Goal: Task Accomplishment & Management: Manage account settings

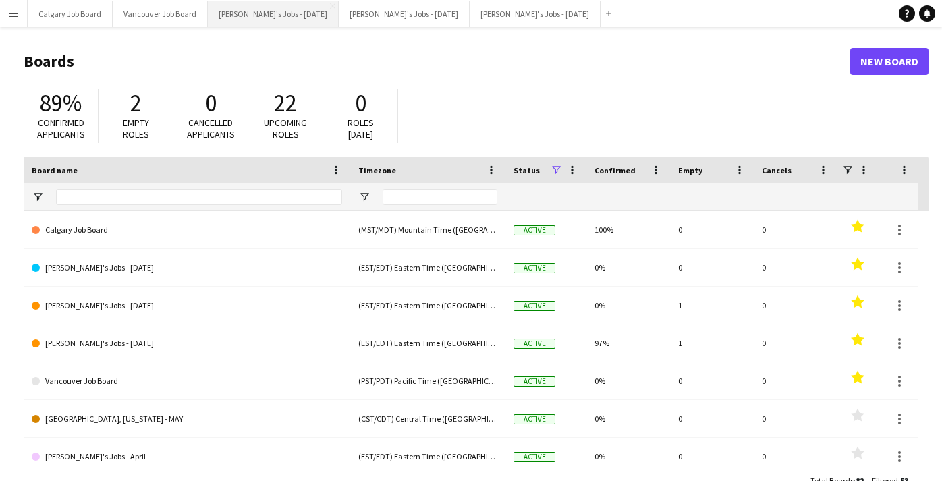
click at [302, 9] on button "[PERSON_NAME]'s Jobs - [DATE] Close" at bounding box center [273, 14] width 131 height 26
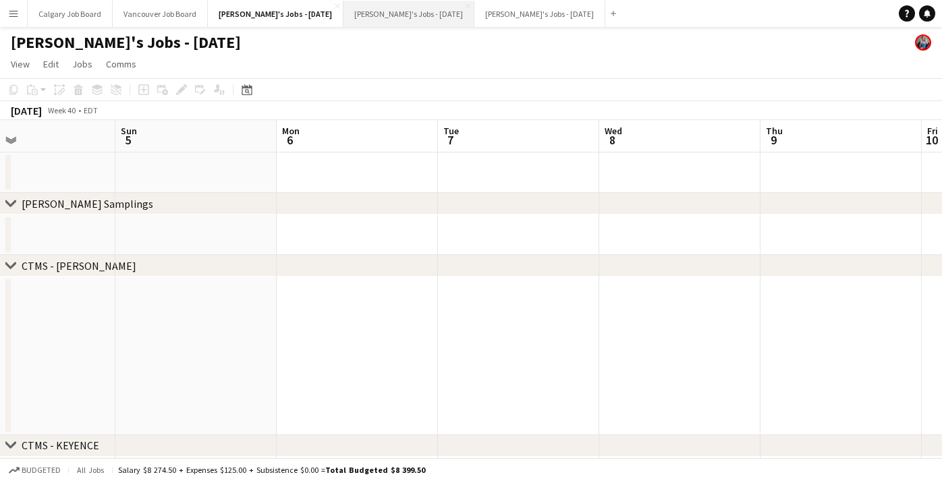
click at [440, 17] on button "[PERSON_NAME]'s Jobs - [DATE] Close" at bounding box center [408, 14] width 131 height 26
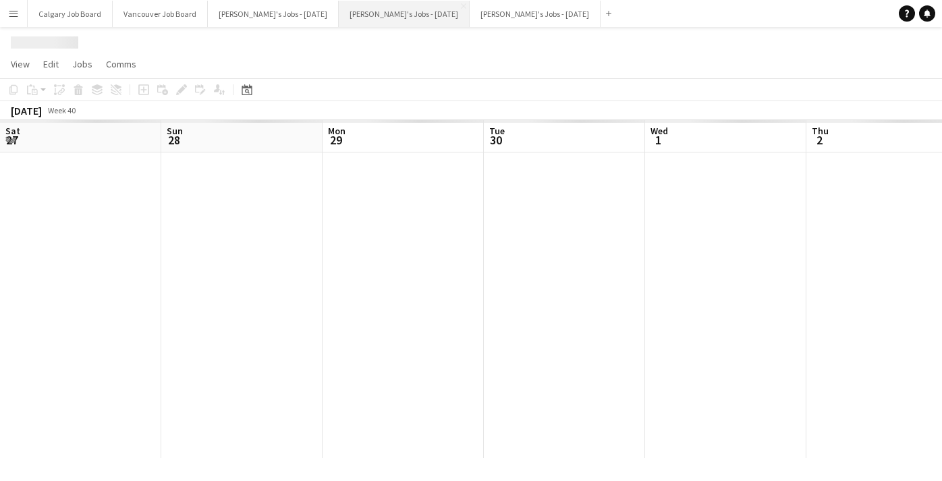
scroll to position [0, 399]
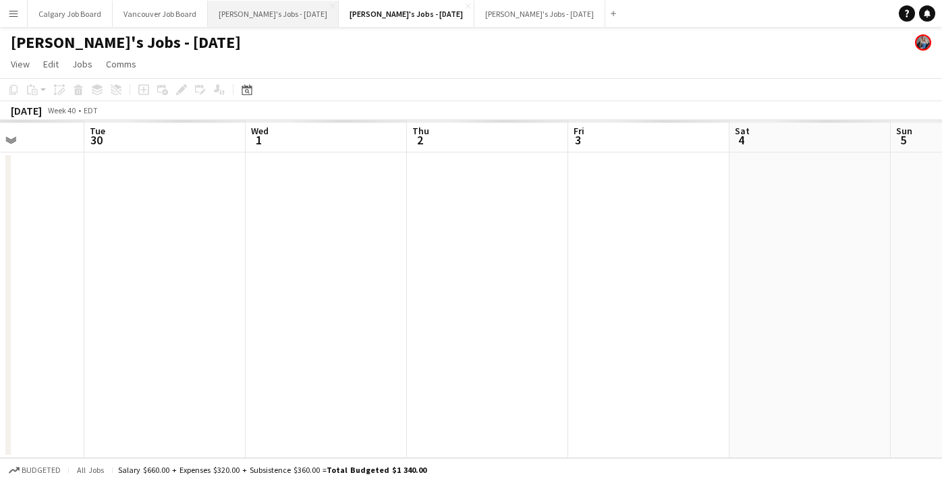
click at [299, 16] on button "[PERSON_NAME]'s Jobs - [DATE] Close" at bounding box center [273, 14] width 131 height 26
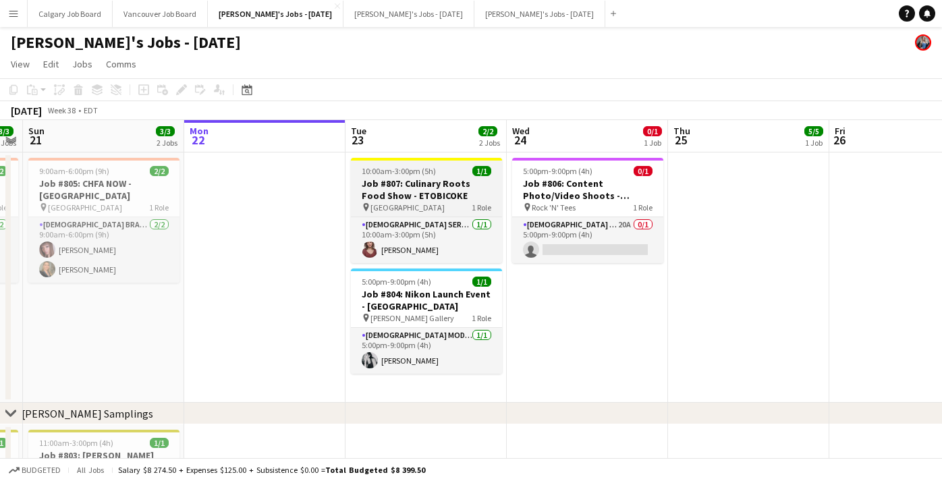
scroll to position [0, 293]
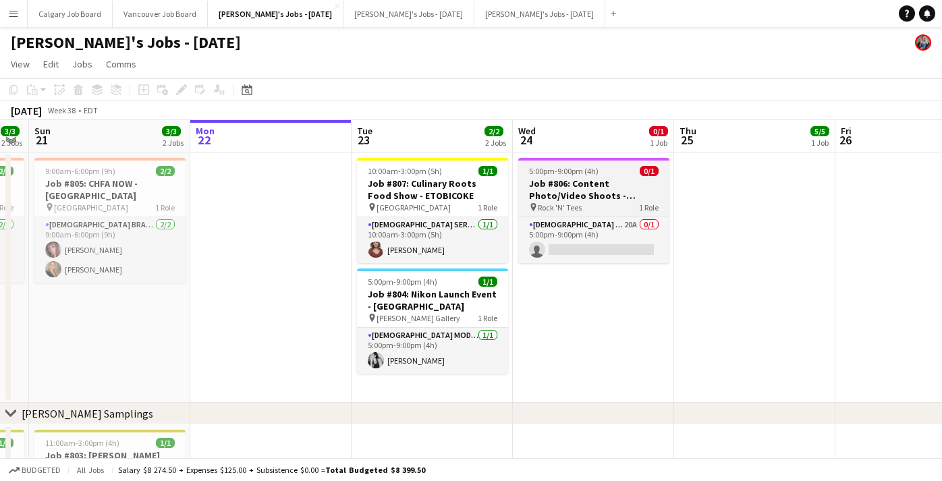
click at [614, 171] on div "5:00pm-9:00pm (4h) 0/1" at bounding box center [593, 171] width 151 height 10
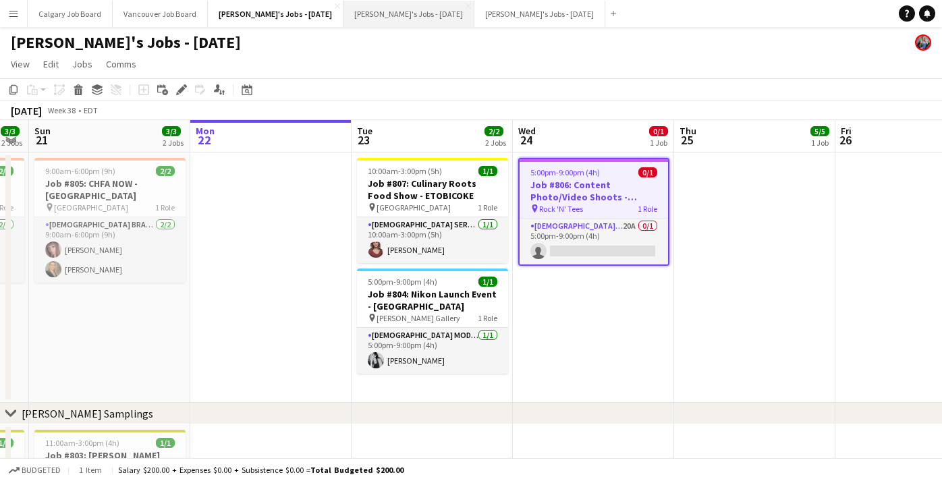
click at [405, 12] on button "[PERSON_NAME]'s Jobs - [DATE] Close" at bounding box center [408, 14] width 131 height 26
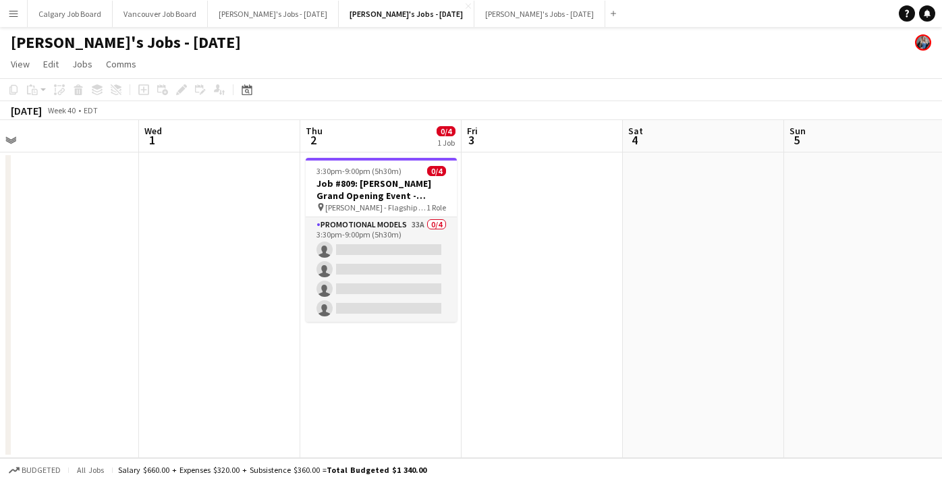
scroll to position [0, 337]
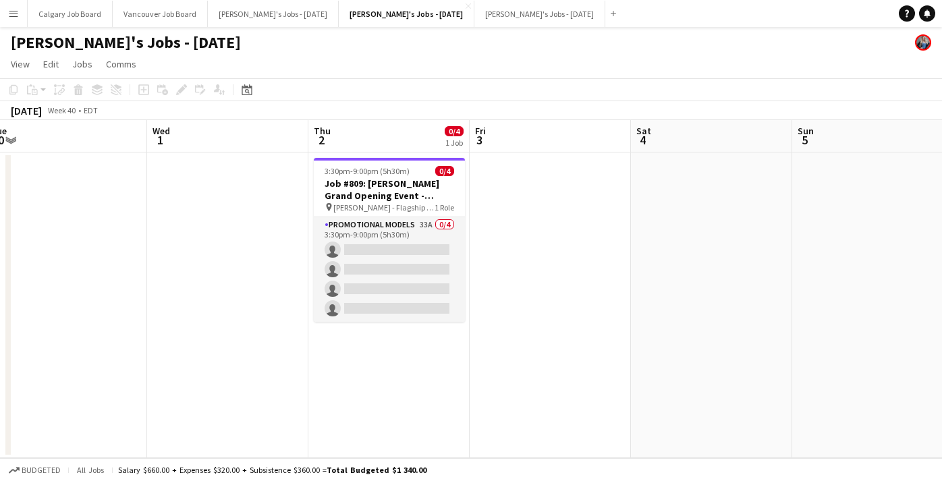
click at [215, 178] on app-date-cell at bounding box center [227, 305] width 161 height 306
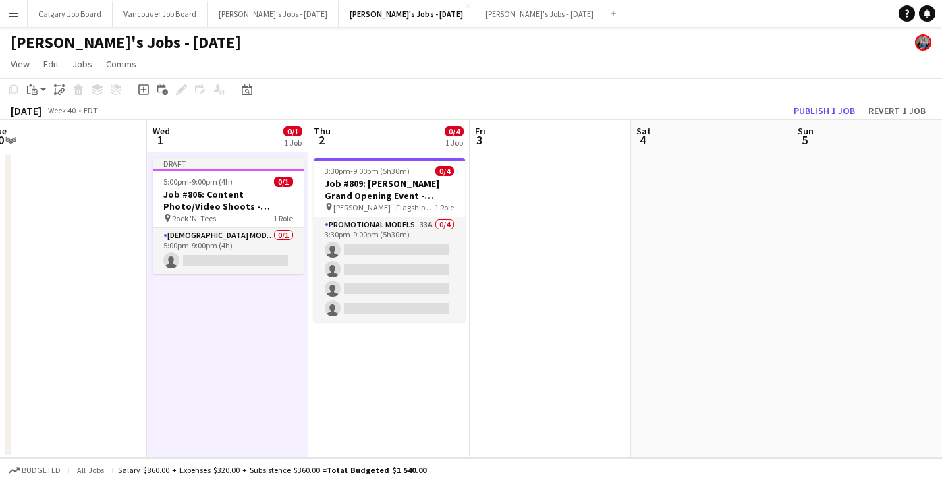
drag, startPoint x: 206, startPoint y: 252, endPoint x: 527, endPoint y: 223, distance: 322.4
click at [206, 251] on app-card-role "[DEMOGRAPHIC_DATA] Model 0/1 5:00pm-9:00pm (4h) single-neutral-actions" at bounding box center [227, 251] width 151 height 46
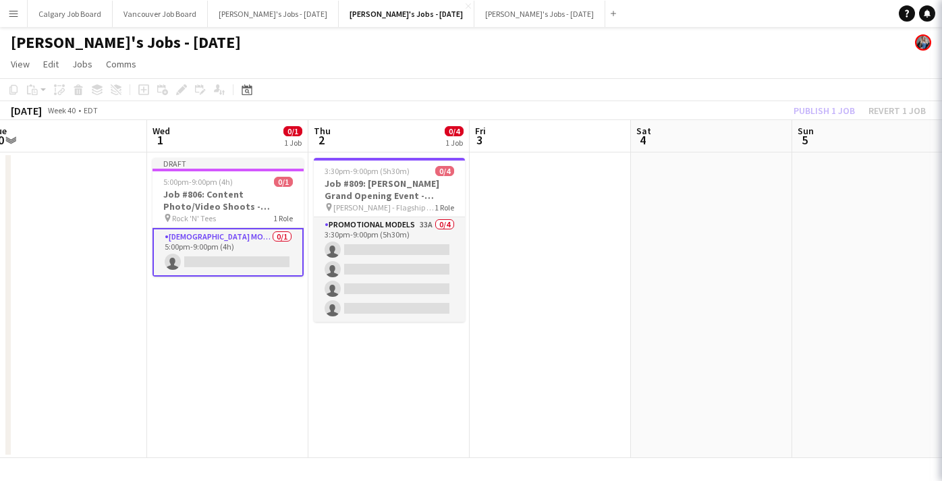
scroll to position [0, 336]
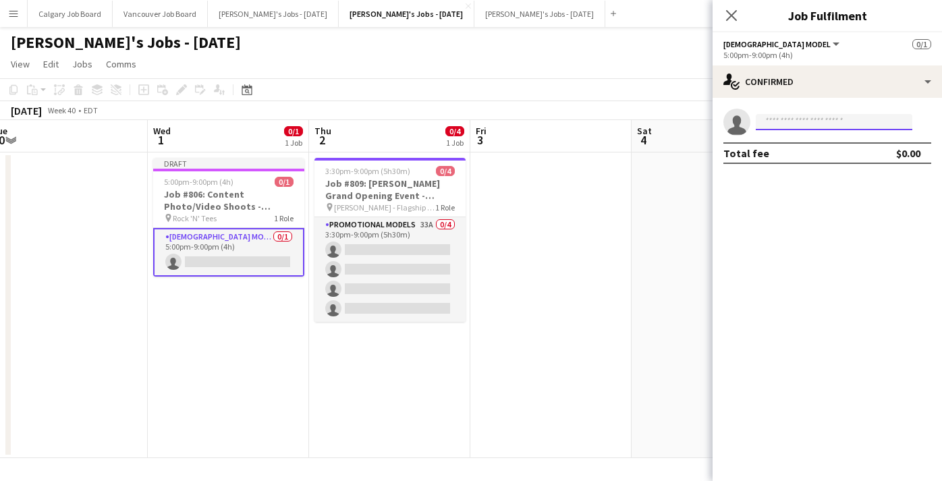
click at [828, 123] on input at bounding box center [834, 122] width 157 height 16
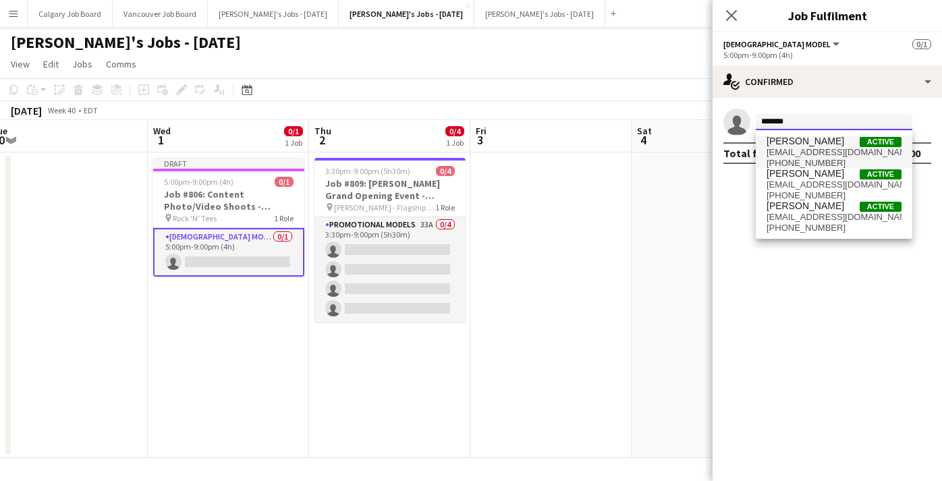
type input "*******"
drag, startPoint x: 786, startPoint y: 144, endPoint x: 827, endPoint y: 218, distance: 84.8
click at [827, 218] on span "[EMAIL_ADDRESS][DOMAIN_NAME]" at bounding box center [833, 217] width 135 height 11
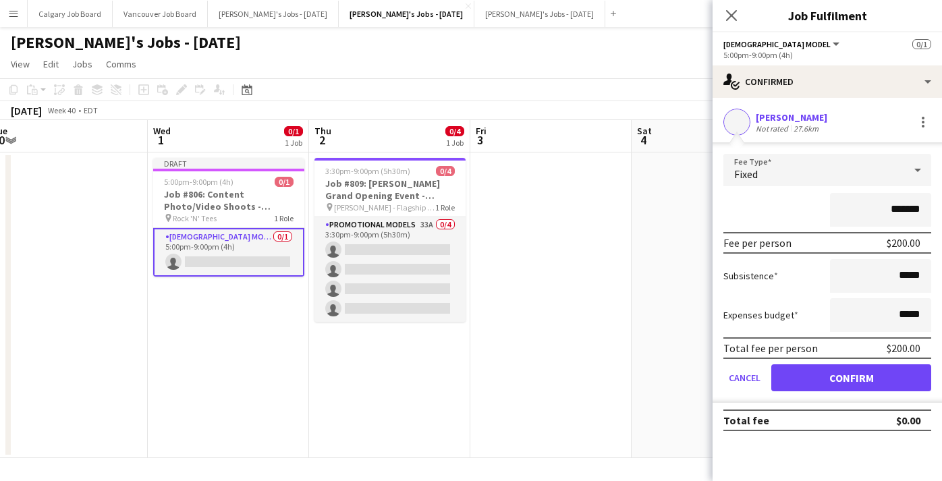
scroll to position [0, 0]
click at [844, 378] on button "Confirm" at bounding box center [851, 377] width 160 height 27
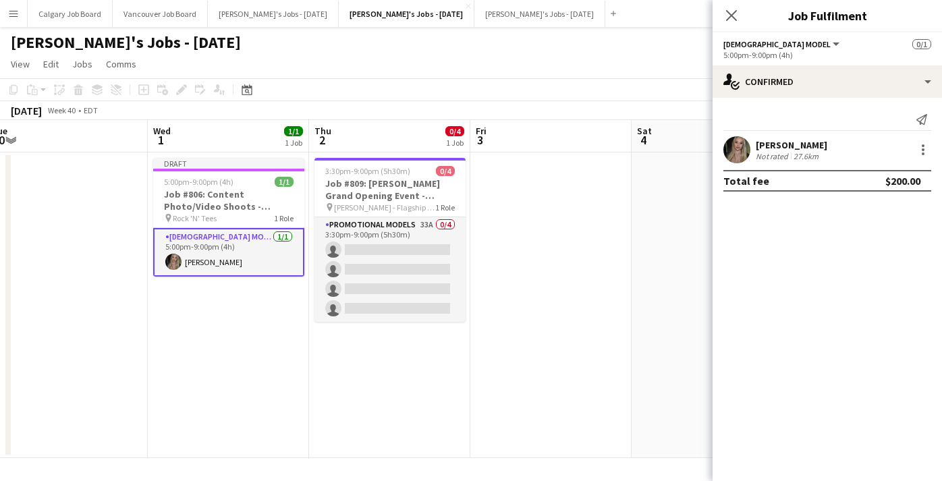
click at [575, 290] on app-date-cell at bounding box center [550, 305] width 161 height 306
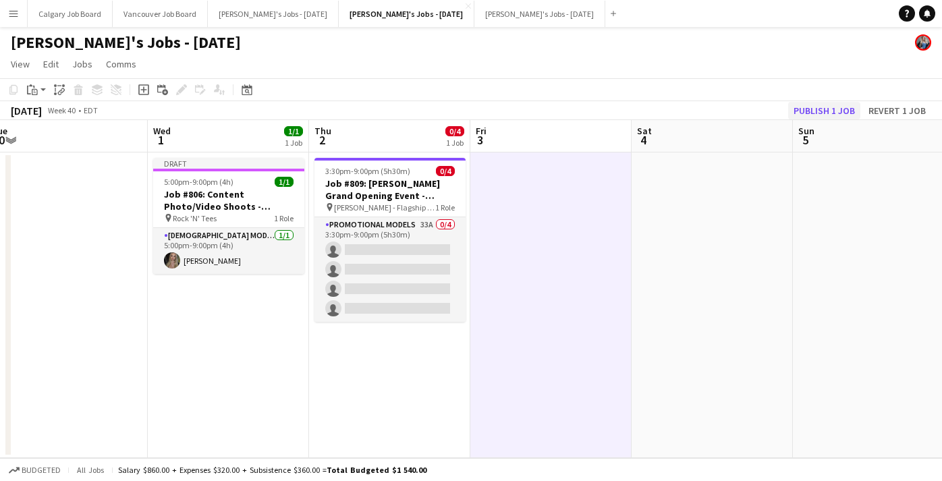
drag, startPoint x: 833, startPoint y: 98, endPoint x: 830, endPoint y: 108, distance: 9.8
click at [833, 99] on app-toolbar "Copy Paste Paste Command V Paste with crew Command Shift V Paste linked Job [GE…" at bounding box center [471, 89] width 942 height 23
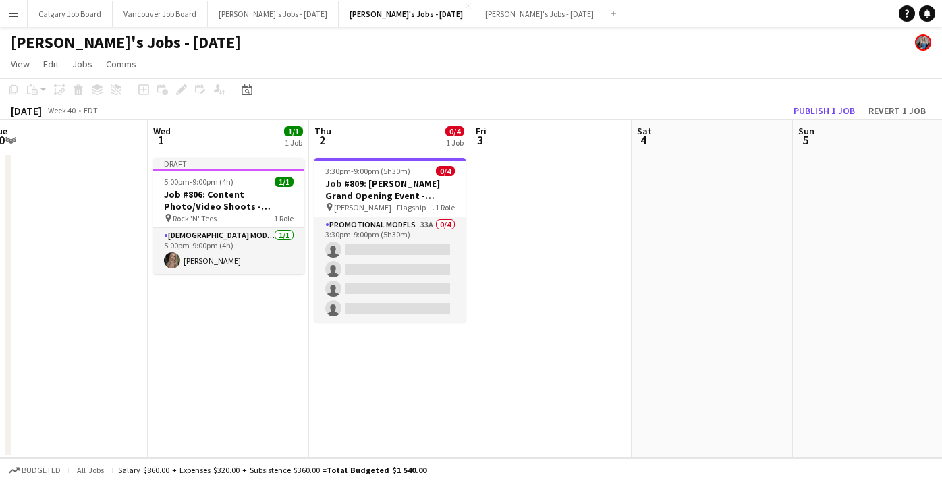
click at [830, 108] on button "Publish 1 job" at bounding box center [824, 111] width 72 height 18
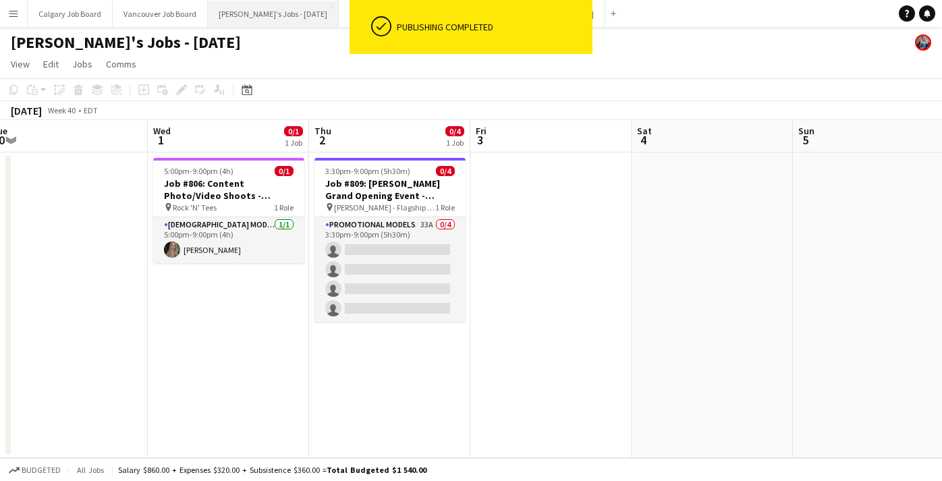
click at [262, 15] on button "[PERSON_NAME]'s Jobs - [DATE] Close" at bounding box center [273, 14] width 131 height 26
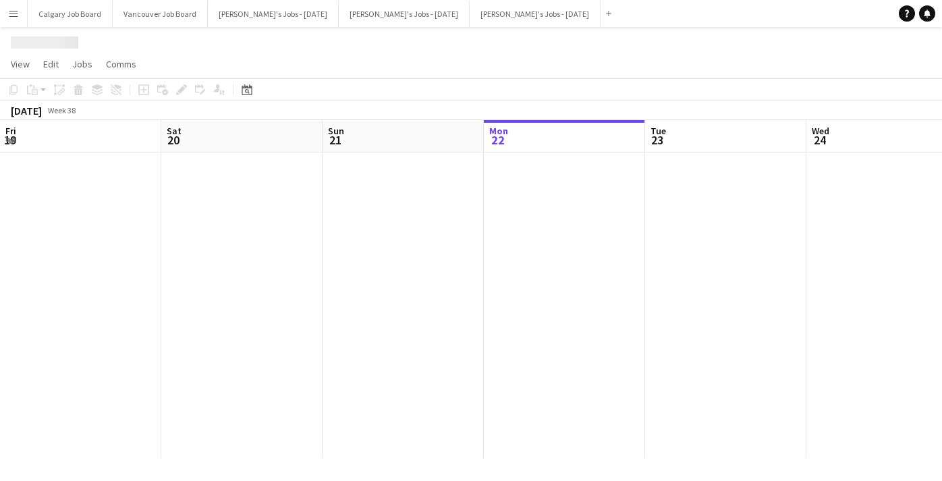
scroll to position [0, 293]
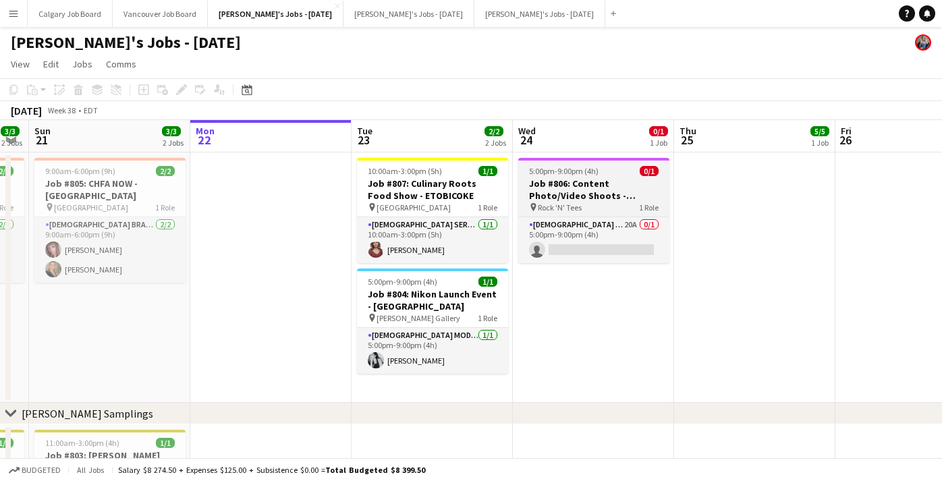
click at [596, 181] on h3 "Job #806: Content Photo/Video Shoots - [PERSON_NAME]" at bounding box center [593, 189] width 151 height 24
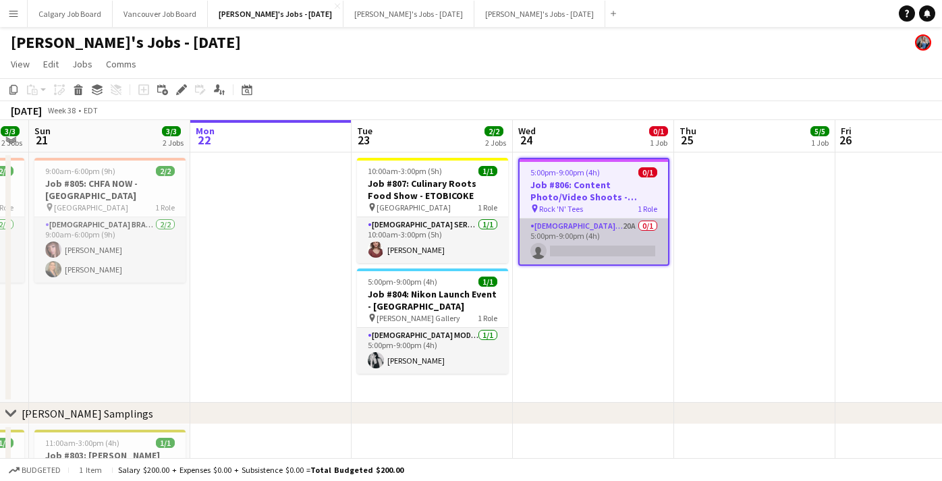
click at [561, 254] on app-card-role "[DEMOGRAPHIC_DATA] Model 20A 0/1 5:00pm-9:00pm (4h) single-neutral-actions" at bounding box center [593, 242] width 148 height 46
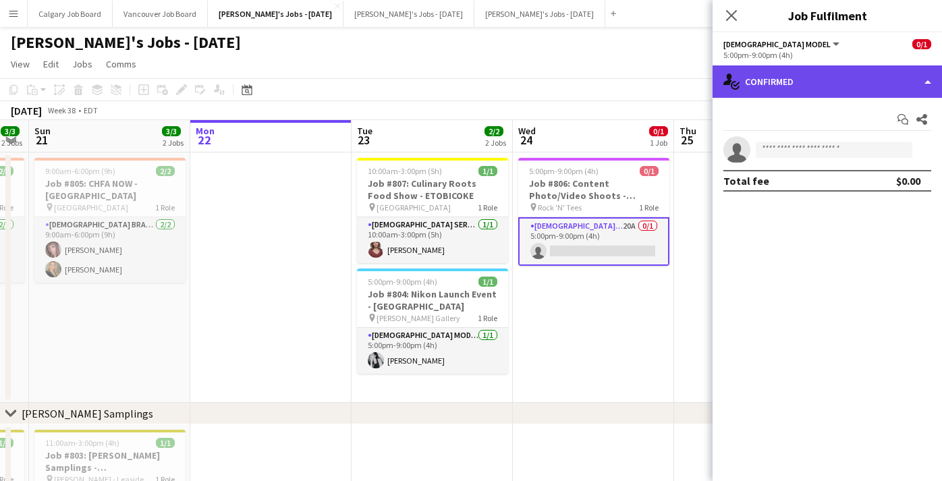
click at [871, 84] on div "single-neutral-actions-check-2 Confirmed" at bounding box center [826, 81] width 229 height 32
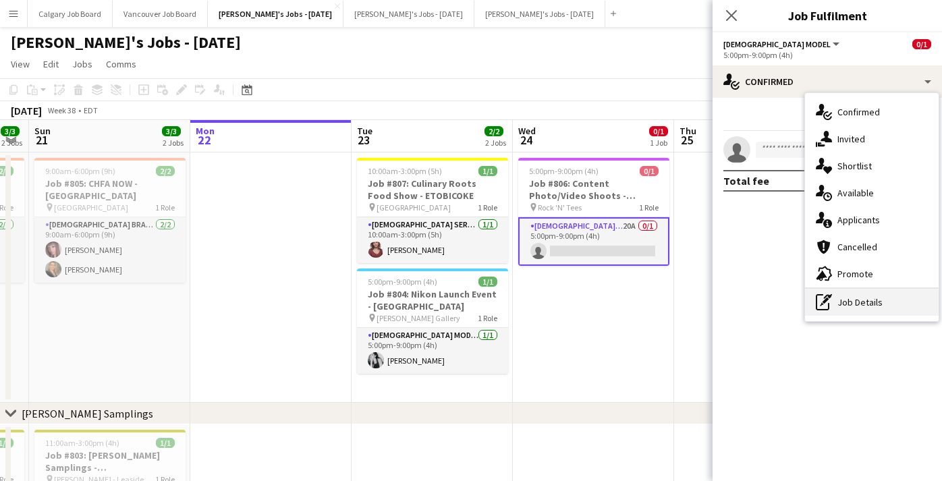
click at [849, 299] on div "pen-write Job Details" at bounding box center [872, 302] width 134 height 27
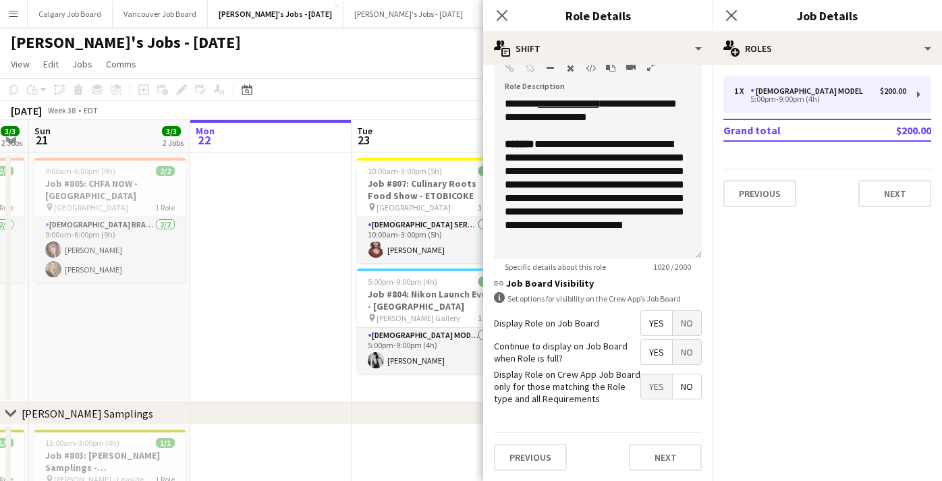
click at [673, 318] on span "No" at bounding box center [687, 323] width 28 height 24
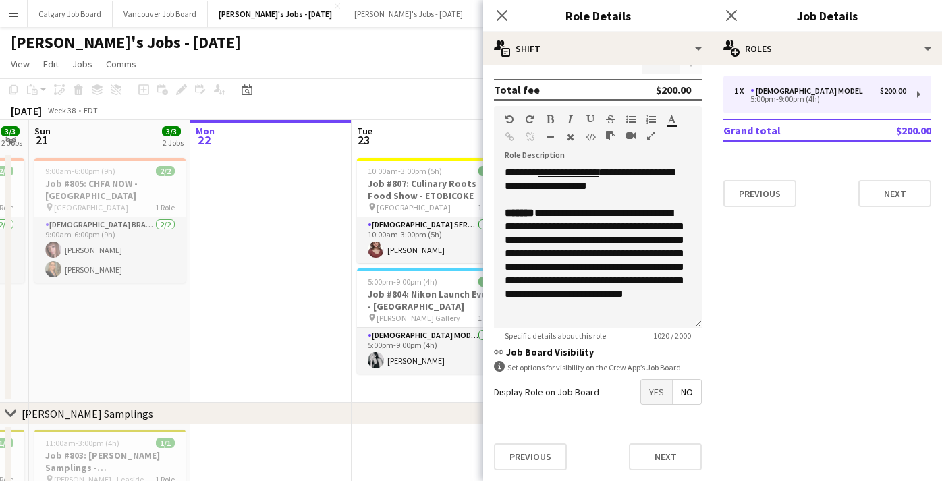
click at [679, 395] on span "No" at bounding box center [687, 392] width 28 height 24
click at [428, 403] on div "chevron-right [PERSON_NAME] Samplings" at bounding box center [471, 414] width 942 height 22
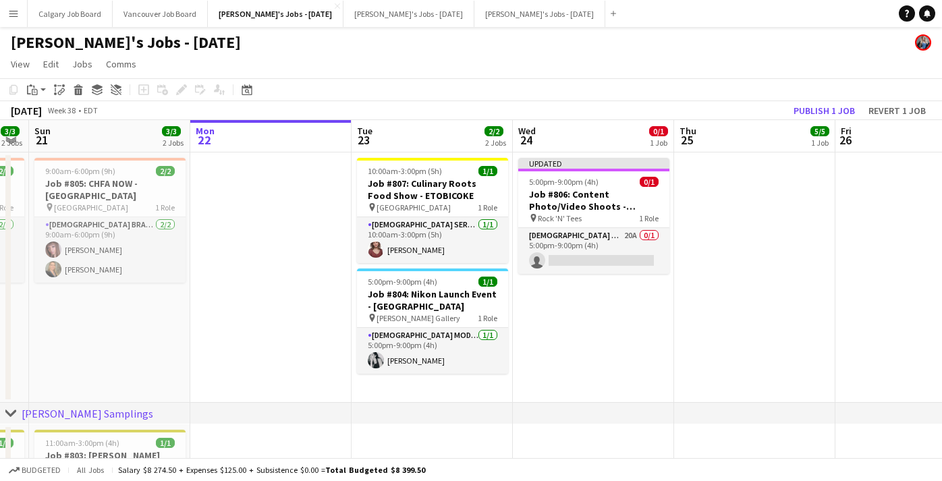
click at [830, 119] on div "[DATE] Week 38 • EDT Publish 1 job Revert 1 job" at bounding box center [471, 110] width 942 height 19
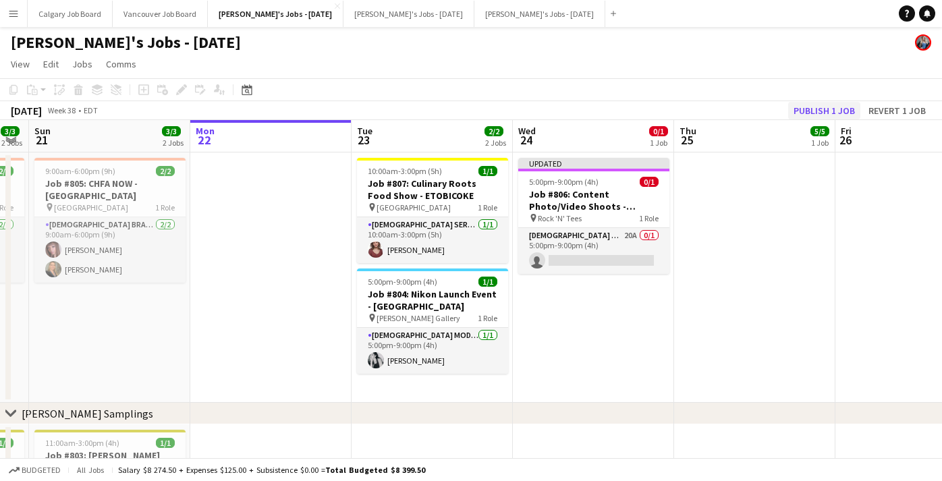
click at [822, 110] on button "Publish 1 job" at bounding box center [824, 111] width 72 height 18
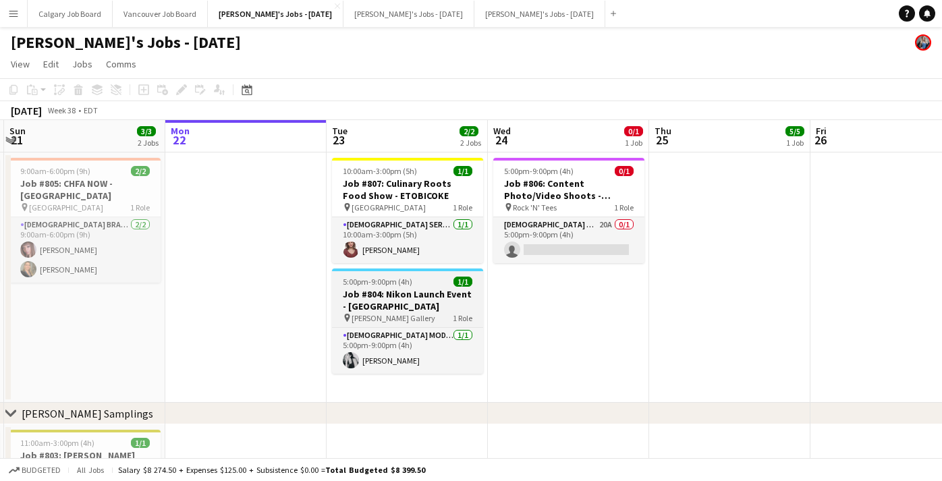
scroll to position [0, 473]
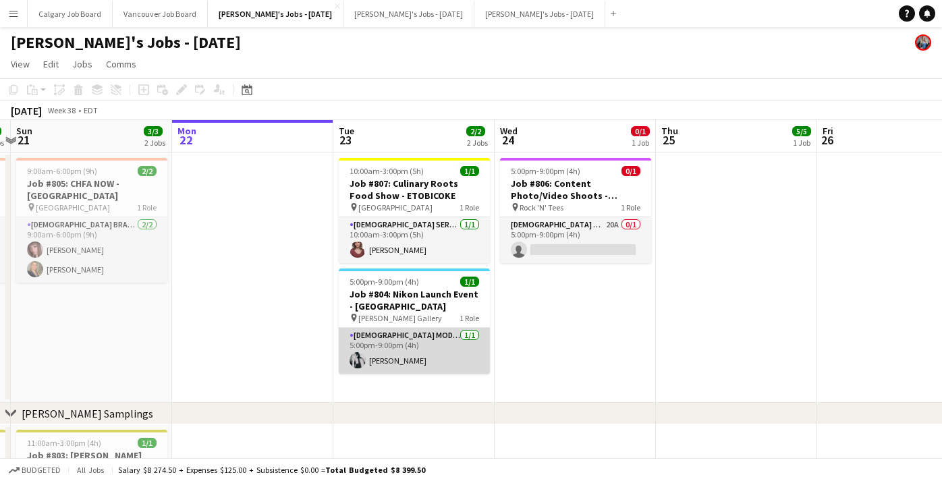
click at [416, 349] on app-card-role "[DEMOGRAPHIC_DATA] Model [DATE] 5:00pm-9:00pm (4h) [PERSON_NAME]" at bounding box center [414, 351] width 151 height 46
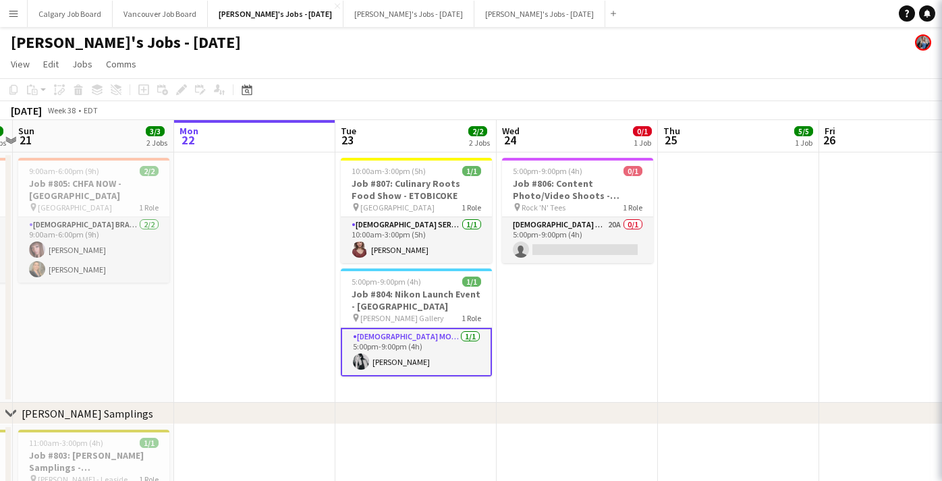
scroll to position [1, 0]
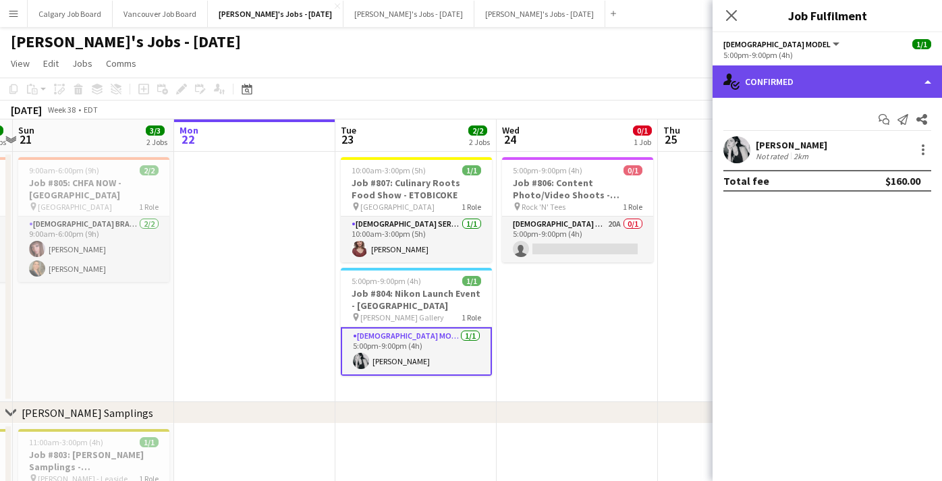
click at [847, 83] on div "single-neutral-actions-check-2 Confirmed" at bounding box center [826, 81] width 229 height 32
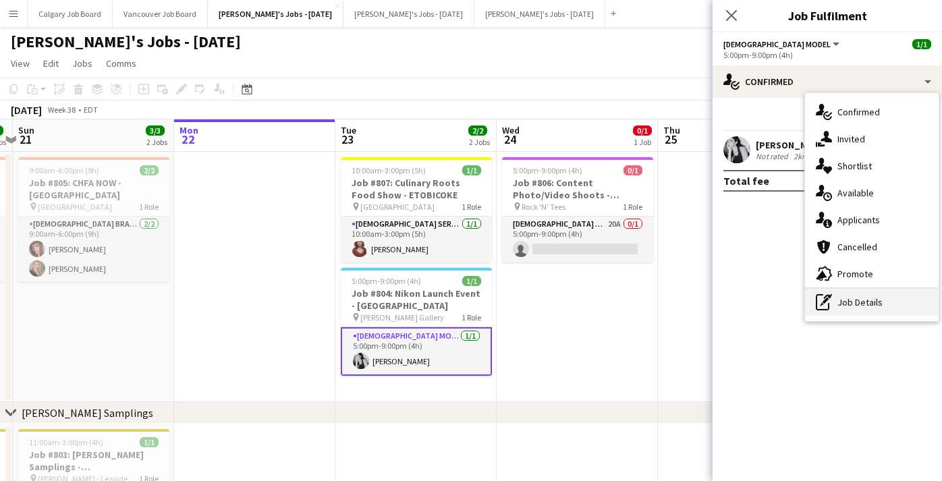
scroll to position [0, 0]
click at [867, 302] on div "pen-write Job Details" at bounding box center [872, 302] width 134 height 27
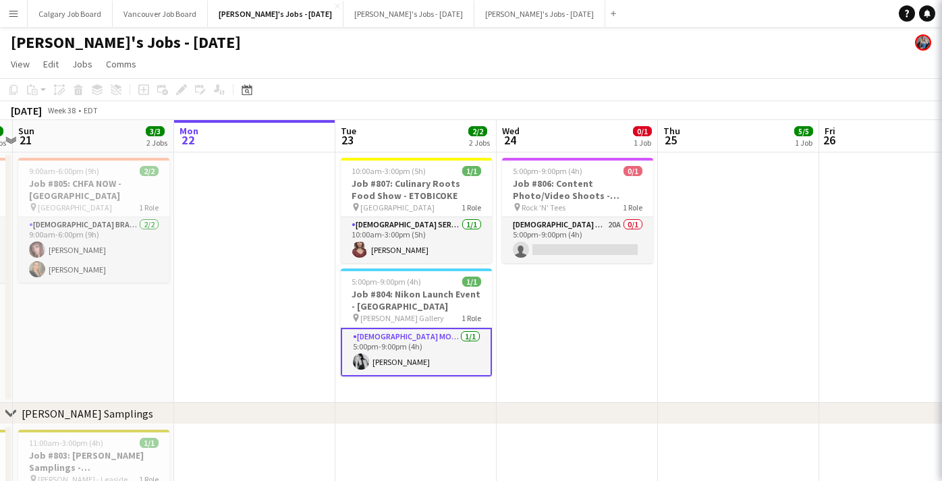
scroll to position [1, 0]
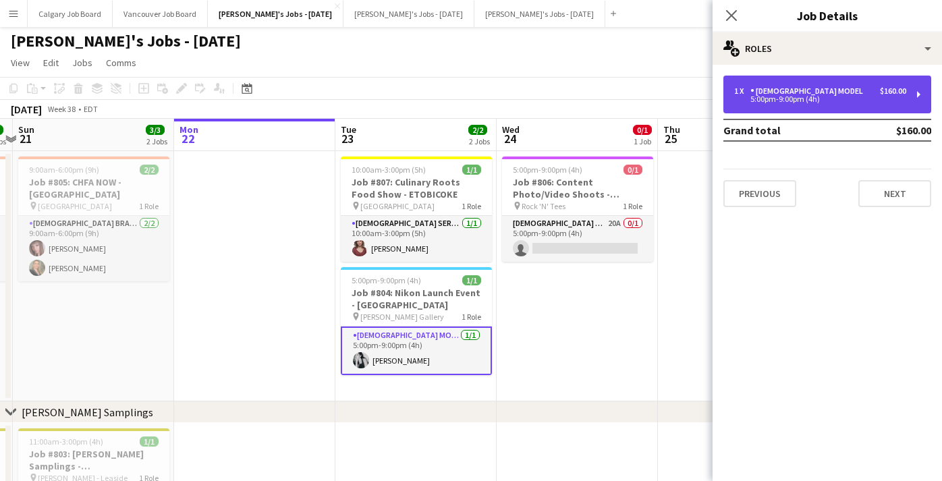
click at [816, 97] on div "5:00pm-9:00pm (4h)" at bounding box center [820, 99] width 172 height 7
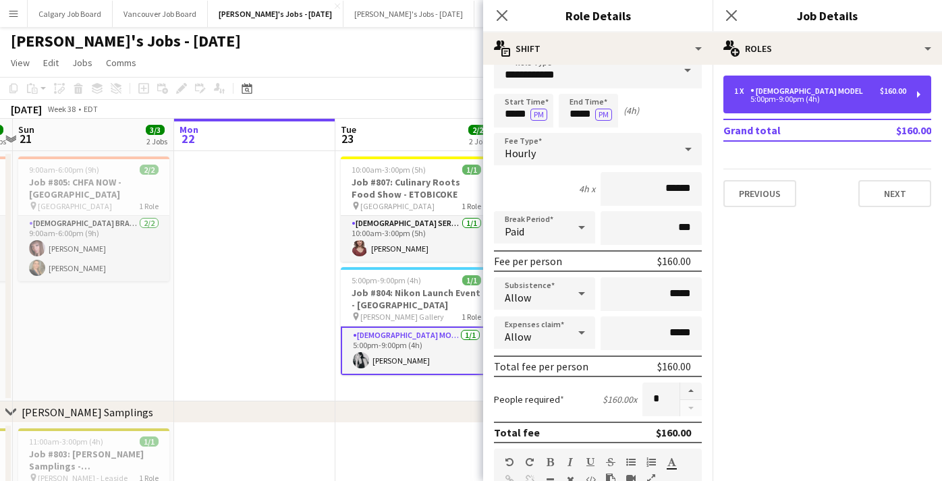
scroll to position [26, 0]
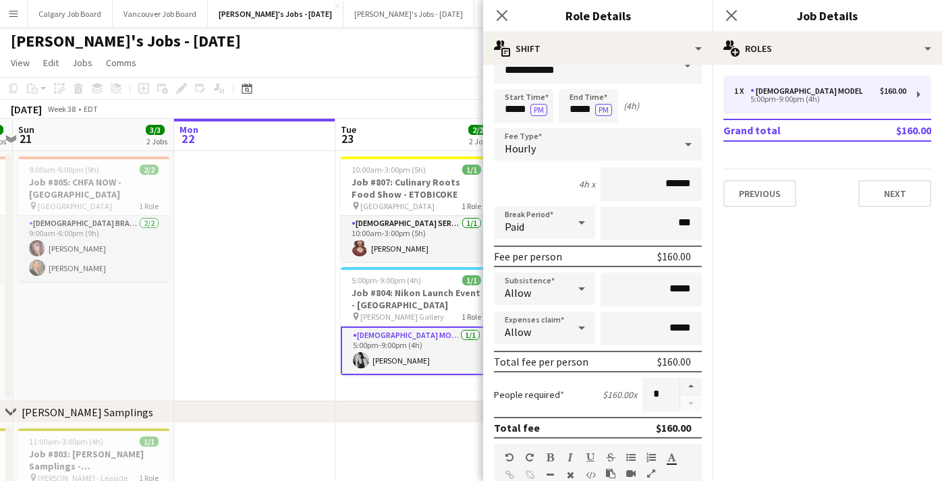
click at [462, 90] on app-toolbar "Copy Paste Paste Command V Paste with crew Command Shift V Paste linked Job [GE…" at bounding box center [471, 88] width 942 height 23
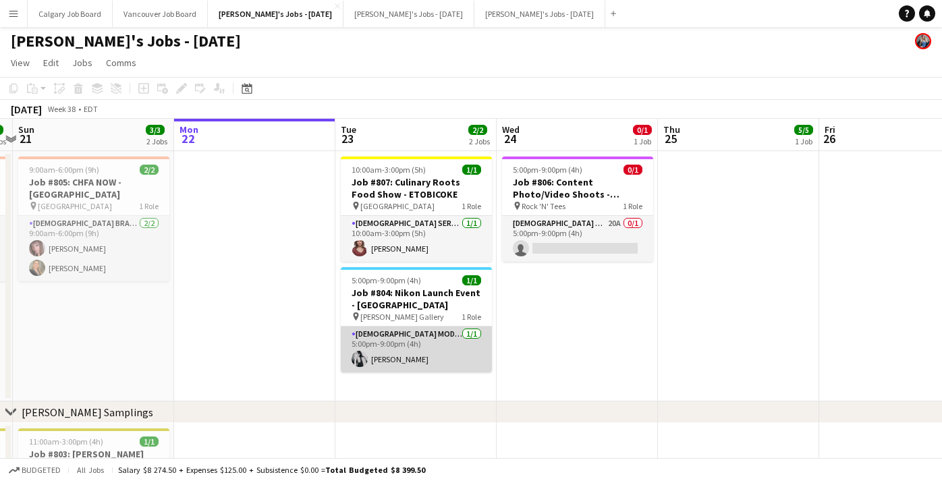
click at [436, 356] on app-card-role "[DEMOGRAPHIC_DATA] Model [DATE] 5:00pm-9:00pm (4h) [PERSON_NAME]" at bounding box center [416, 349] width 151 height 46
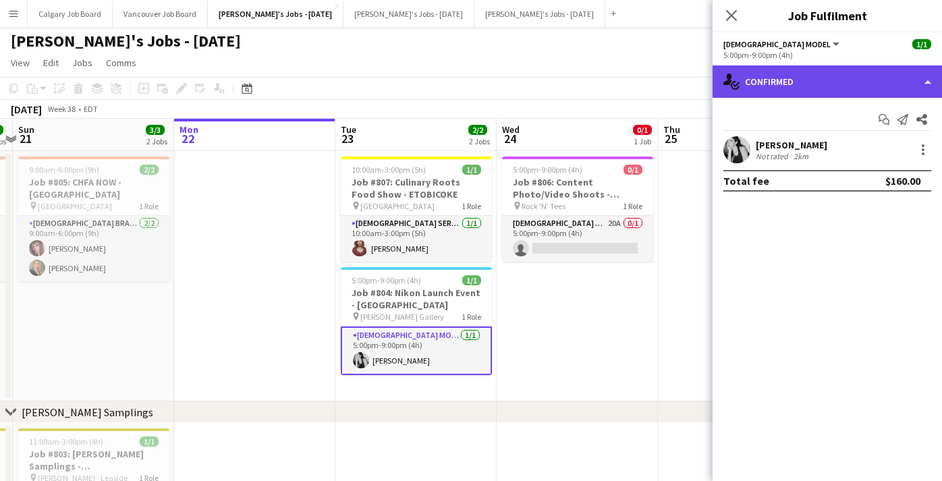
click at [914, 86] on div "single-neutral-actions-check-2 Confirmed" at bounding box center [826, 81] width 229 height 32
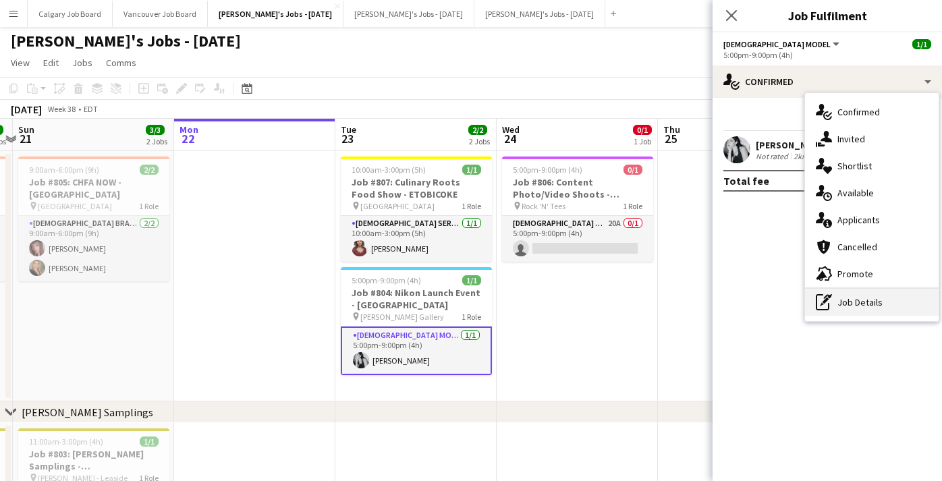
click at [870, 303] on div "pen-write Job Details" at bounding box center [872, 302] width 134 height 27
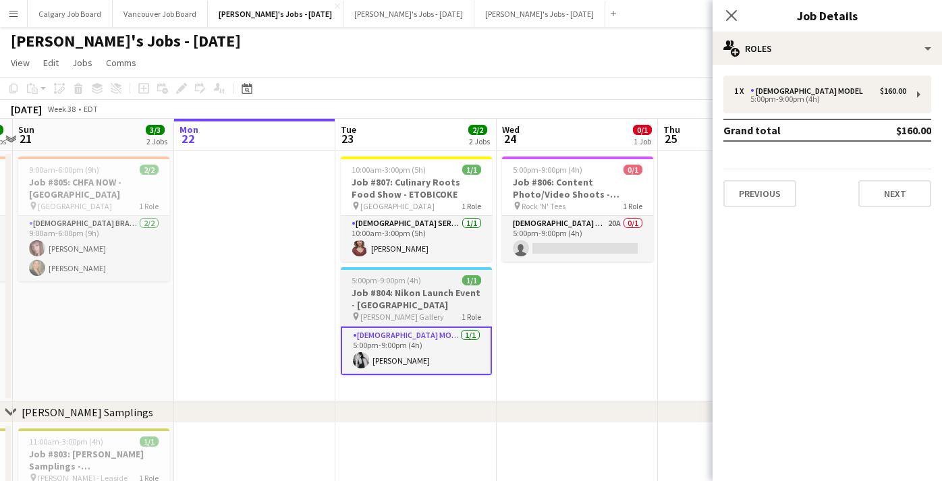
click at [433, 283] on div "5:00pm-9:00pm (4h) 1/1" at bounding box center [416, 280] width 151 height 10
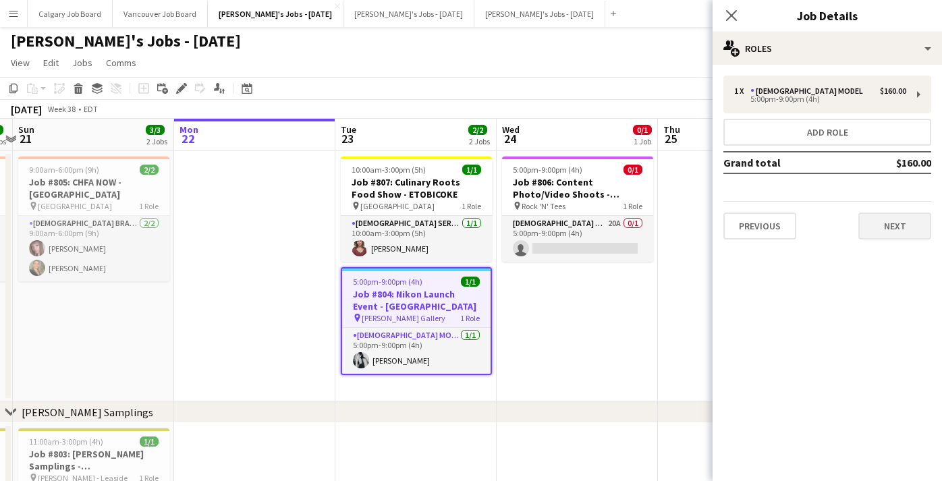
click at [890, 238] on button "Next" at bounding box center [894, 225] width 73 height 27
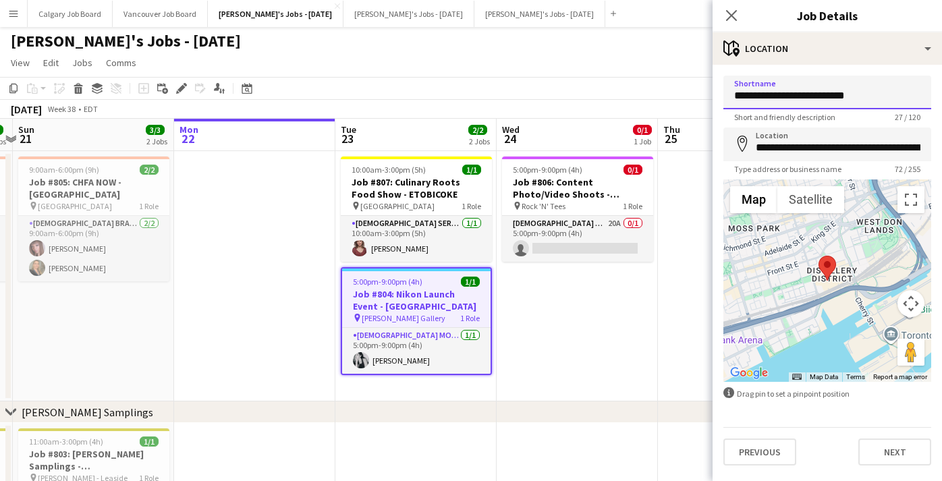
paste input "**********"
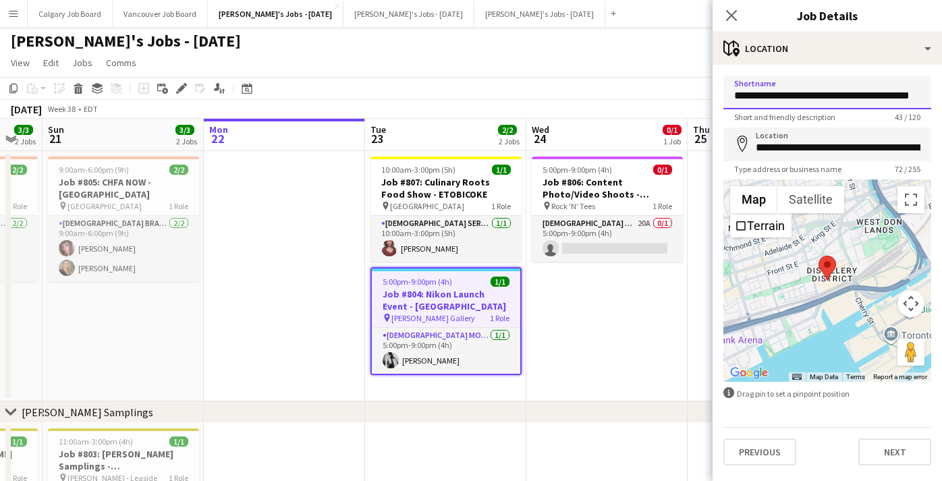
scroll to position [4, 1]
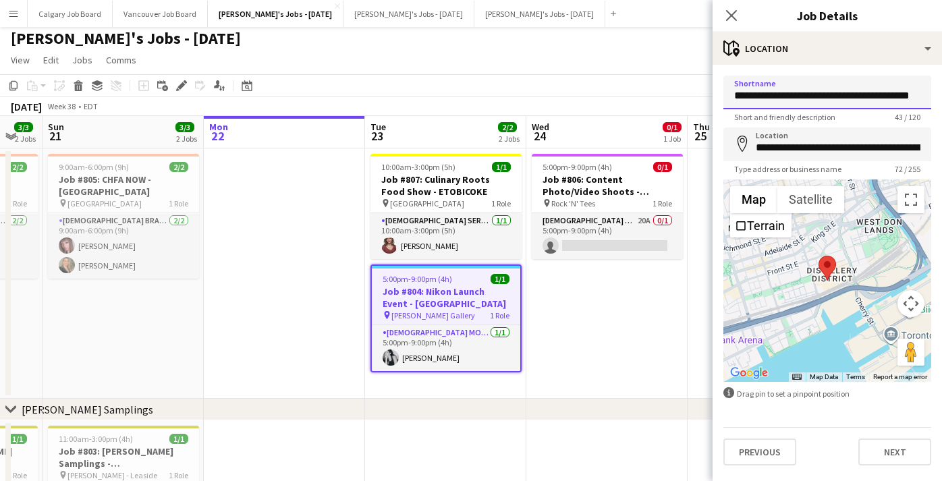
type input "**********"
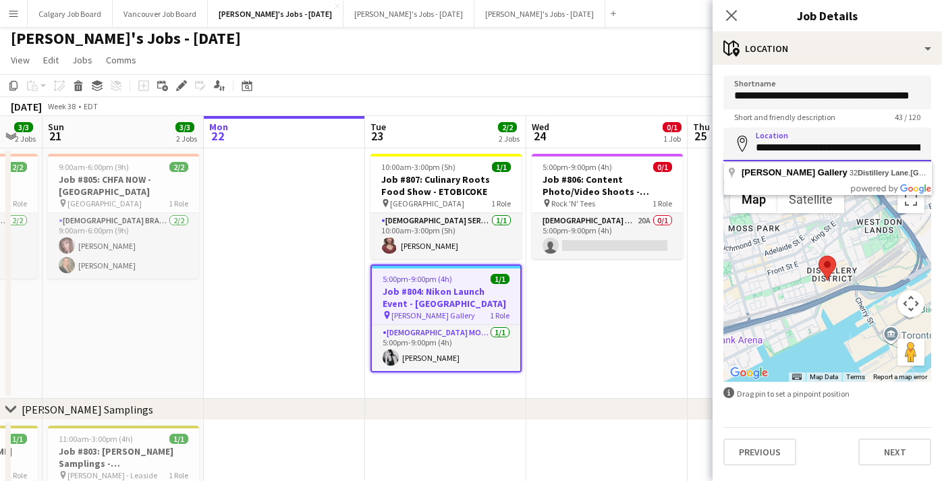
drag, startPoint x: 877, startPoint y: 148, endPoint x: 982, endPoint y: 143, distance: 105.3
type input "**********"
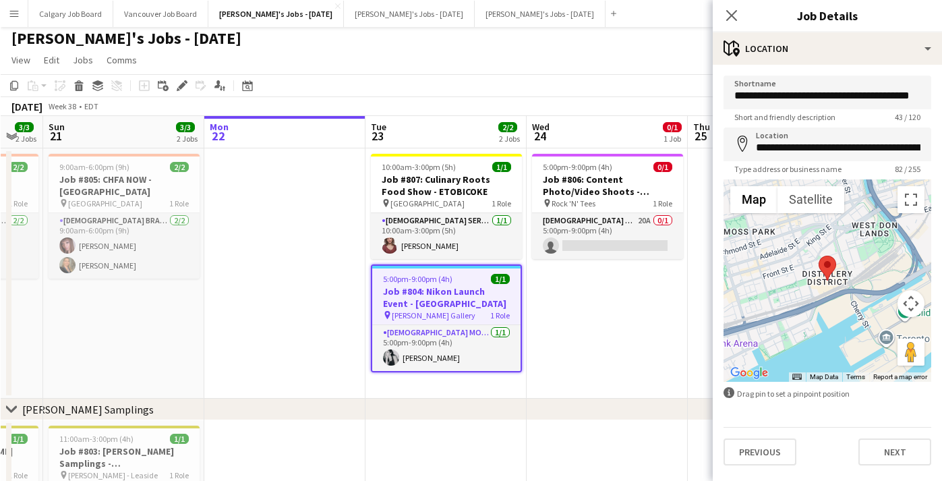
scroll to position [0, 0]
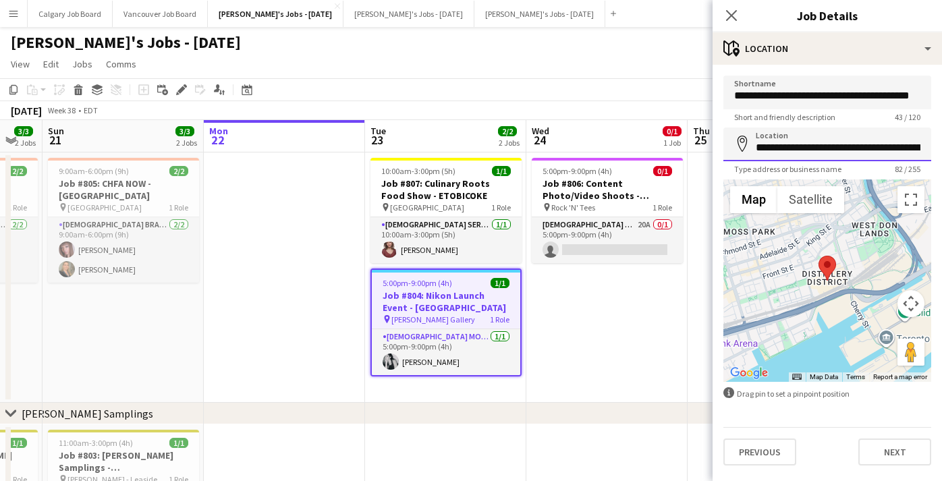
click at [894, 147] on input "**********" at bounding box center [827, 144] width 208 height 34
click at [652, 308] on app-date-cell "5:00pm-9:00pm (4h) 0/1 Job #806: Content Photo/Video Shoots - [PERSON_NAME] pin…" at bounding box center [606, 277] width 161 height 250
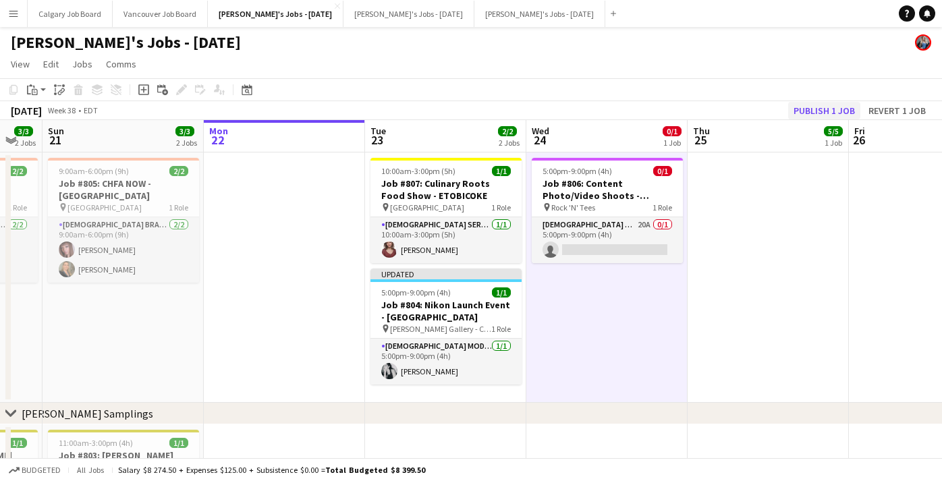
click at [818, 113] on button "Publish 1 job" at bounding box center [824, 111] width 72 height 18
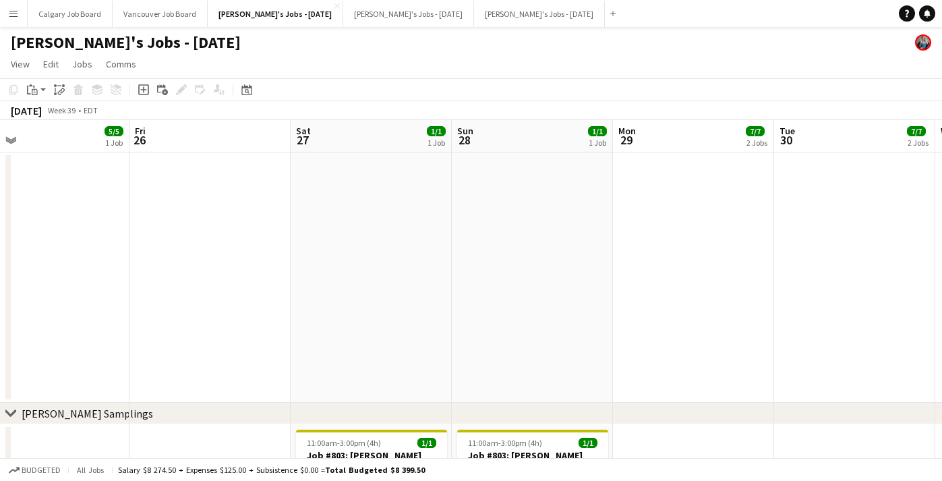
scroll to position [0, 523]
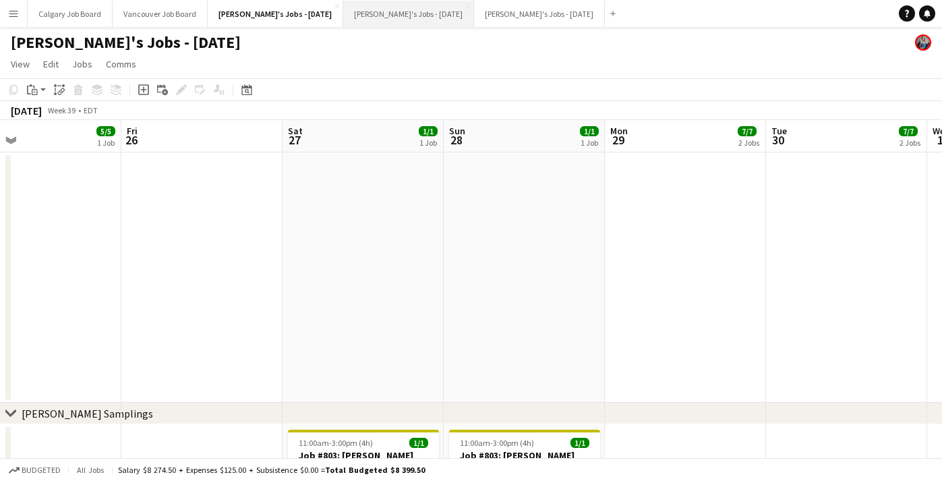
click at [381, 18] on button "[PERSON_NAME]'s Jobs - [DATE] Close" at bounding box center [408, 14] width 131 height 26
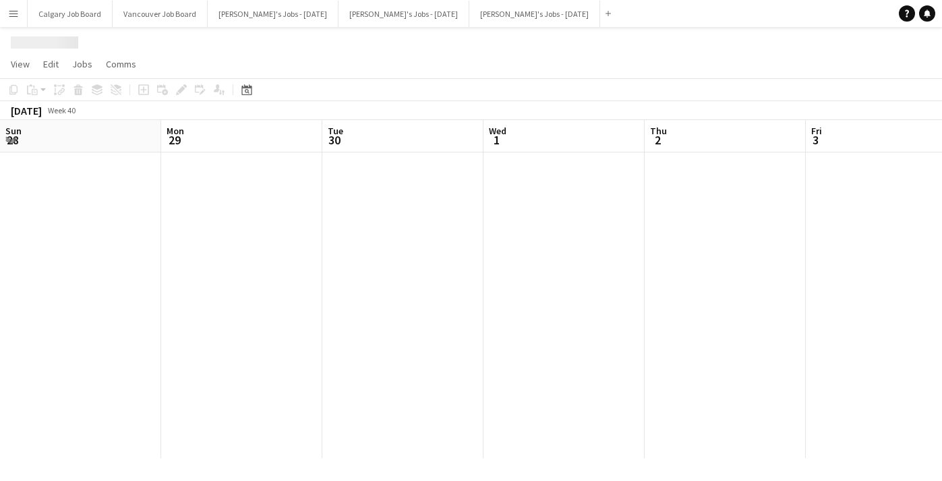
scroll to position [0, 336]
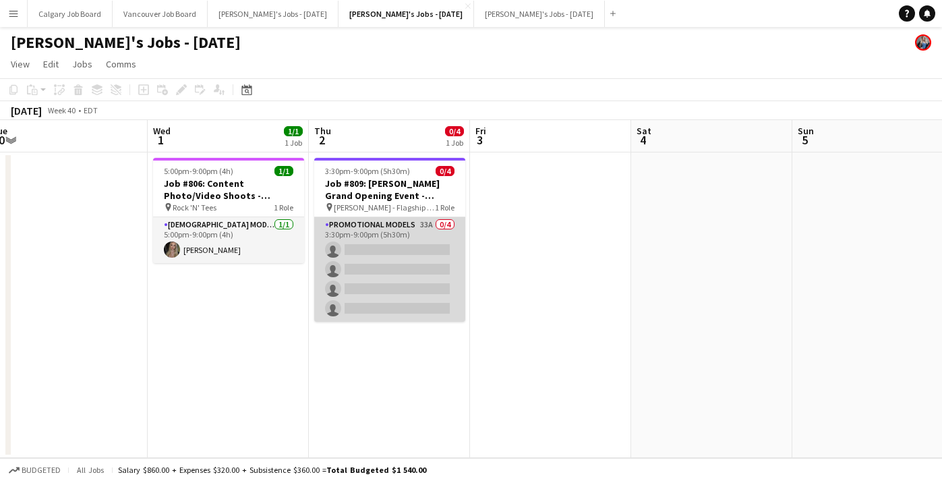
click at [385, 291] on app-card-role "Promotional Models 33A 0/4 3:30pm-9:00pm (5h30m) single-neutral-actions single-…" at bounding box center [389, 269] width 151 height 105
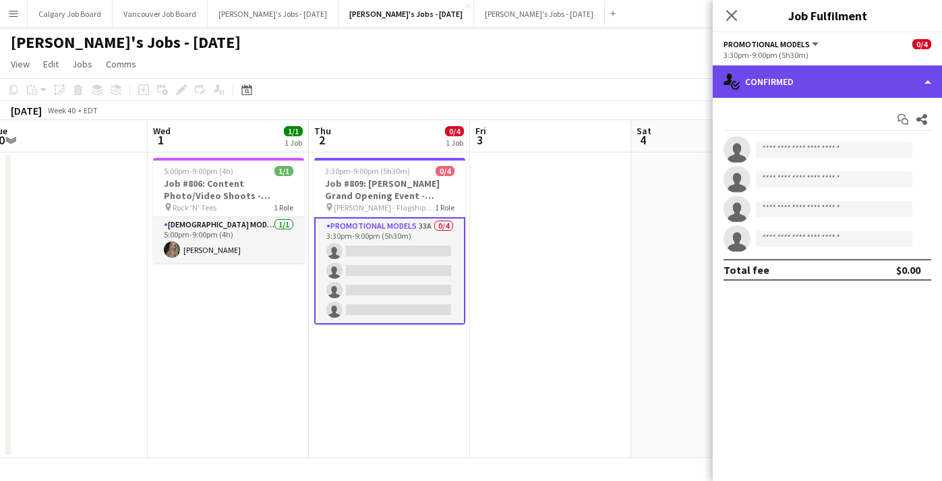
click at [836, 77] on div "single-neutral-actions-check-2 Confirmed" at bounding box center [827, 81] width 229 height 32
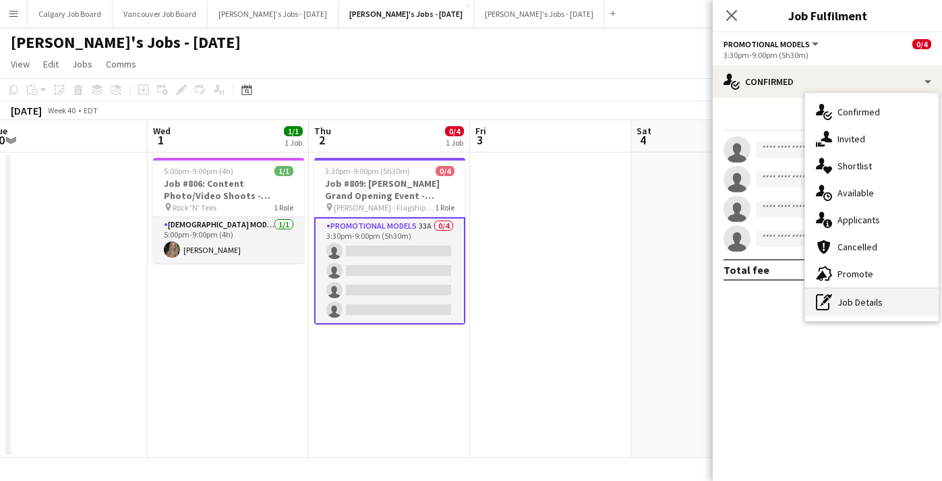
click at [830, 292] on div "pen-write Job Details" at bounding box center [872, 302] width 134 height 27
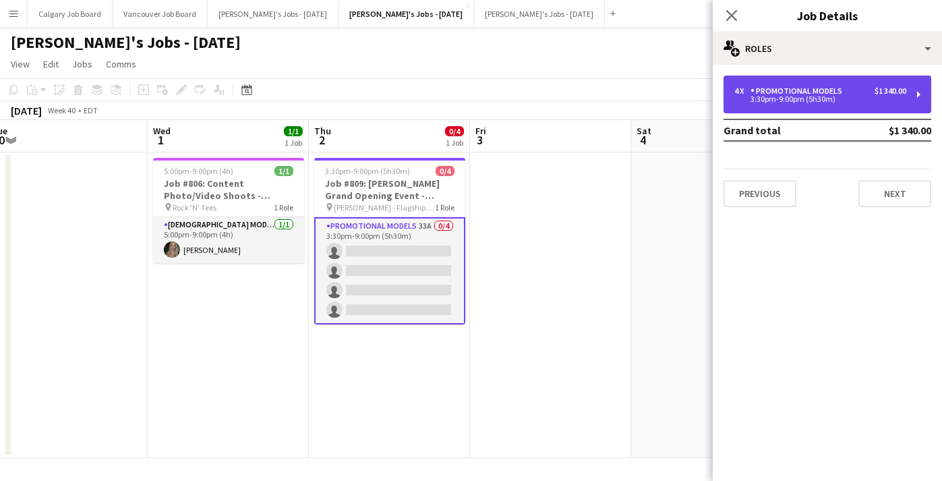
click at [809, 97] on div "3:30pm-9:00pm (5h30m)" at bounding box center [821, 99] width 172 height 7
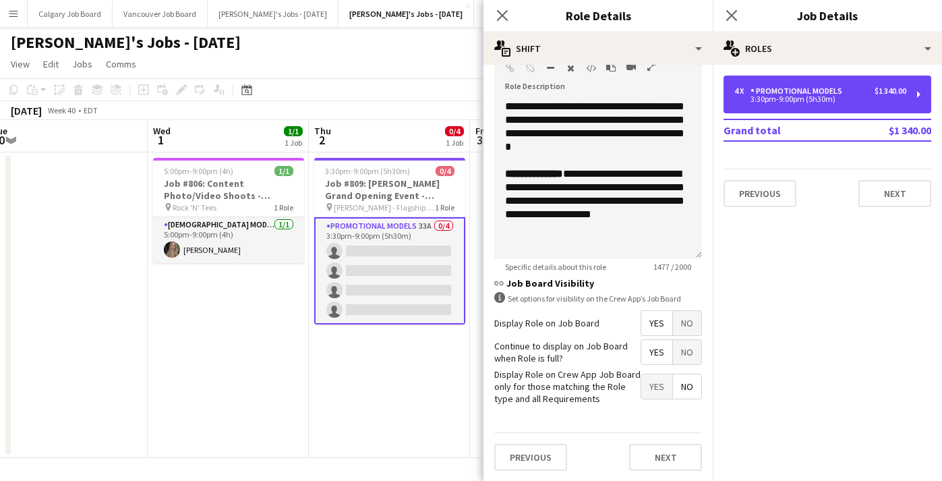
scroll to position [0, 0]
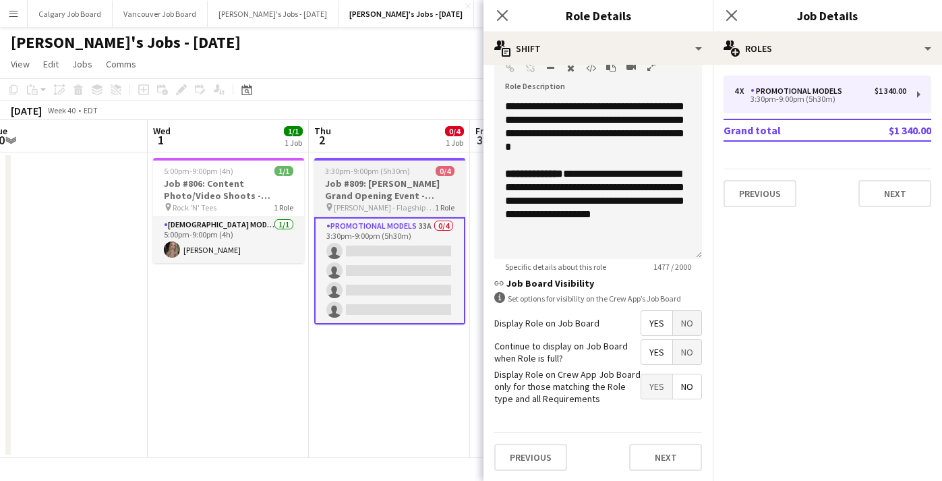
click at [436, 181] on h3 "Job #809: [PERSON_NAME] Grand Opening Event - [GEOGRAPHIC_DATA]" at bounding box center [389, 189] width 151 height 24
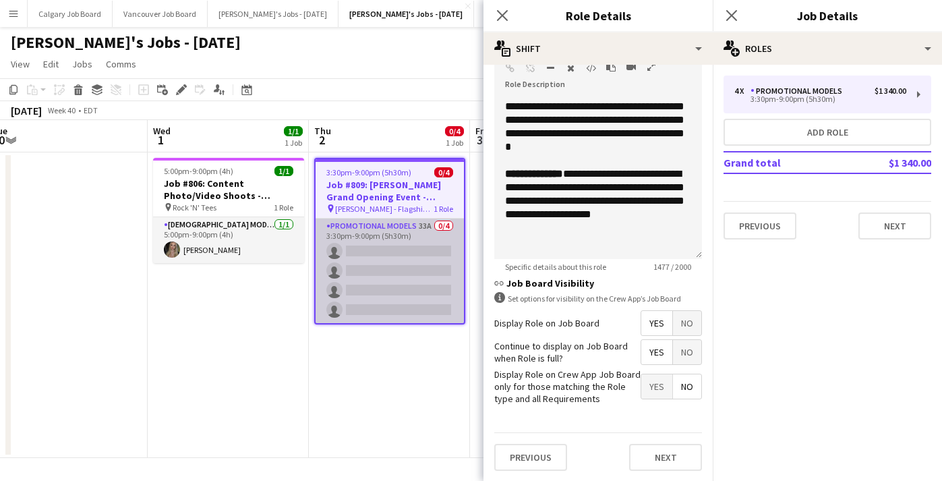
drag, startPoint x: 434, startPoint y: 89, endPoint x: 422, endPoint y: 232, distance: 143.5
click at [434, 90] on app-toolbar "Copy Paste Paste Command V Paste with crew Command Shift V Paste linked Job [GE…" at bounding box center [471, 89] width 942 height 23
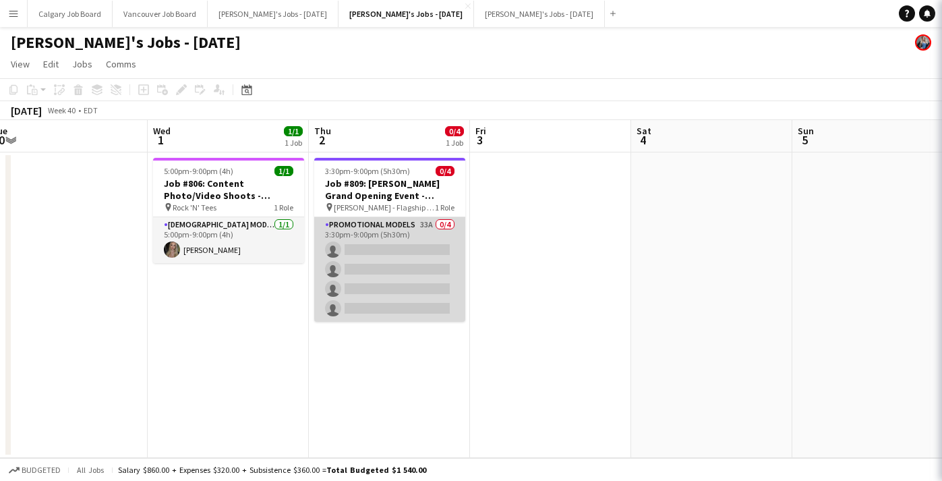
click at [401, 278] on app-card-role "Promotional Models 33A 0/4 3:30pm-9:00pm (5h30m) single-neutral-actions single-…" at bounding box center [389, 269] width 151 height 105
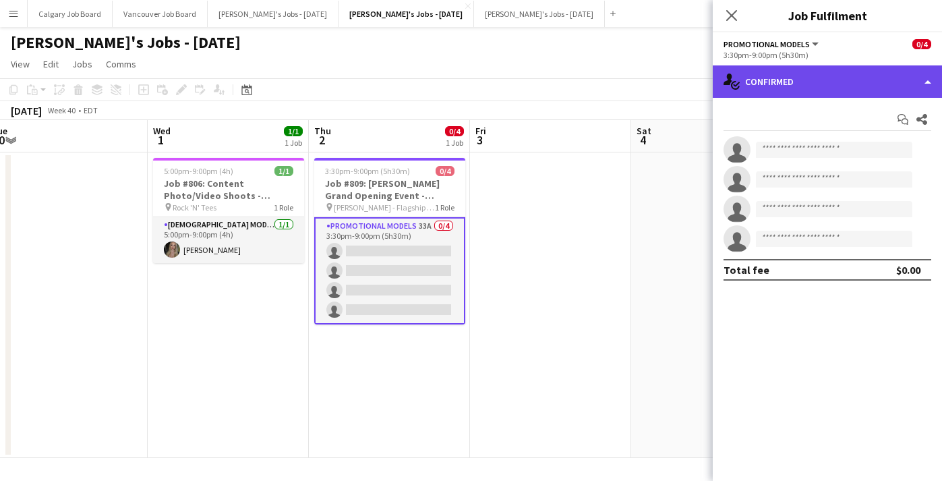
click at [869, 81] on div "single-neutral-actions-check-2 Confirmed" at bounding box center [827, 81] width 229 height 32
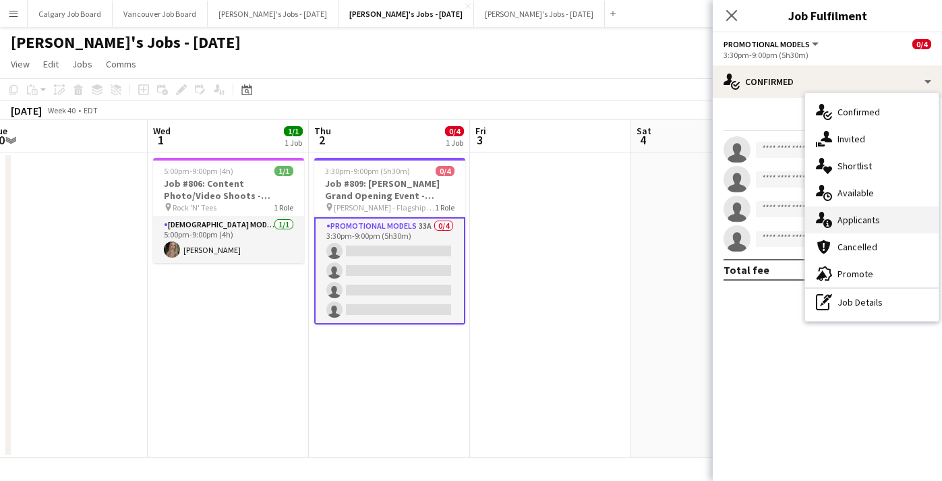
click at [869, 215] on span "Applicants" at bounding box center [859, 220] width 42 height 12
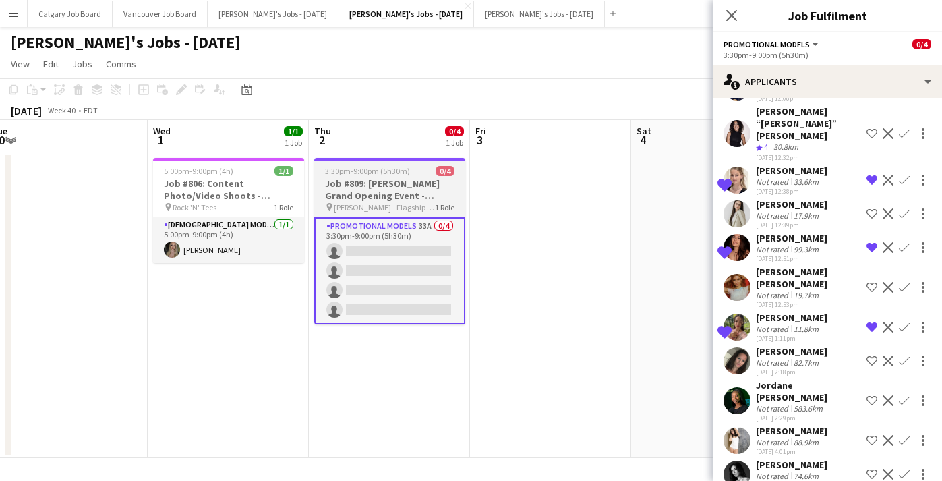
drag, startPoint x: 593, startPoint y: 312, endPoint x: 371, endPoint y: 307, distance: 222.0
click at [592, 312] on app-date-cell at bounding box center [550, 305] width 161 height 306
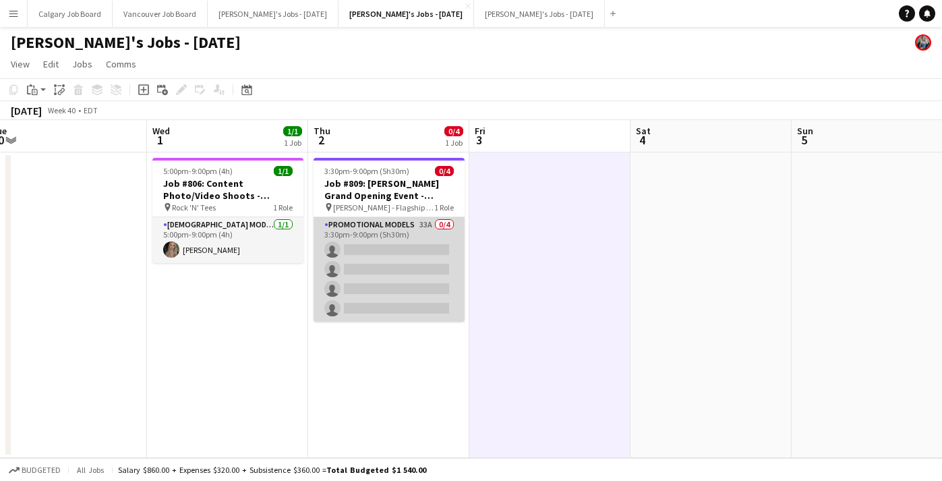
click at [362, 307] on app-card-role "Promotional Models 33A 0/4 3:30pm-9:00pm (5h30m) single-neutral-actions single-…" at bounding box center [389, 269] width 151 height 105
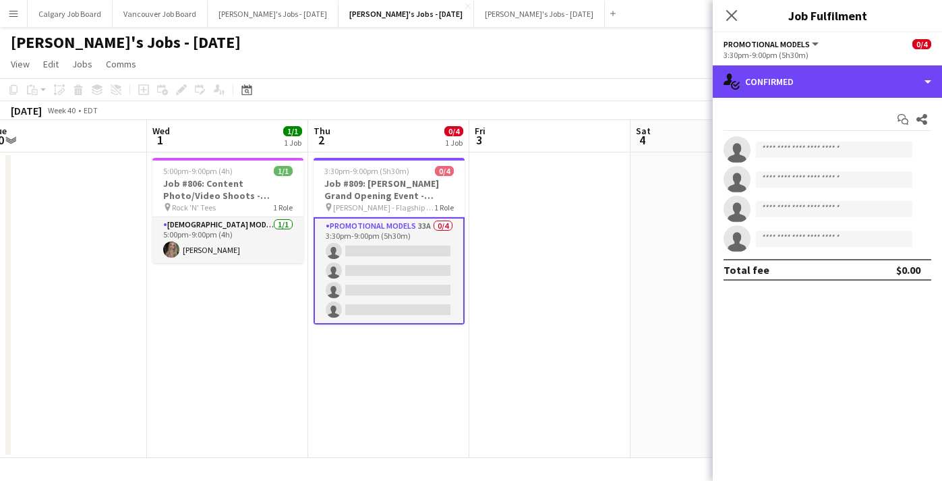
drag, startPoint x: 858, startPoint y: 82, endPoint x: 863, endPoint y: 111, distance: 29.4
click at [858, 81] on div "single-neutral-actions-check-2 Confirmed" at bounding box center [827, 81] width 229 height 32
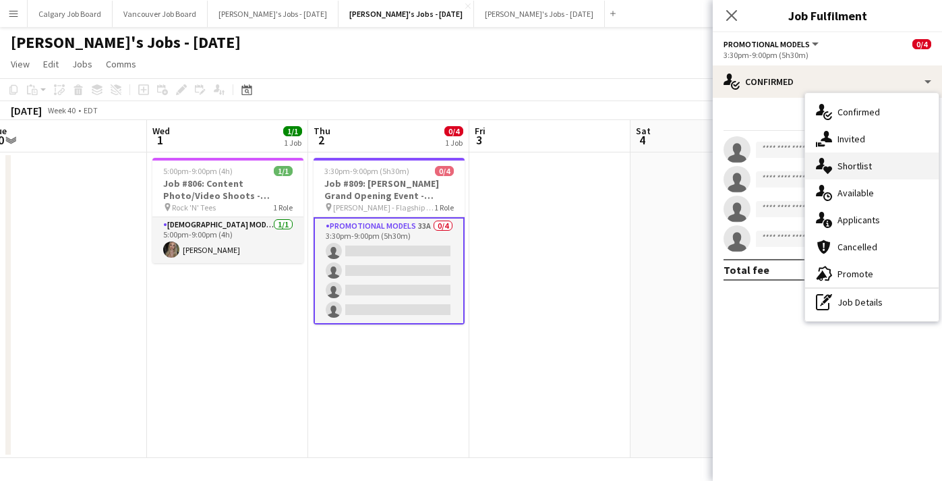
click at [874, 173] on div "single-neutral-actions-heart Shortlist" at bounding box center [872, 165] width 134 height 27
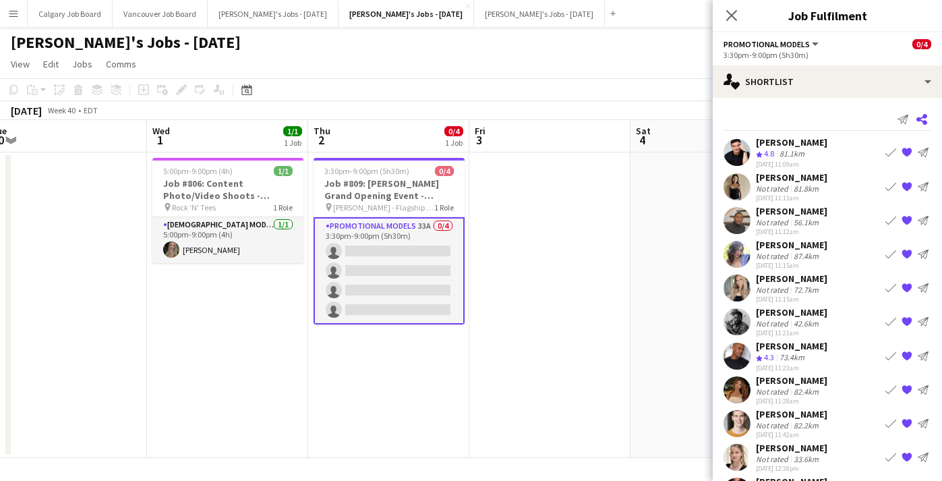
click at [926, 118] on icon at bounding box center [922, 119] width 11 height 11
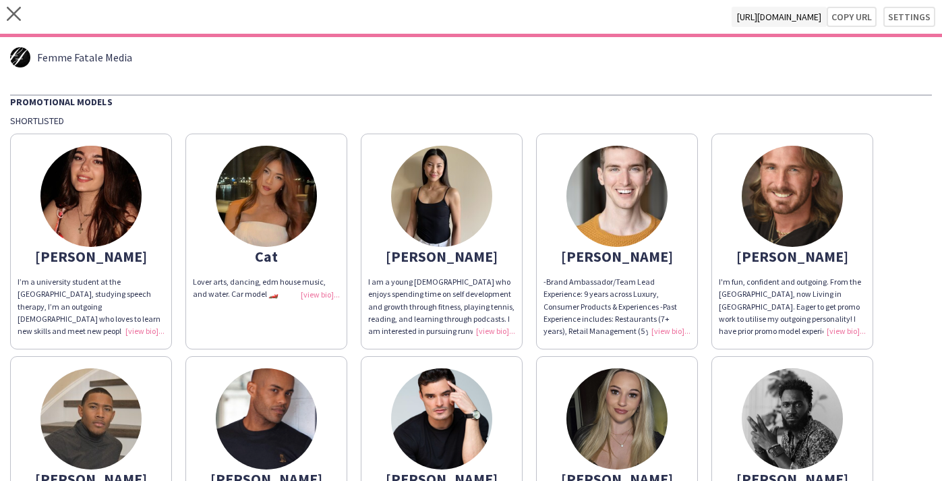
click at [847, 329] on div "I'm fun, confident and outgoing. From the [GEOGRAPHIC_DATA], now Living in [GEO…" at bounding box center [792, 306] width 147 height 61
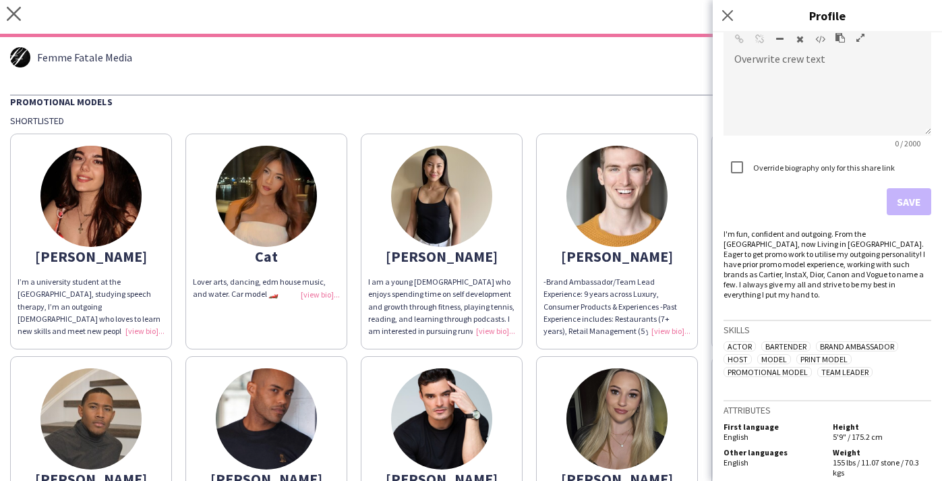
drag, startPoint x: 592, startPoint y: 63, endPoint x: 482, endPoint y: 146, distance: 138.2
click at [592, 63] on div "Femme Fatale Media" at bounding box center [471, 57] width 922 height 20
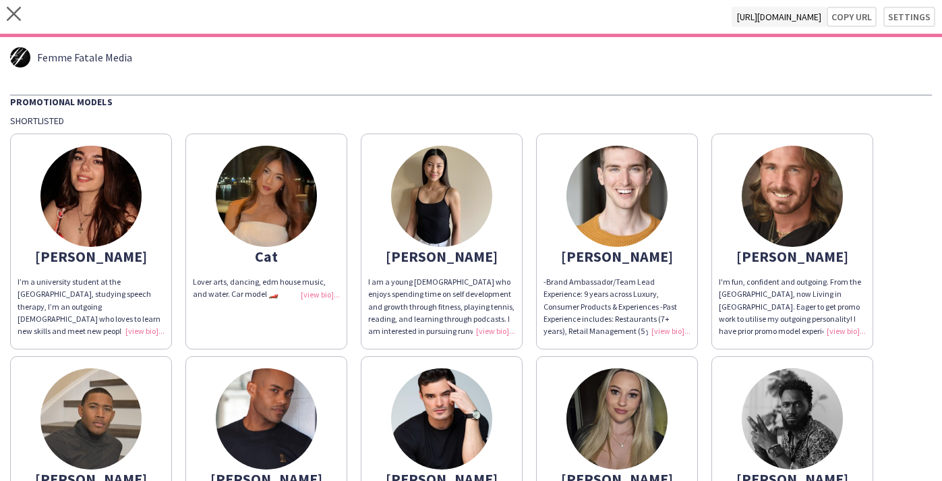
drag, startPoint x: 147, startPoint y: 329, endPoint x: 246, endPoint y: 310, distance: 100.9
click at [148, 329] on div "I’m a university student at the [GEOGRAPHIC_DATA], studying speech therapy, I’m…" at bounding box center [91, 306] width 147 height 61
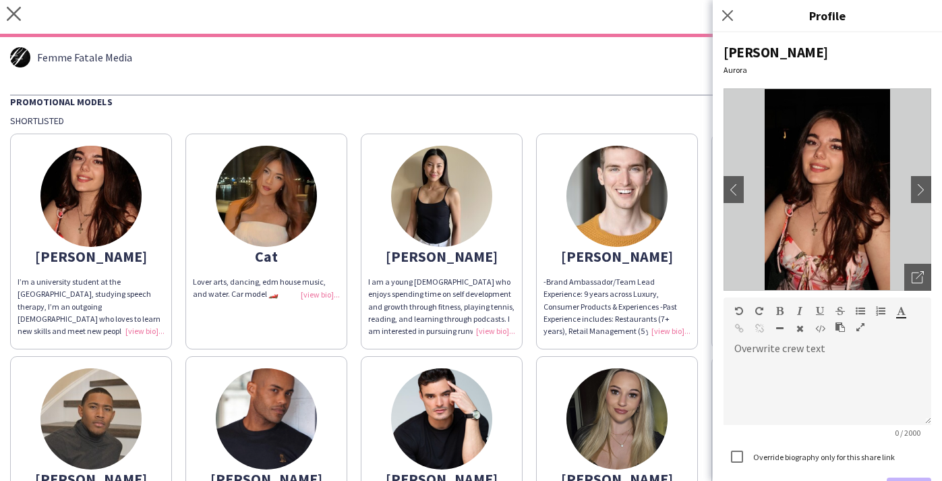
click at [366, 91] on div "Femme Fatale Media Promotional Models Shortlisted [PERSON_NAME]’m a university …" at bounding box center [471, 421] width 942 height 768
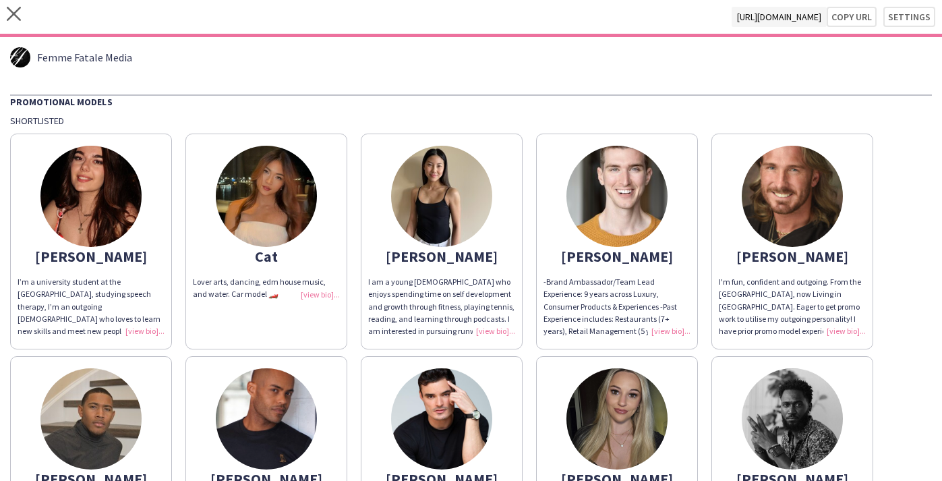
click at [830, 318] on div "I'm fun, confident and outgoing. From the [GEOGRAPHIC_DATA], now Living in [GEO…" at bounding box center [792, 306] width 147 height 61
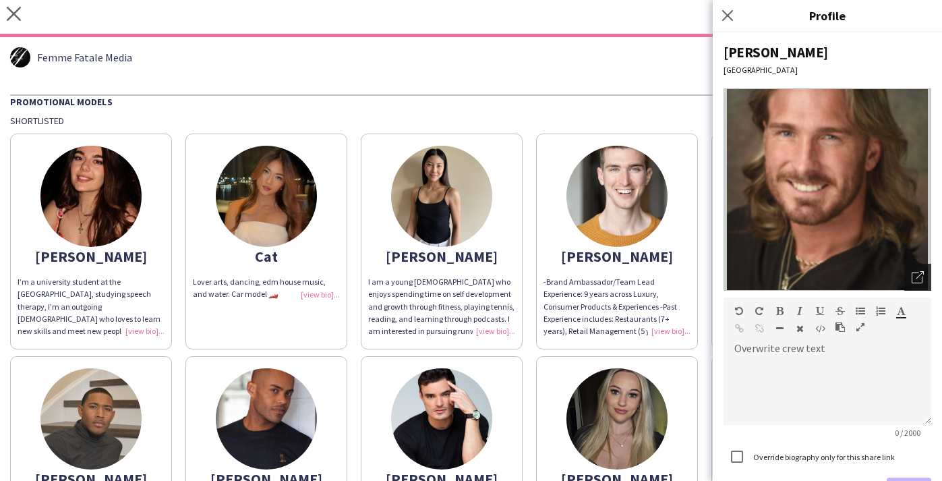
click at [915, 278] on icon "Open photos pop-in" at bounding box center [918, 277] width 12 height 12
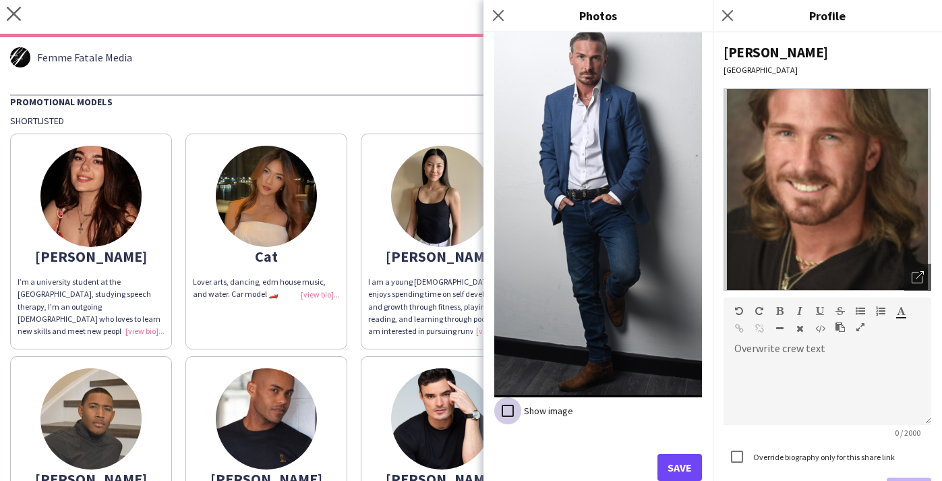
scroll to position [1647, 0]
click at [676, 464] on button "Save" at bounding box center [680, 468] width 45 height 27
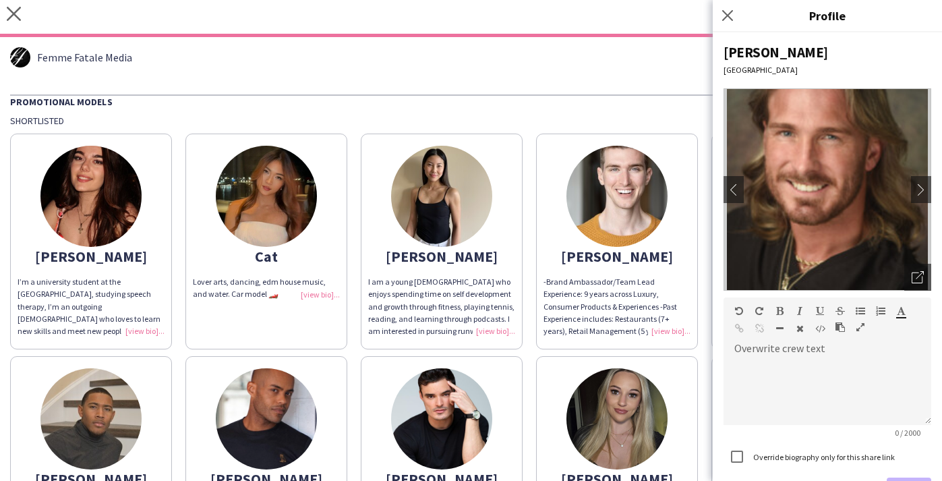
drag, startPoint x: 516, startPoint y: 78, endPoint x: 565, endPoint y: 150, distance: 87.0
click at [519, 79] on div "Femme Fatale Media Promotional Models Shortlisted [PERSON_NAME]’m a university …" at bounding box center [471, 421] width 942 height 768
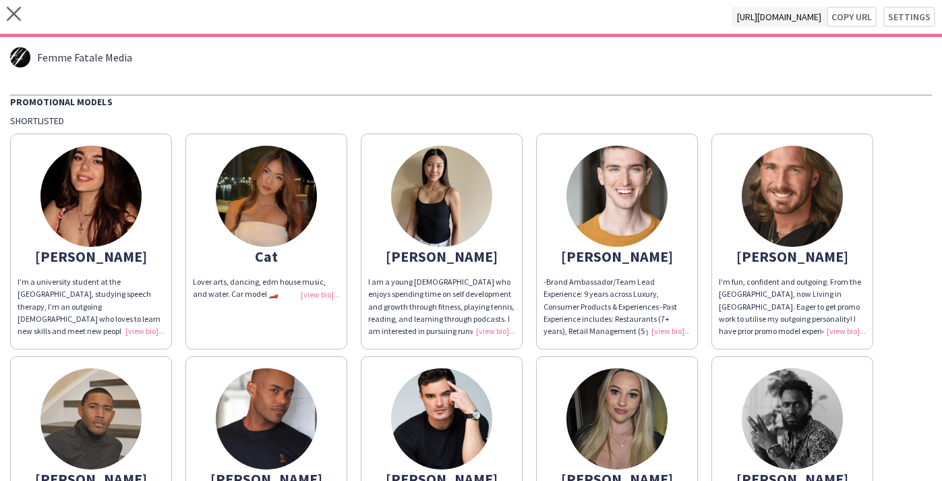
drag, startPoint x: 653, startPoint y: 316, endPoint x: 784, endPoint y: 302, distance: 131.6
click at [653, 316] on div "-Brand Ambassador/Team Lead Experience: 9 years across Luxury, Consumer Product…" at bounding box center [617, 306] width 147 height 61
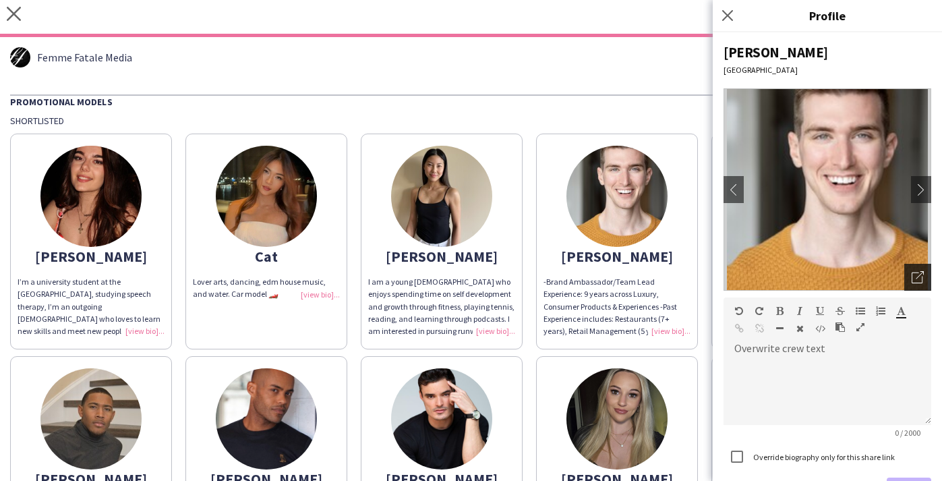
click at [922, 281] on icon "Open photos pop-in" at bounding box center [918, 277] width 12 height 12
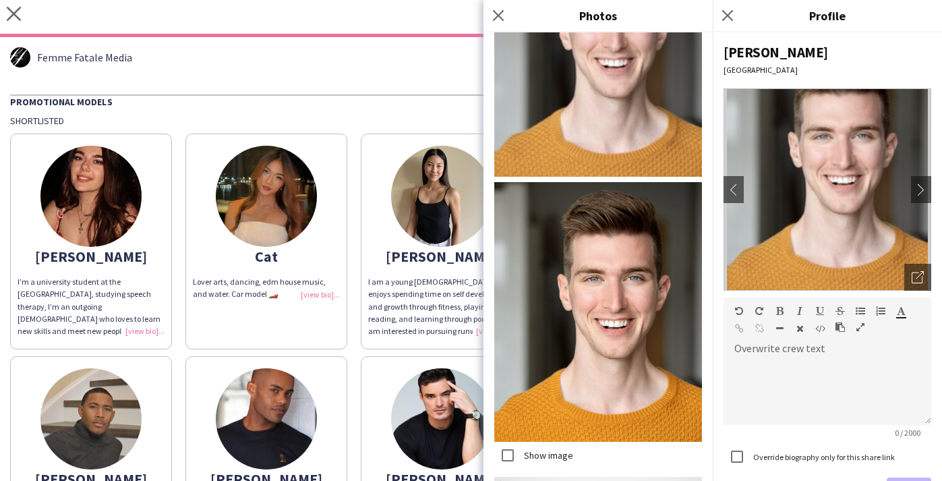
scroll to position [83, 0]
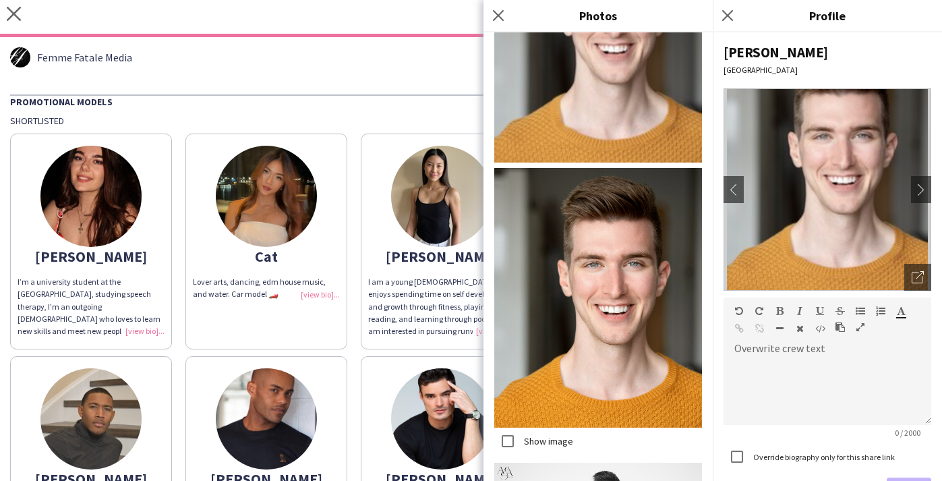
click at [390, 58] on div "Femme Fatale Media" at bounding box center [471, 57] width 922 height 20
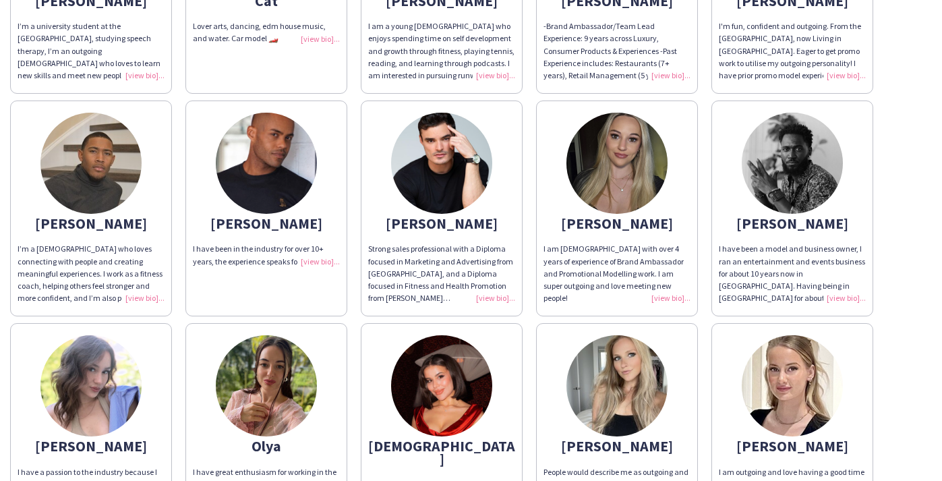
scroll to position [271, 0]
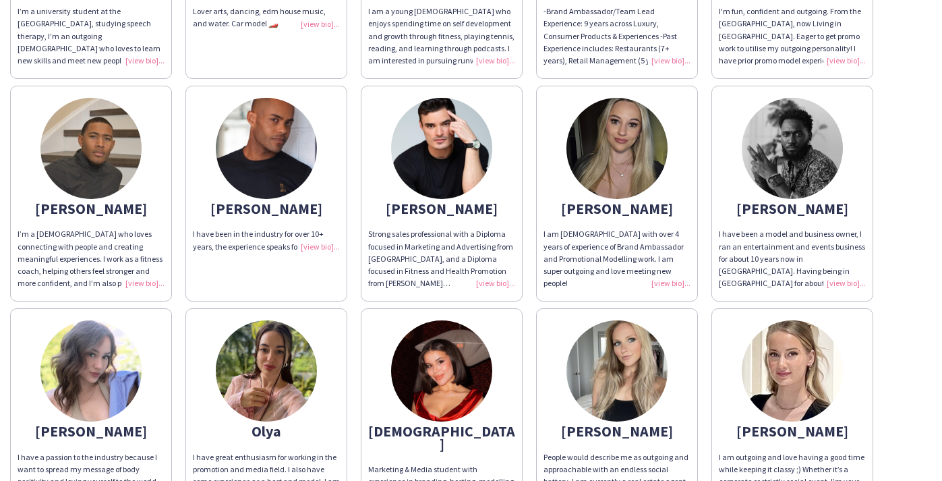
click at [329, 245] on div "I have been in the industry for over 10+ years, the experience speaks for itsel…" at bounding box center [266, 240] width 147 height 24
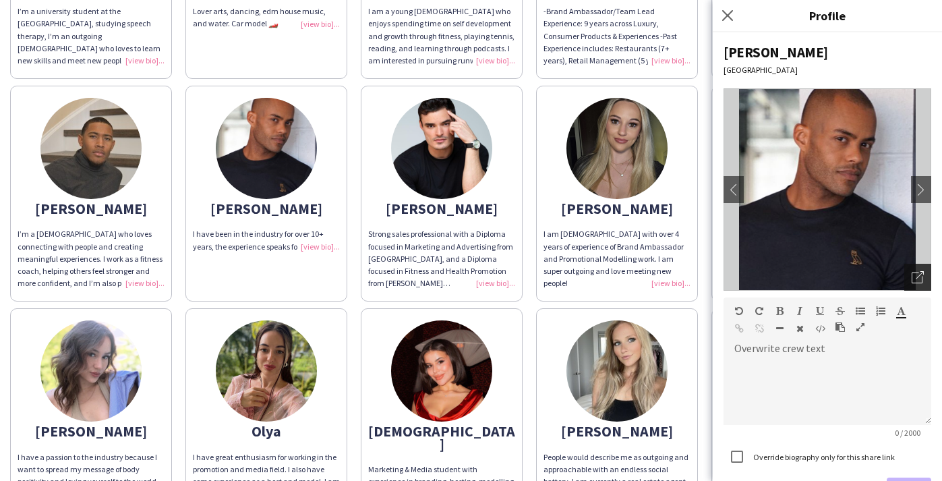
click at [920, 277] on icon "Open photos pop-in" at bounding box center [918, 277] width 12 height 12
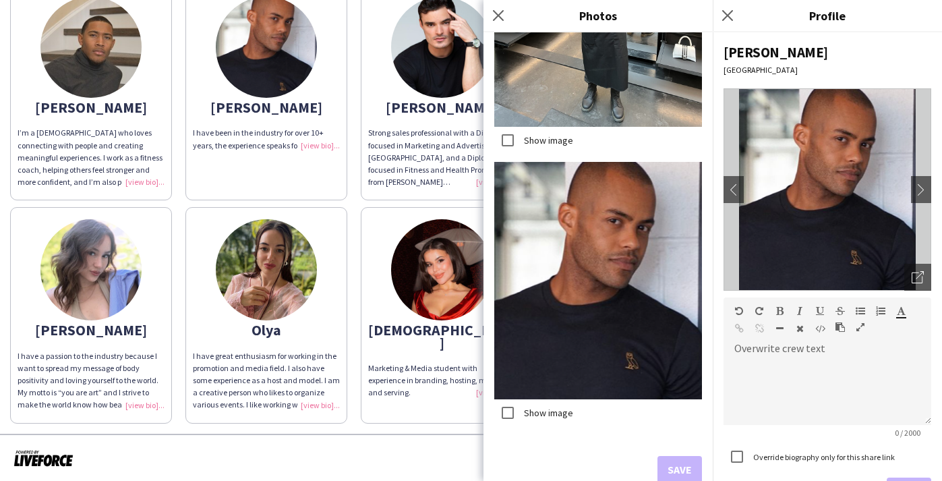
scroll to position [4999, 0]
click at [432, 434] on div at bounding box center [471, 459] width 942 height 50
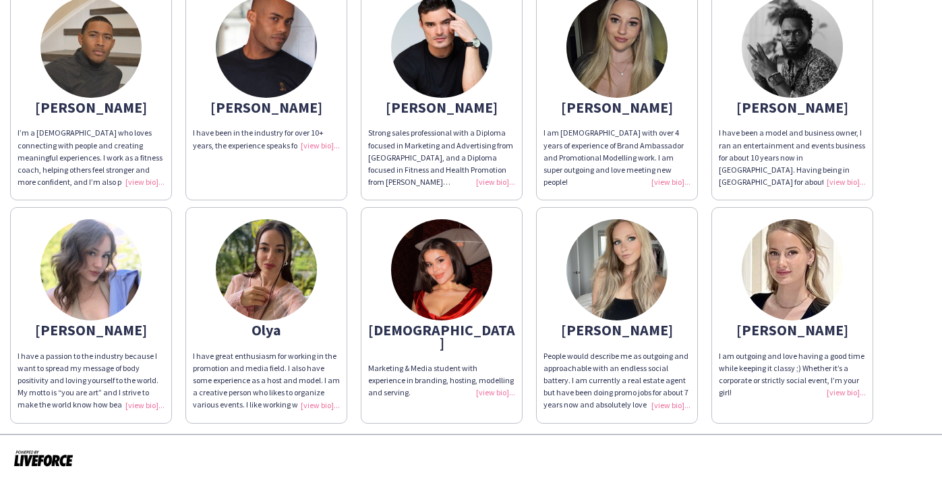
drag, startPoint x: 831, startPoint y: 171, endPoint x: 845, endPoint y: 179, distance: 15.4
click at [831, 171] on div "I have been a model and business owner, I ran an entertainment and events busin…" at bounding box center [792, 157] width 147 height 61
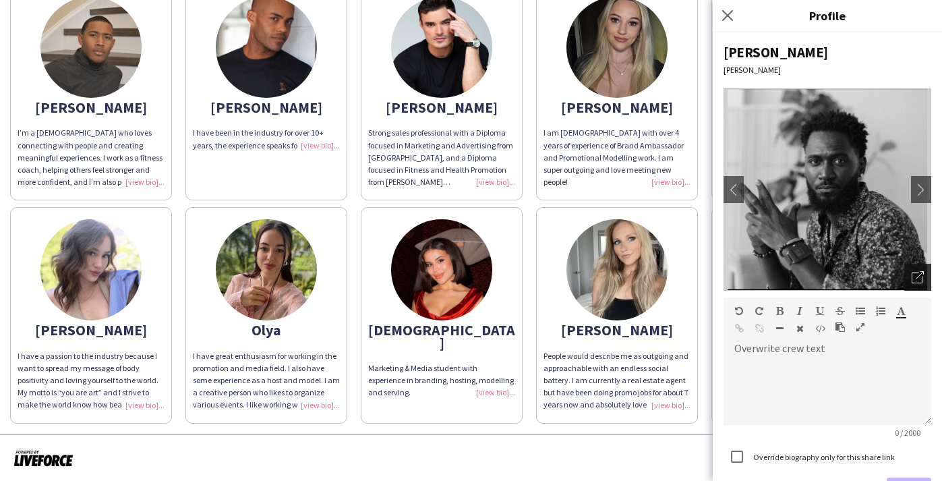
drag, startPoint x: 929, startPoint y: 279, endPoint x: 907, endPoint y: 280, distance: 22.3
click at [928, 279] on div "Open photos pop-in" at bounding box center [918, 277] width 27 height 27
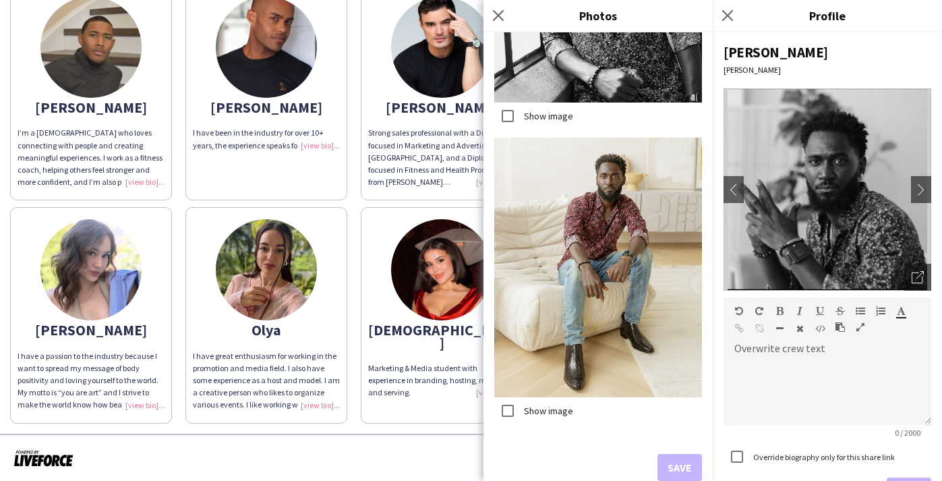
scroll to position [1941, 0]
drag, startPoint x: 378, startPoint y: 436, endPoint x: 262, endPoint y: 418, distance: 116.8
click at [378, 436] on div at bounding box center [471, 459] width 942 height 50
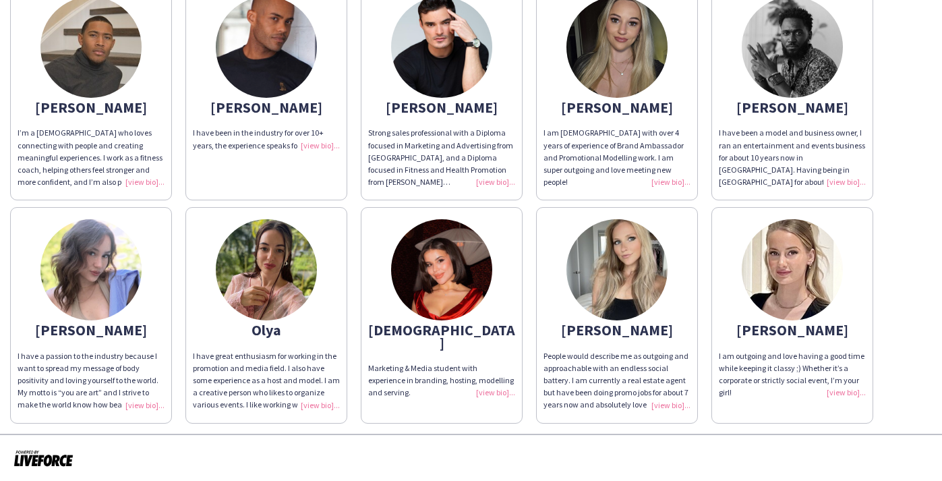
drag, startPoint x: 149, startPoint y: 404, endPoint x: 360, endPoint y: 373, distance: 212.7
click at [151, 403] on div "I have a passion to the industry because I want to spread my message of body po…" at bounding box center [91, 380] width 147 height 61
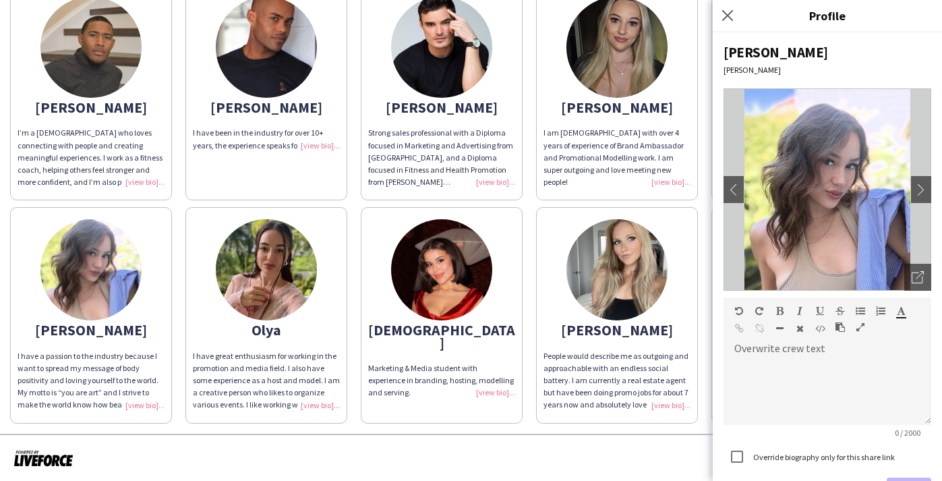
click at [933, 283] on div "[PERSON_NAME] chevron-left chevron-right Open photos pop-in Overwrite crew text…" at bounding box center [827, 256] width 229 height 449
click at [914, 278] on icon "Open photos pop-in" at bounding box center [918, 277] width 12 height 12
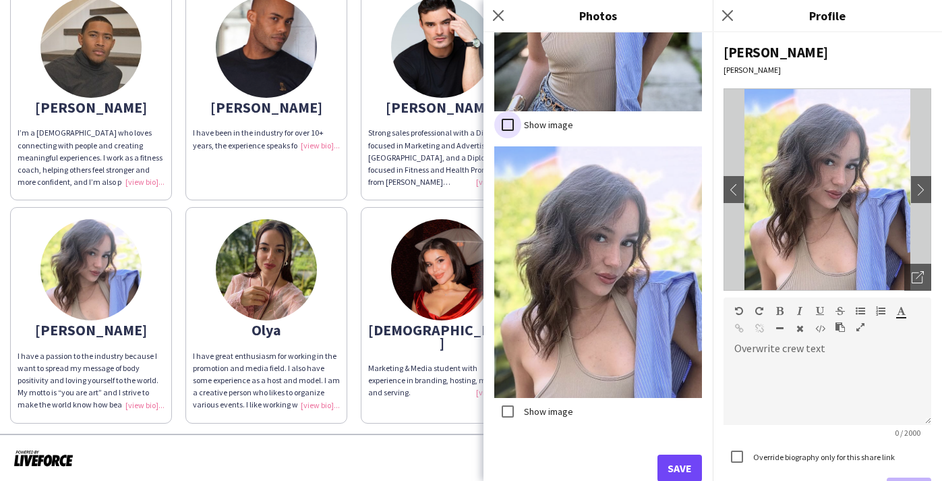
scroll to position [3546, 0]
click at [669, 466] on button "Save" at bounding box center [680, 468] width 45 height 27
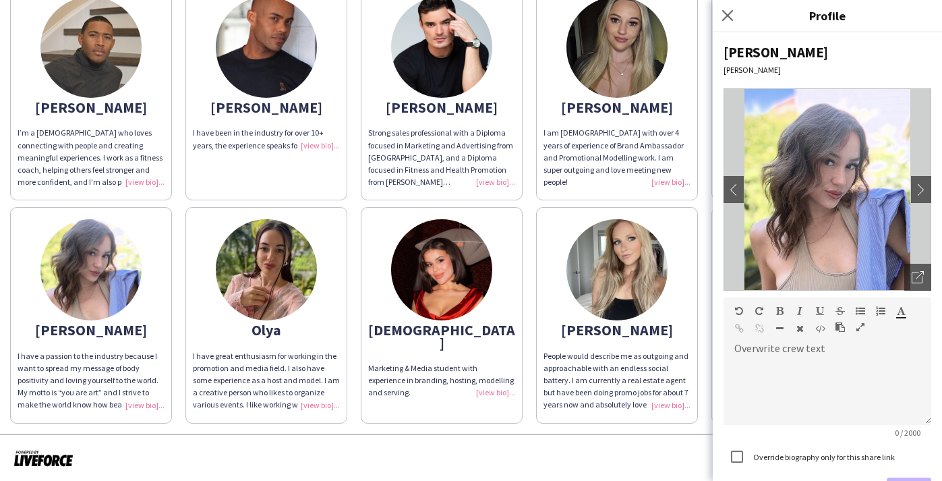
click at [327, 404] on div "I have great enthusiasm for working in the promotion and media field. I also ha…" at bounding box center [266, 380] width 147 height 61
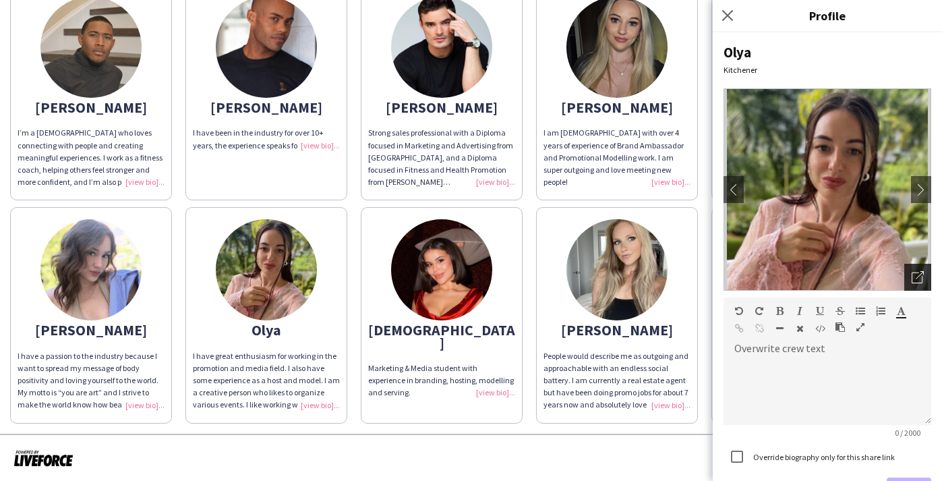
click at [919, 281] on icon "Open photos pop-in" at bounding box center [918, 277] width 12 height 12
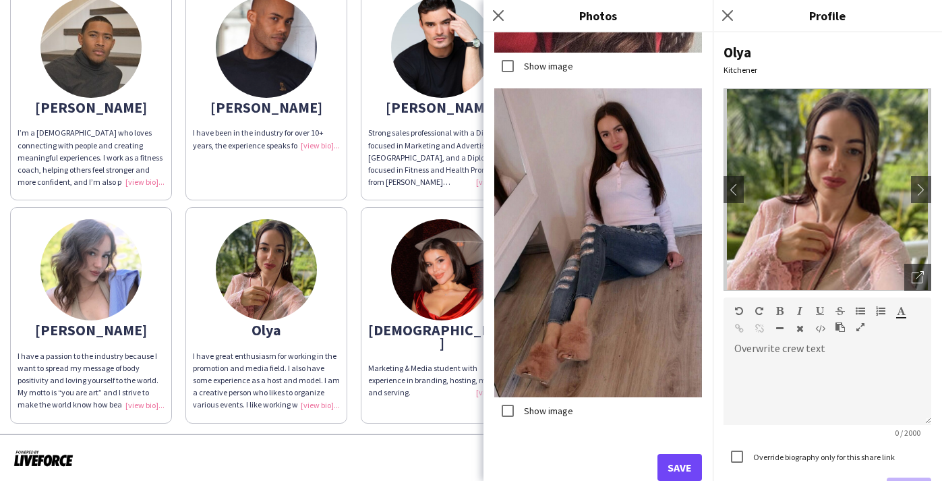
scroll to position [1412, 0]
click at [666, 457] on button "Save" at bounding box center [680, 468] width 45 height 27
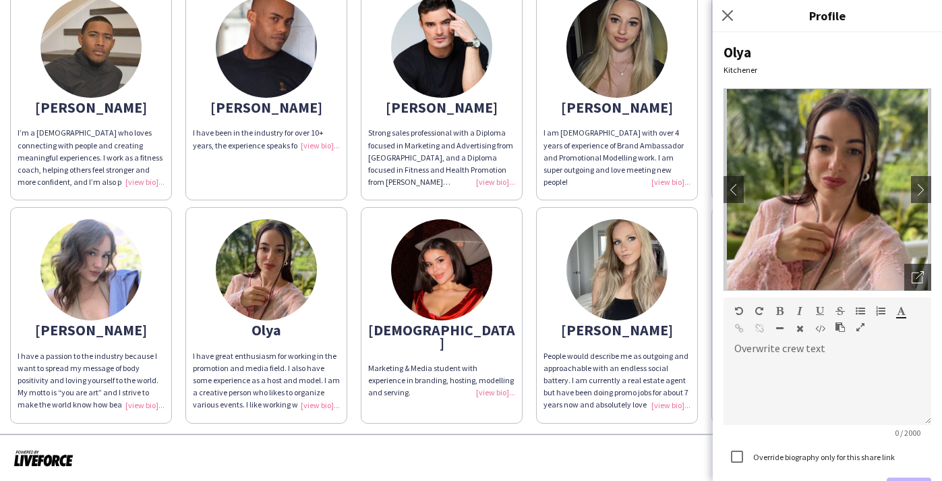
drag, startPoint x: 494, startPoint y: 372, endPoint x: 559, endPoint y: 358, distance: 66.4
click at [495, 372] on div "Marketing & Media student with experience in branding, hosting, modelling and s…" at bounding box center [441, 380] width 147 height 37
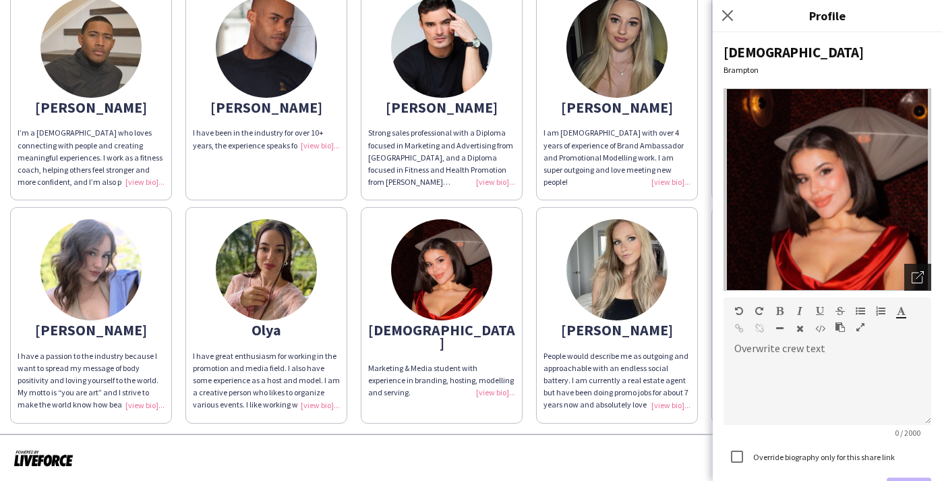
click at [925, 275] on div "Open photos pop-in" at bounding box center [918, 277] width 27 height 27
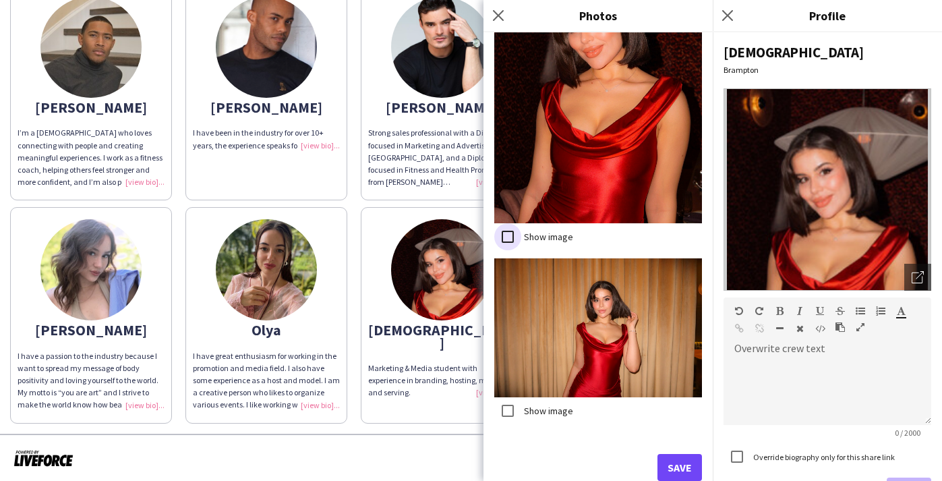
scroll to position [801, 0]
drag, startPoint x: 658, startPoint y: 459, endPoint x: 668, endPoint y: 460, distance: 9.5
click at [660, 459] on button "Save" at bounding box center [680, 468] width 45 height 27
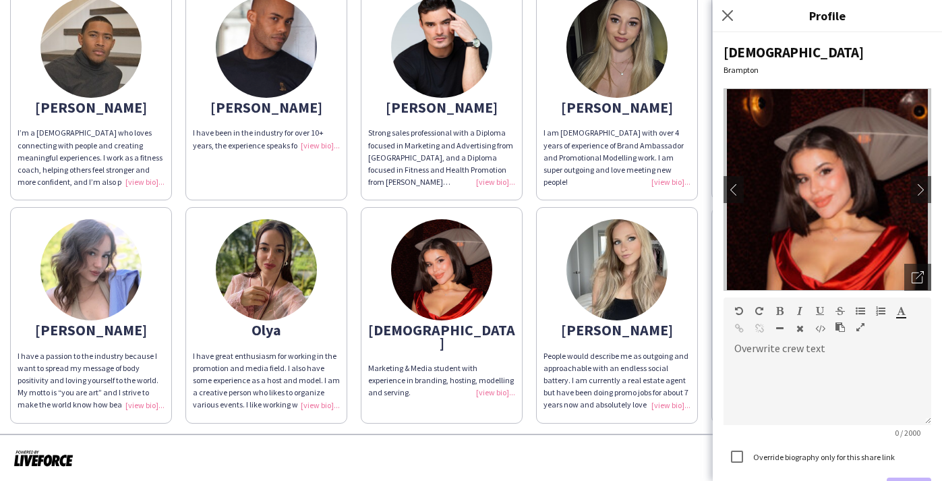
click at [673, 397] on div "People would describe me as outgoing and approachable with an endless social ba…" at bounding box center [617, 380] width 147 height 61
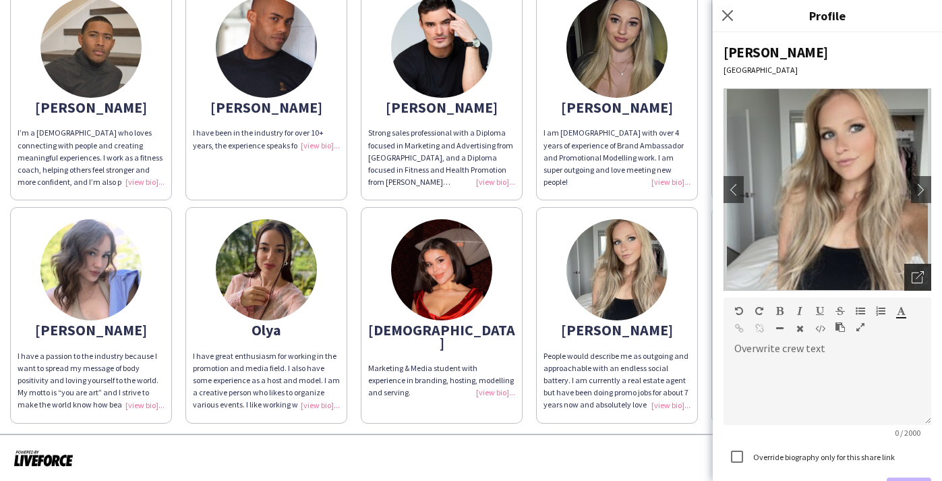
click at [919, 275] on icon "Open photos pop-in" at bounding box center [918, 277] width 12 height 12
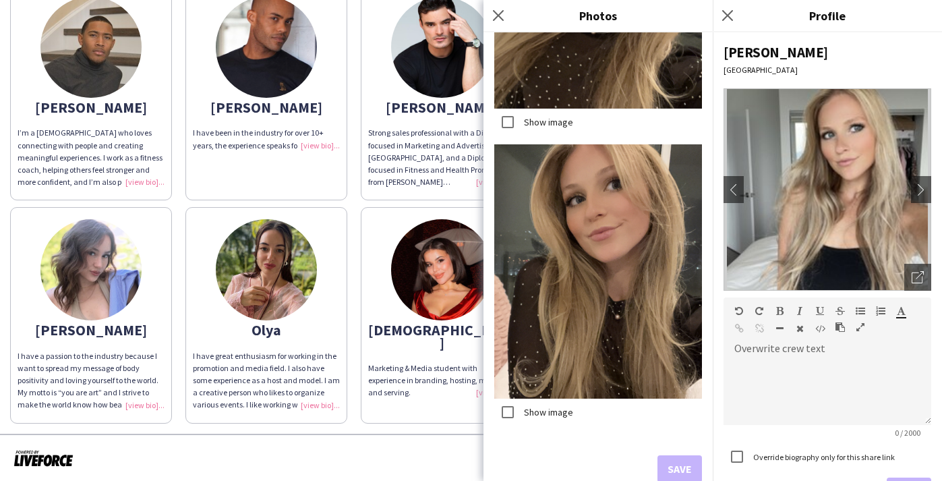
scroll to position [0, 0]
drag, startPoint x: 390, startPoint y: 416, endPoint x: 435, endPoint y: 407, distance: 46.0
click at [390, 416] on app-share-pages-crew-card "Rasha Marketing & Media student with experience in branding, hosting, modelling…" at bounding box center [442, 315] width 162 height 216
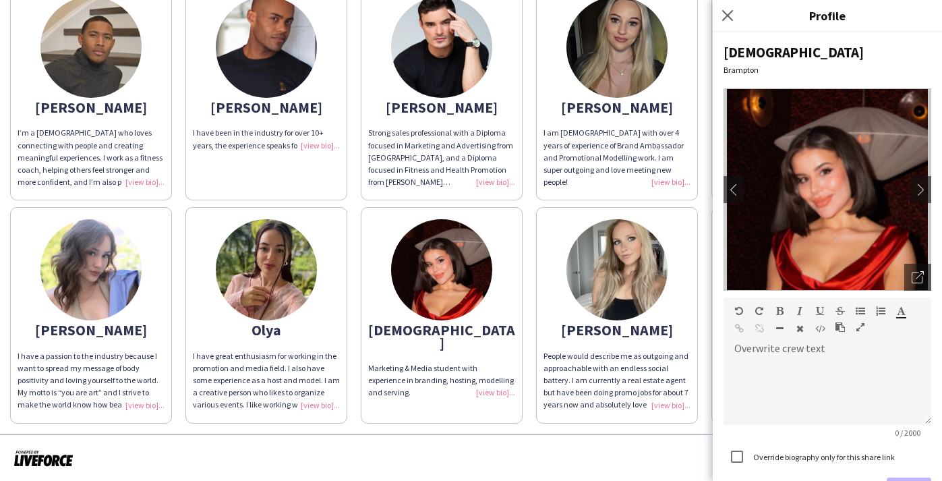
click at [612, 447] on div at bounding box center [471, 459] width 942 height 50
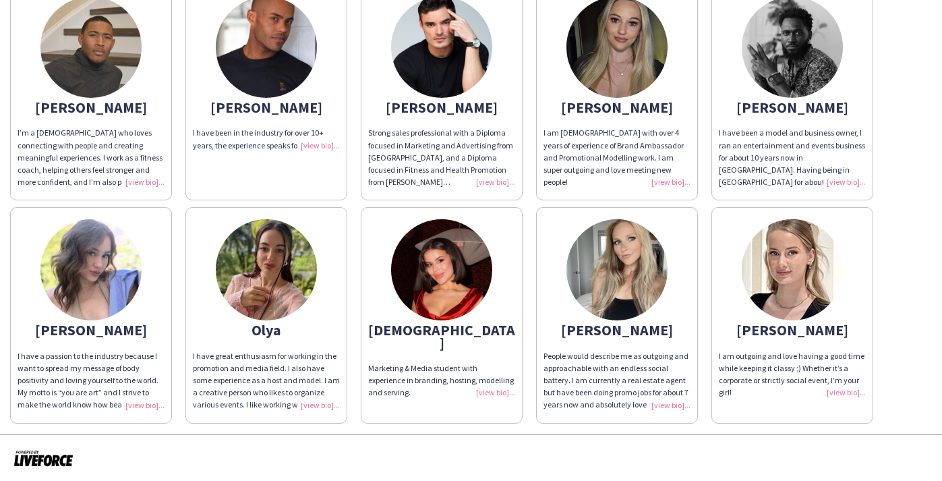
click at [843, 376] on span "I am outgoing and love having a good time while keeping it classy ;) Whether it…" at bounding box center [792, 374] width 146 height 47
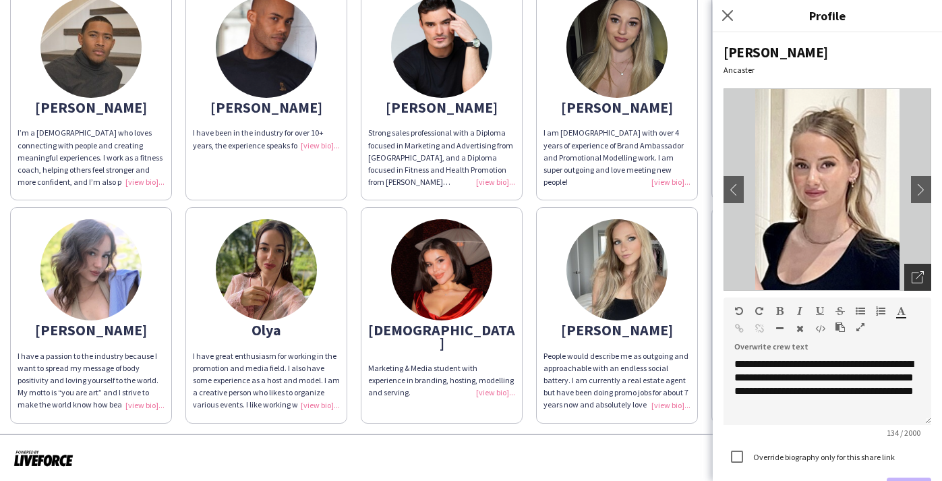
click at [909, 283] on div "Open photos pop-in" at bounding box center [918, 277] width 27 height 27
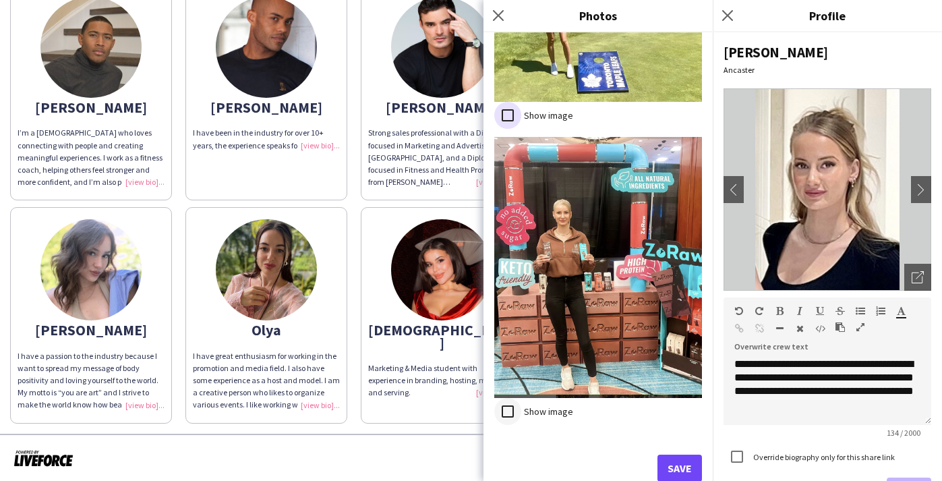
scroll to position [4298, 0]
click at [680, 465] on button "Save" at bounding box center [680, 468] width 45 height 27
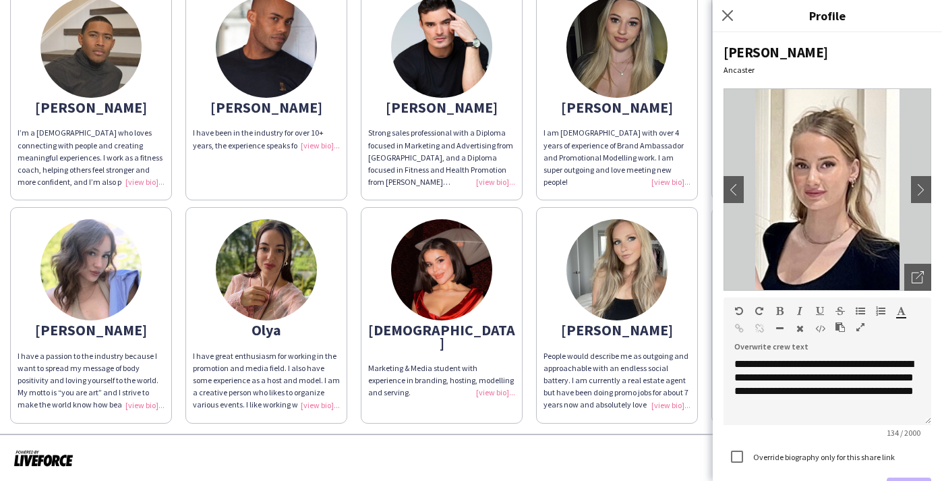
click at [474, 434] on div at bounding box center [471, 459] width 942 height 50
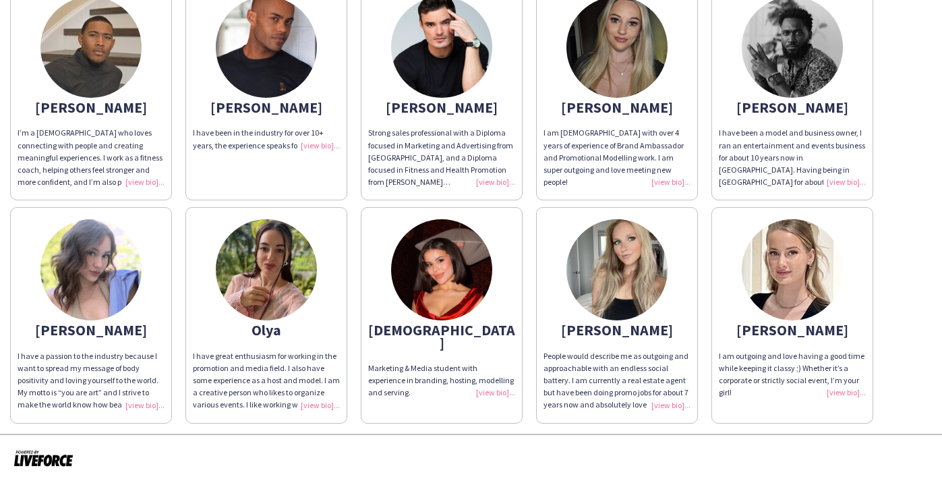
click at [493, 374] on div "Marketing & Media student with experience in branding, hosting, modelling and s…" at bounding box center [441, 380] width 147 height 37
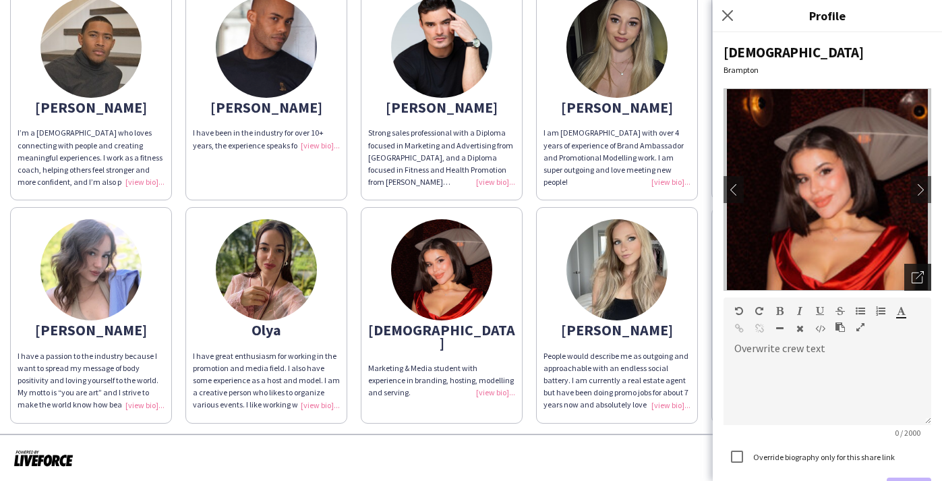
click at [912, 264] on app-photos-slider "chevron-left chevron-right Open photos pop-in" at bounding box center [828, 189] width 208 height 202
click at [913, 268] on div "Open photos pop-in" at bounding box center [918, 277] width 27 height 27
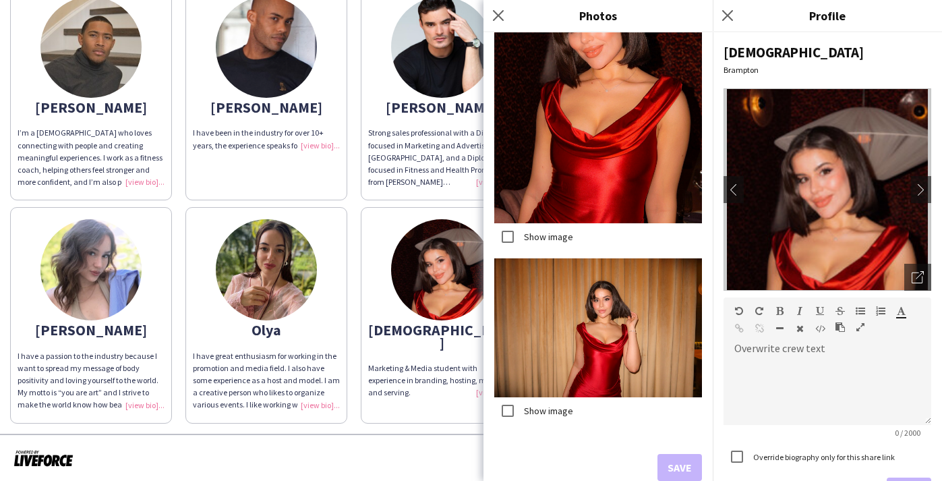
scroll to position [801, 0]
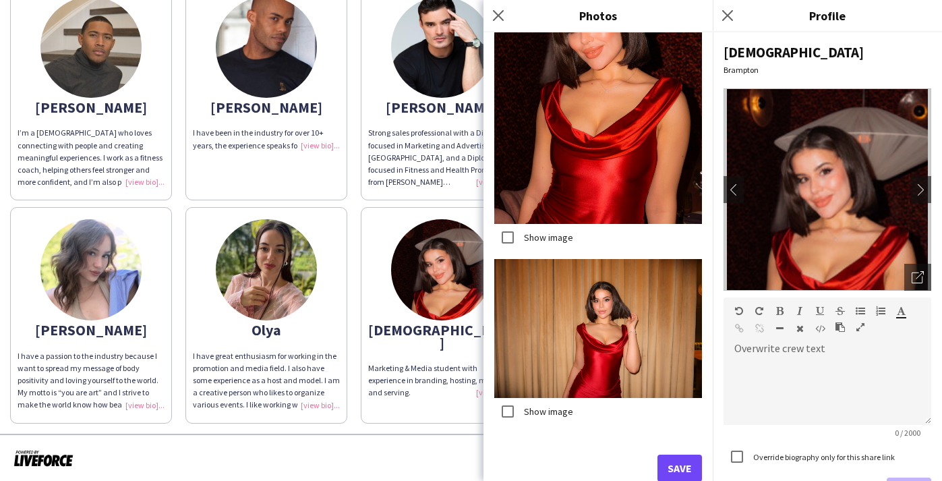
click at [669, 461] on button "Save" at bounding box center [680, 468] width 45 height 27
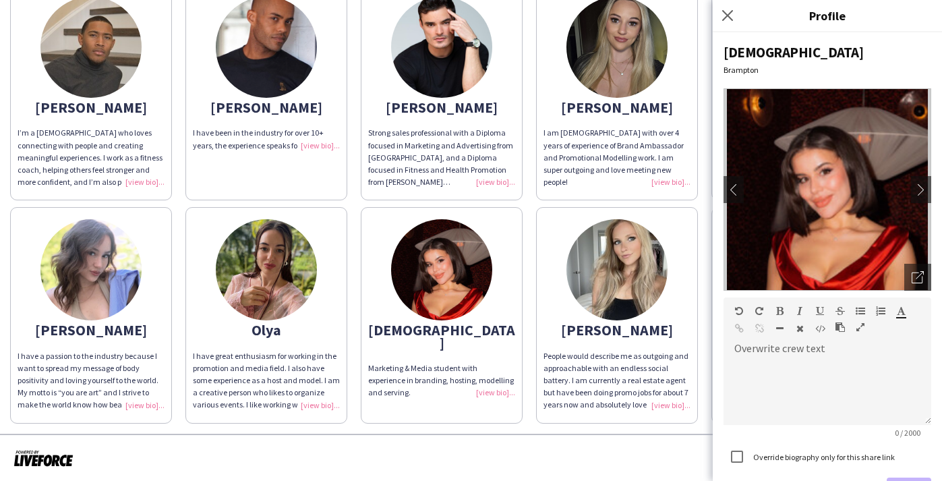
click at [368, 445] on div at bounding box center [471, 459] width 942 height 50
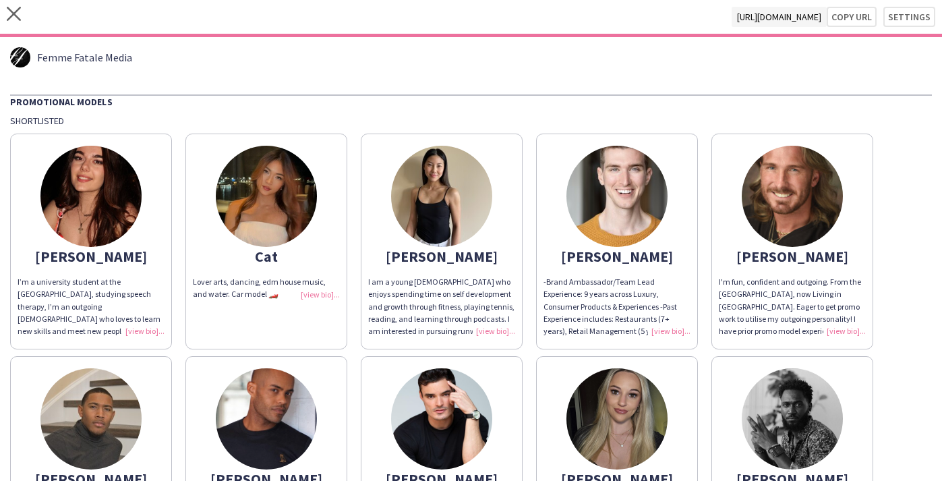
scroll to position [0, 0]
click at [486, 323] on div "I am a young [DEMOGRAPHIC_DATA] who enjoys spending time on self development an…" at bounding box center [441, 306] width 147 height 61
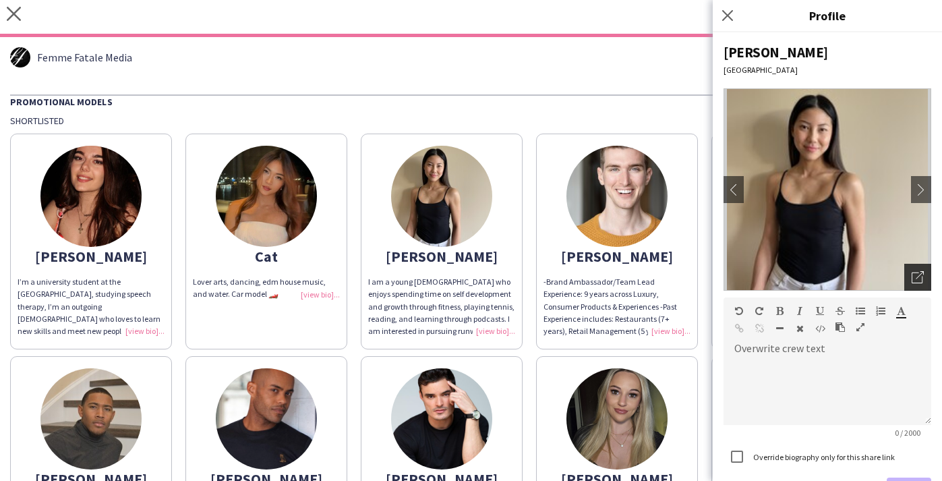
click at [911, 277] on div "Open photos pop-in" at bounding box center [918, 277] width 27 height 27
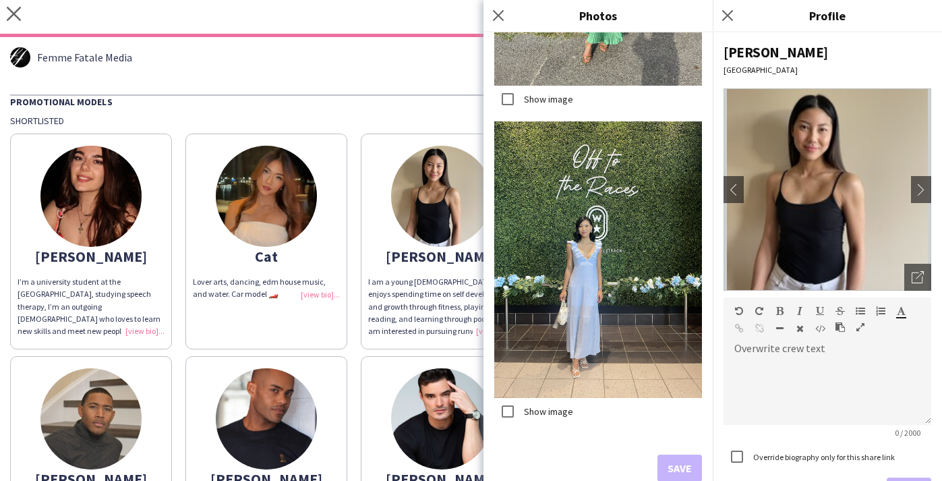
drag, startPoint x: 332, startPoint y: 70, endPoint x: 328, endPoint y: 78, distance: 8.5
click at [332, 71] on div "Femme Fatale Media Promotional Models Shortlisted [PERSON_NAME]’m a university …" at bounding box center [471, 421] width 942 height 768
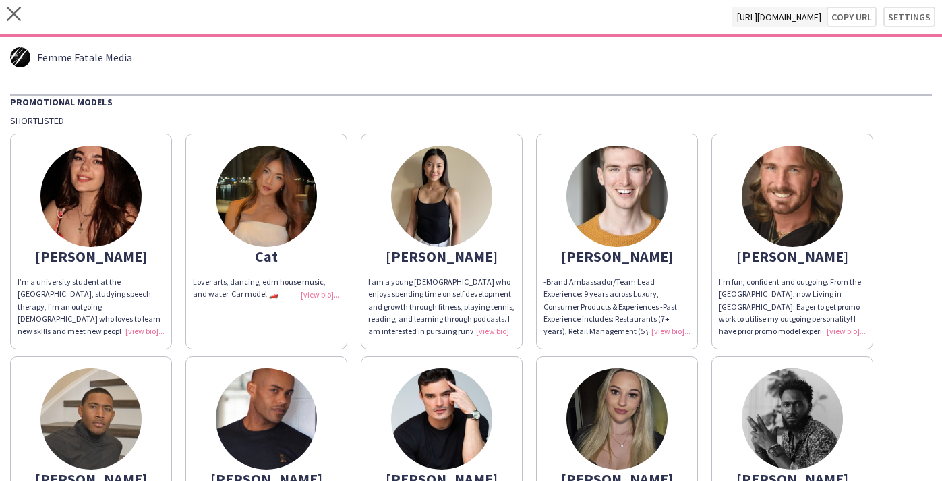
drag, startPoint x: 131, startPoint y: 322, endPoint x: 266, endPoint y: 322, distance: 135.6
click at [132, 322] on div "I’m a university student at the [GEOGRAPHIC_DATA], studying speech therapy, I’m…" at bounding box center [91, 306] width 147 height 61
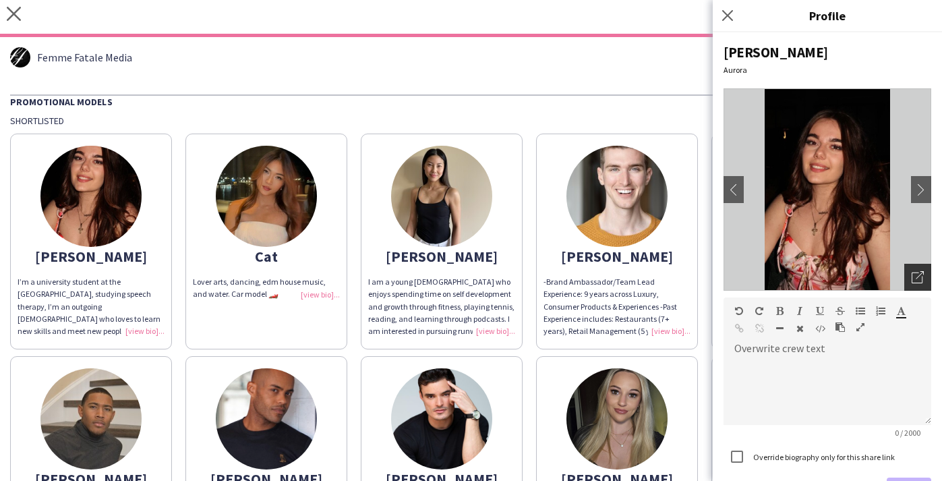
click at [919, 274] on icon "Open photos pop-in" at bounding box center [918, 277] width 12 height 12
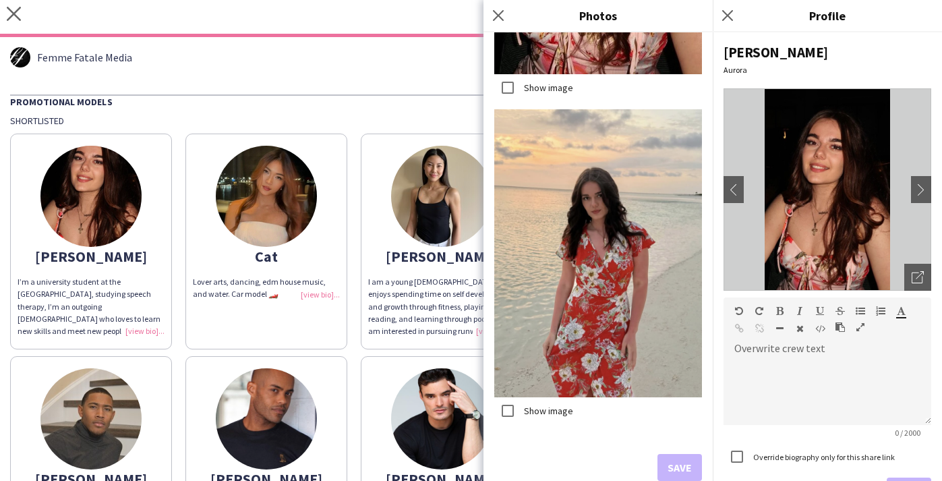
scroll to position [1921, 0]
click at [691, 460] on button "Save" at bounding box center [680, 468] width 45 height 27
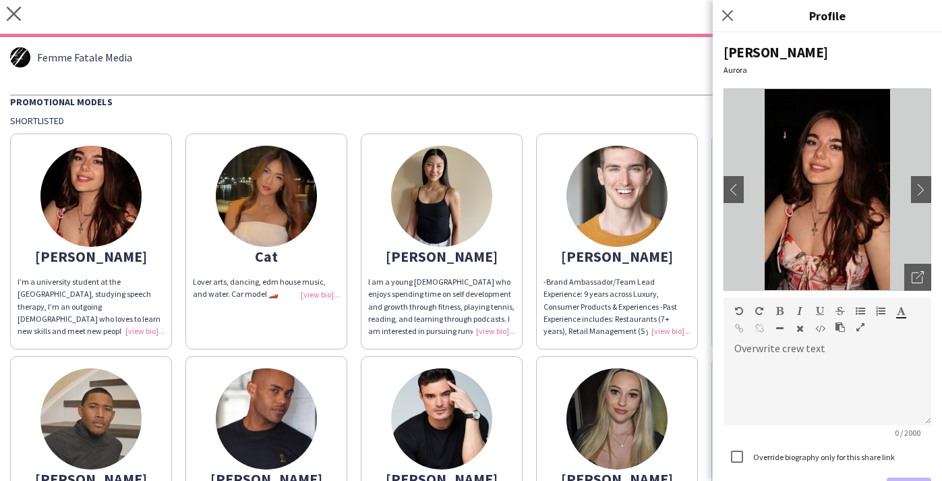
click at [380, 84] on div "Femme Fatale Media Promotional Models Shortlisted [PERSON_NAME]’m a university …" at bounding box center [471, 421] width 942 height 768
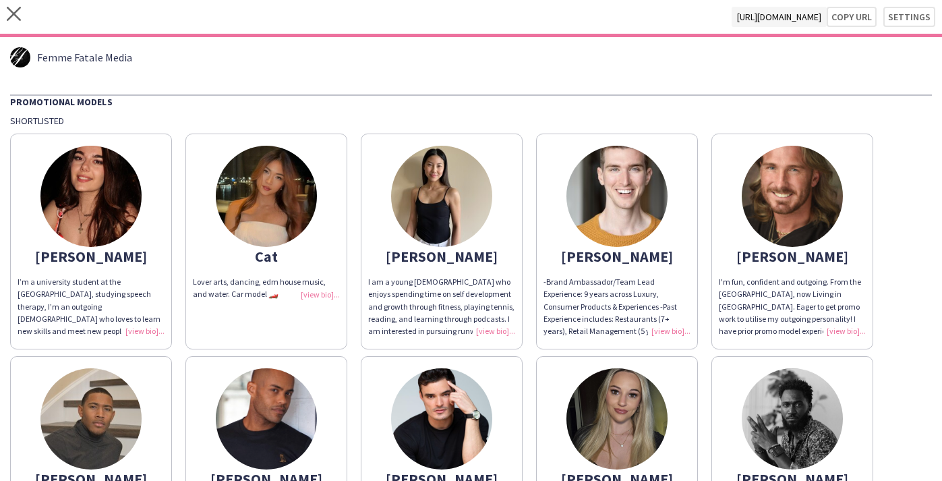
drag, startPoint x: 837, startPoint y: 14, endPoint x: 764, endPoint y: 8, distance: 73.8
click at [837, 14] on button "Copy url" at bounding box center [852, 17] width 50 height 20
click at [860, 20] on button "Copy url" at bounding box center [852, 17] width 50 height 20
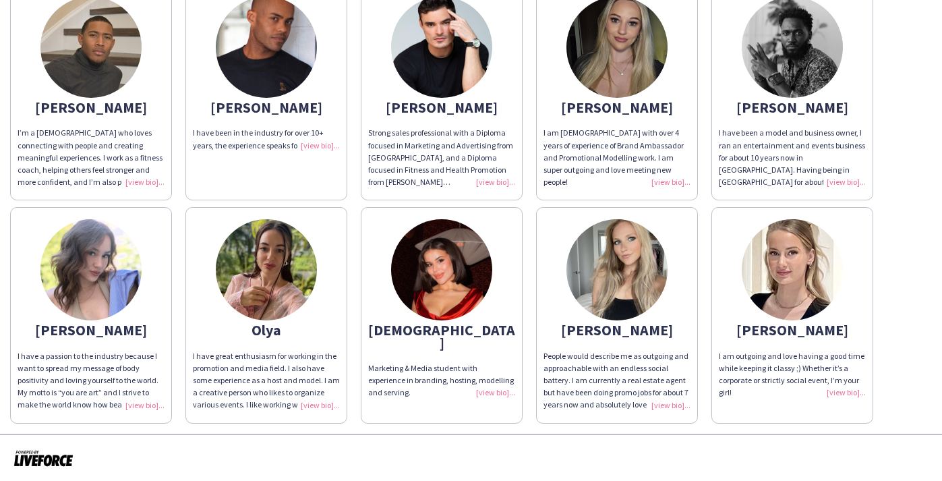
scroll to position [0, 0]
click at [491, 378] on div "Marketing & Media student with experience in branding, hosting, modelling and s…" at bounding box center [441, 380] width 147 height 37
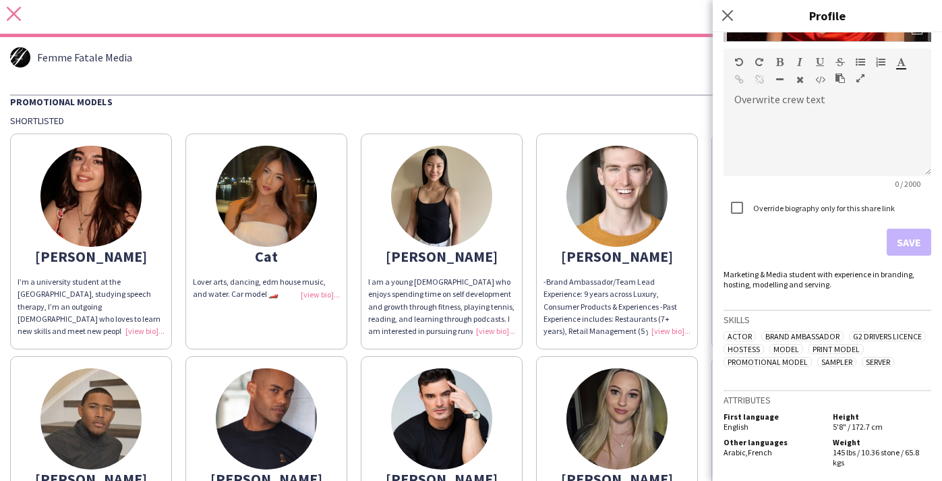
click at [15, 16] on icon "close" at bounding box center [14, 14] width 14 height 14
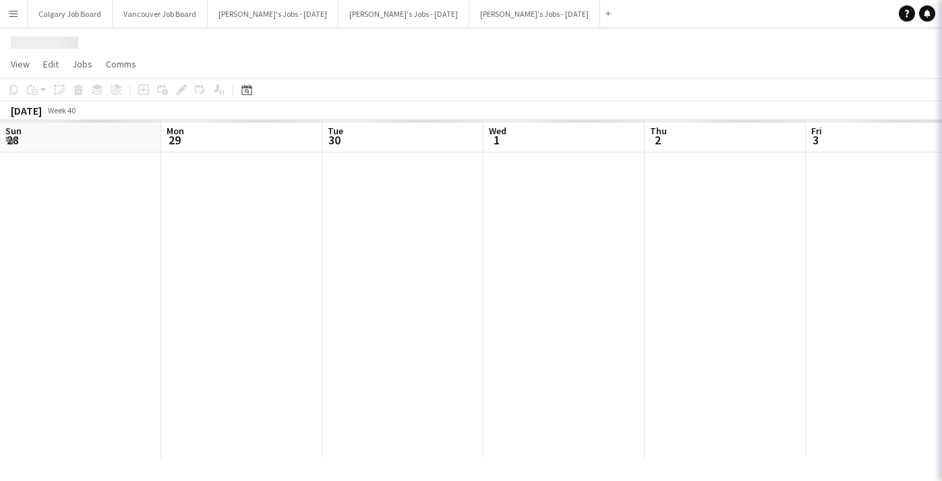
scroll to position [0, 337]
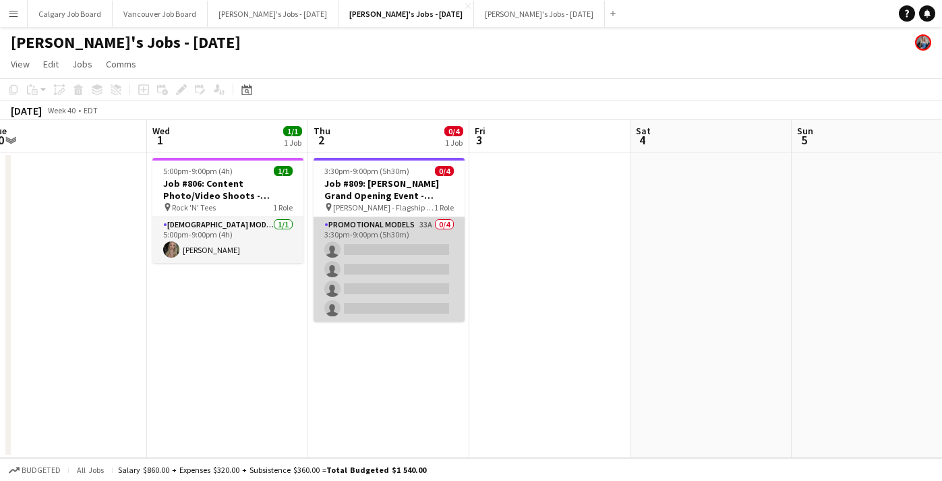
click at [376, 276] on app-card-role "Promotional Models 33A 0/4 3:30pm-9:00pm (5h30m) single-neutral-actions single-…" at bounding box center [389, 269] width 151 height 105
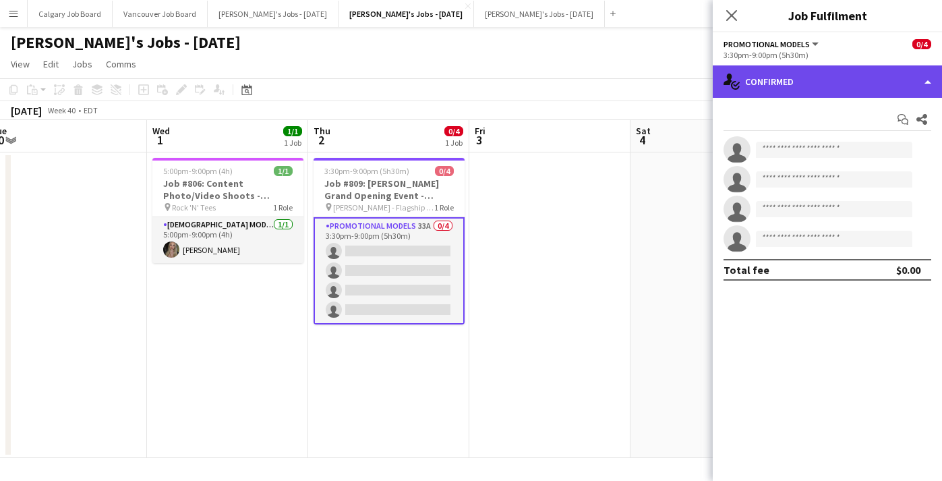
click at [863, 78] on div "single-neutral-actions-check-2 Confirmed" at bounding box center [827, 81] width 229 height 32
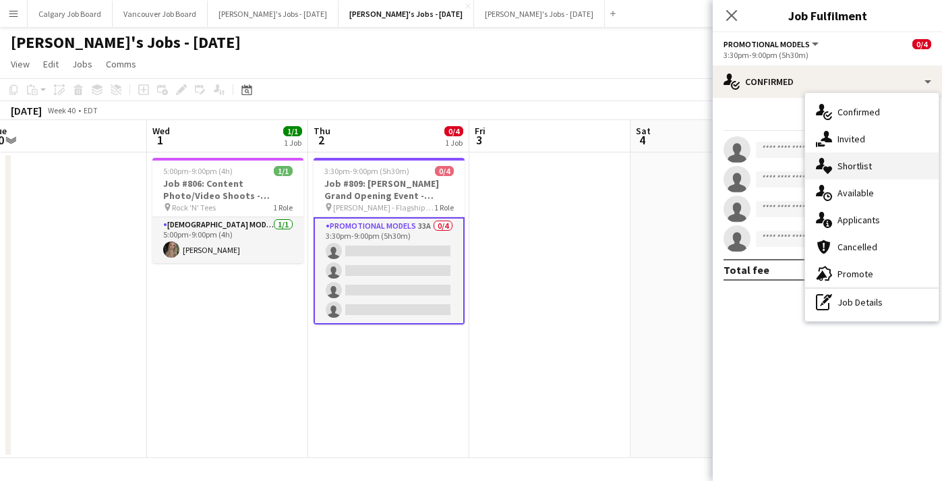
click at [880, 166] on div "single-neutral-actions-heart Shortlist" at bounding box center [872, 165] width 134 height 27
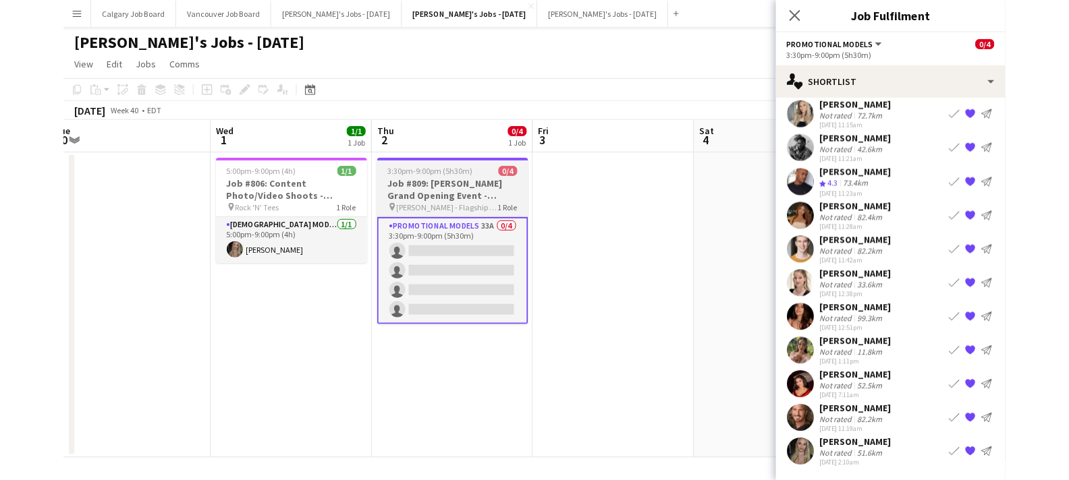
scroll to position [174, 0]
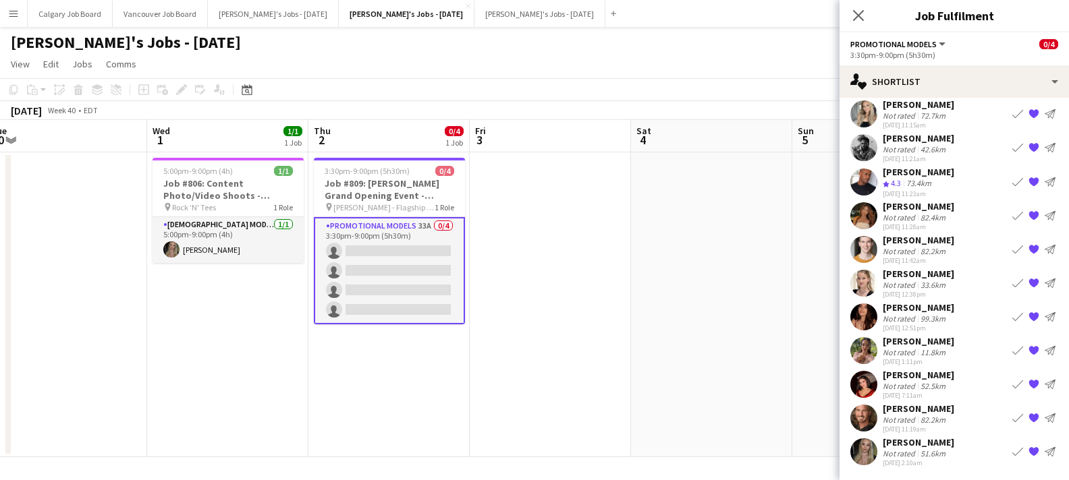
click at [893, 385] on div "Not rated" at bounding box center [899, 386] width 35 height 10
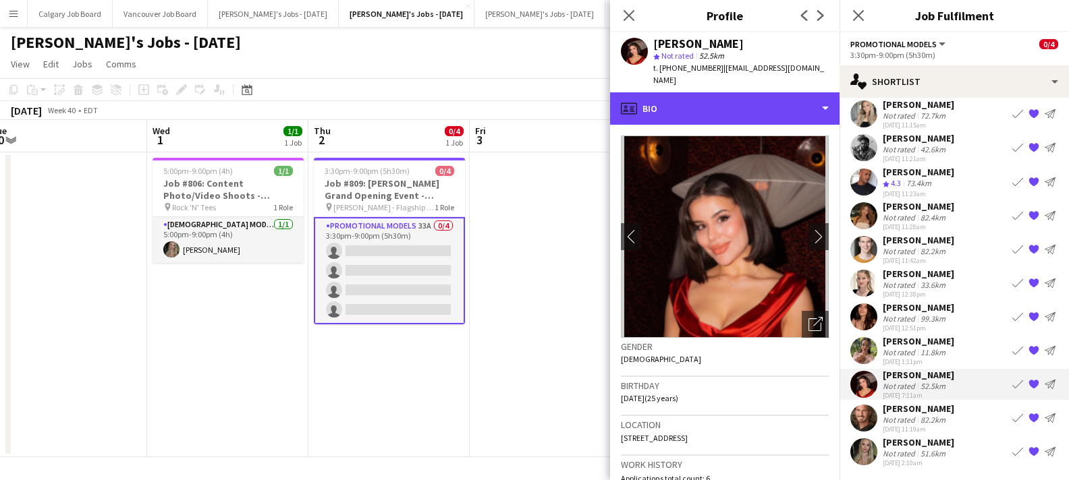
drag, startPoint x: 715, startPoint y: 111, endPoint x: 722, endPoint y: 123, distance: 14.2
click at [715, 111] on div "profile Bio" at bounding box center [724, 108] width 229 height 32
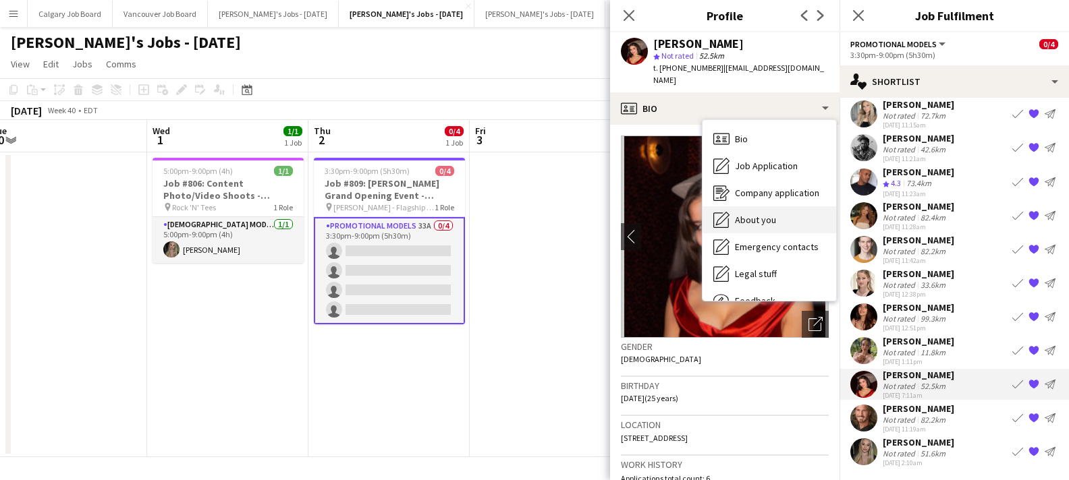
click at [750, 214] on span "About you" at bounding box center [755, 220] width 41 height 12
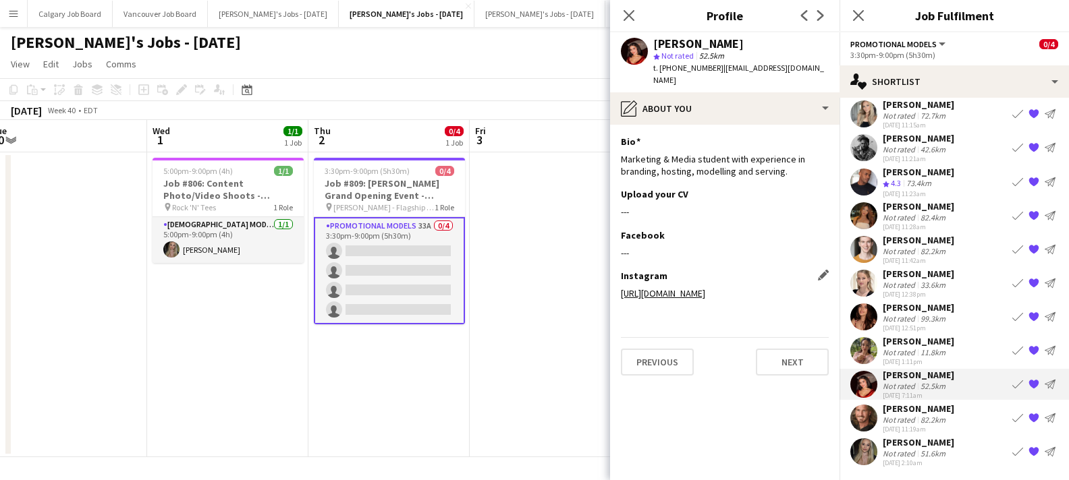
click at [687, 287] on link "[URL][DOMAIN_NAME]" at bounding box center [663, 293] width 84 height 12
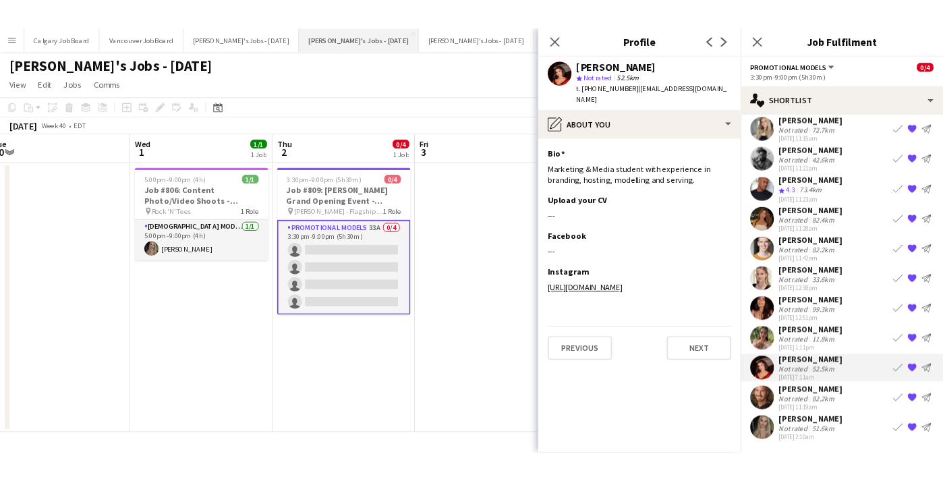
scroll to position [0, 0]
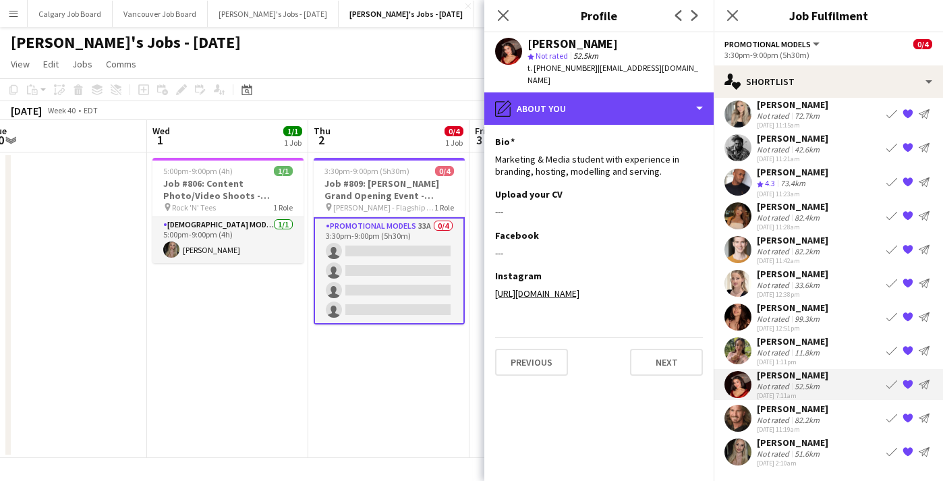
drag, startPoint x: 612, startPoint y: 93, endPoint x: 614, endPoint y: 112, distance: 19.0
click at [612, 93] on div "pencil4 About you" at bounding box center [598, 108] width 229 height 32
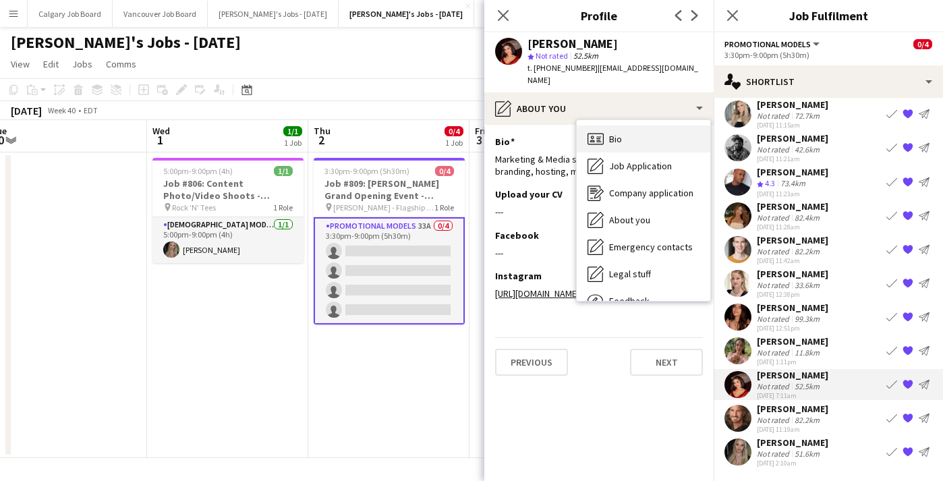
click at [615, 133] on span "Bio" at bounding box center [615, 139] width 13 height 12
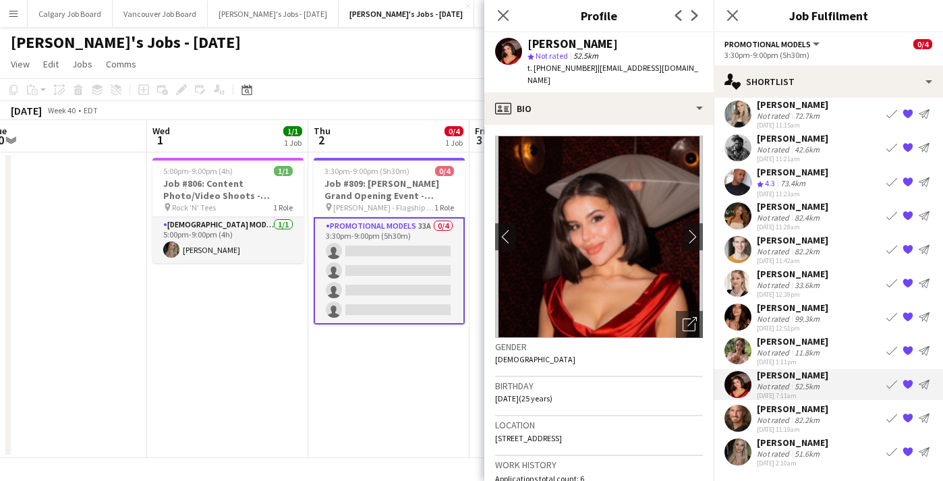
click at [679, 297] on img at bounding box center [599, 237] width 208 height 202
click at [684, 317] on icon "Open photos pop-in" at bounding box center [690, 324] width 14 height 14
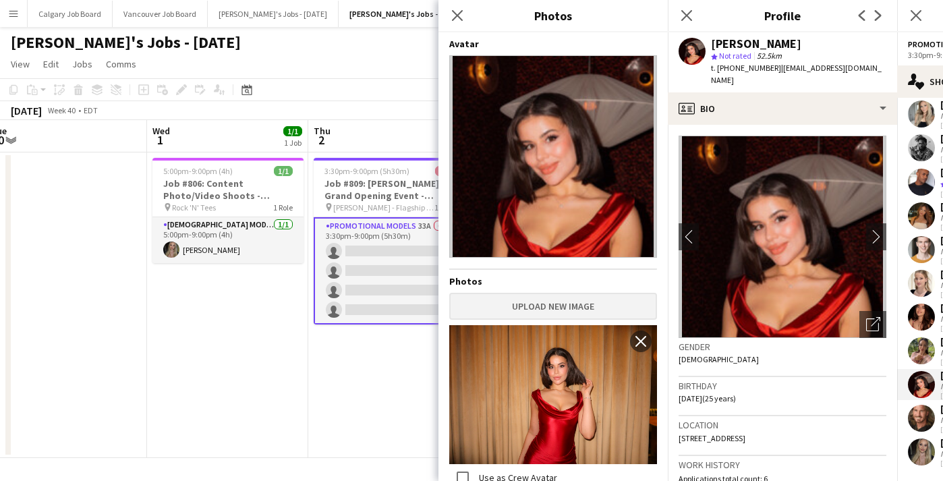
click at [596, 298] on button "Upload new image" at bounding box center [553, 306] width 208 height 27
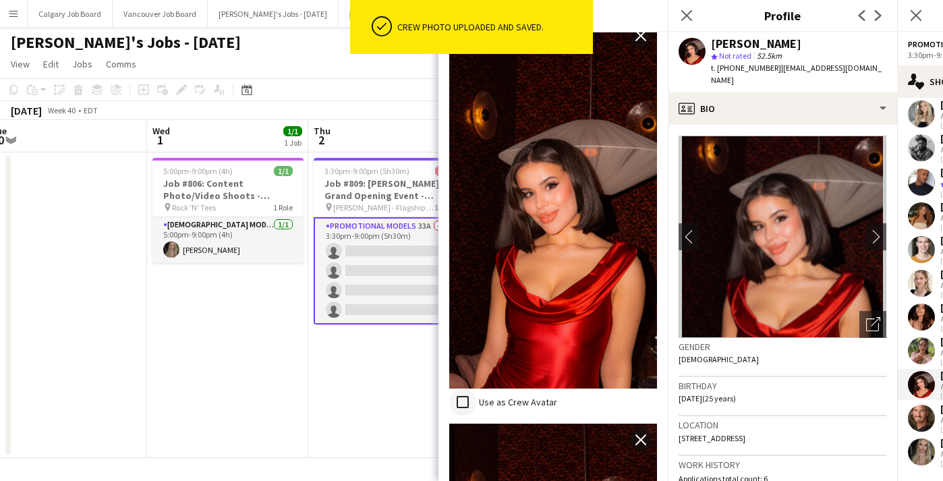
scroll to position [1162, 0]
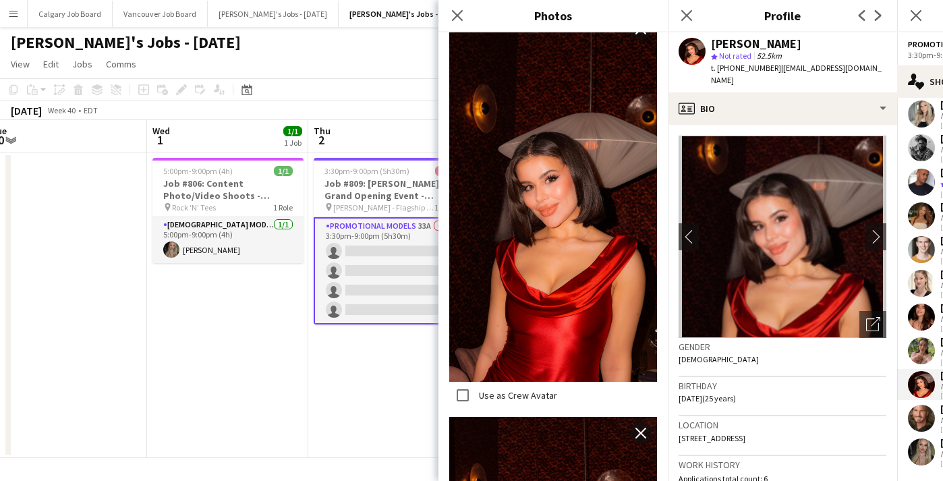
click at [801, 380] on h3 "Birthday" at bounding box center [783, 386] width 208 height 12
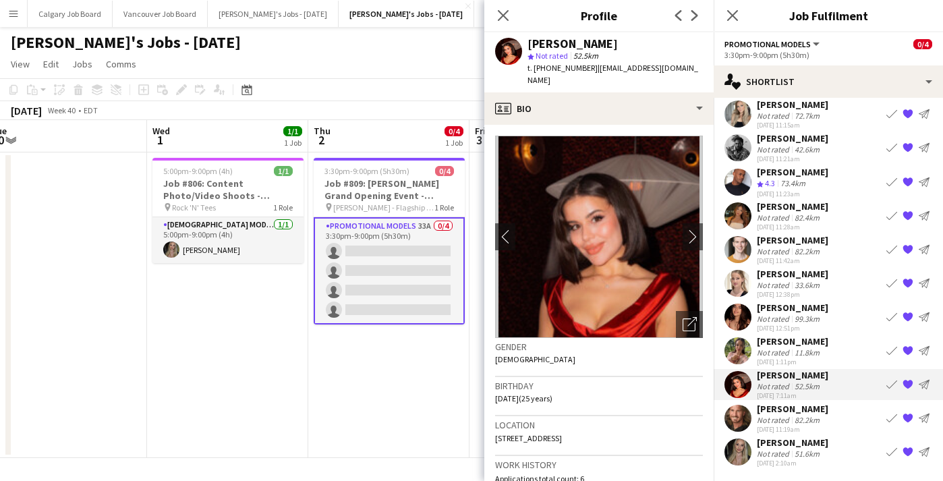
scroll to position [0, 0]
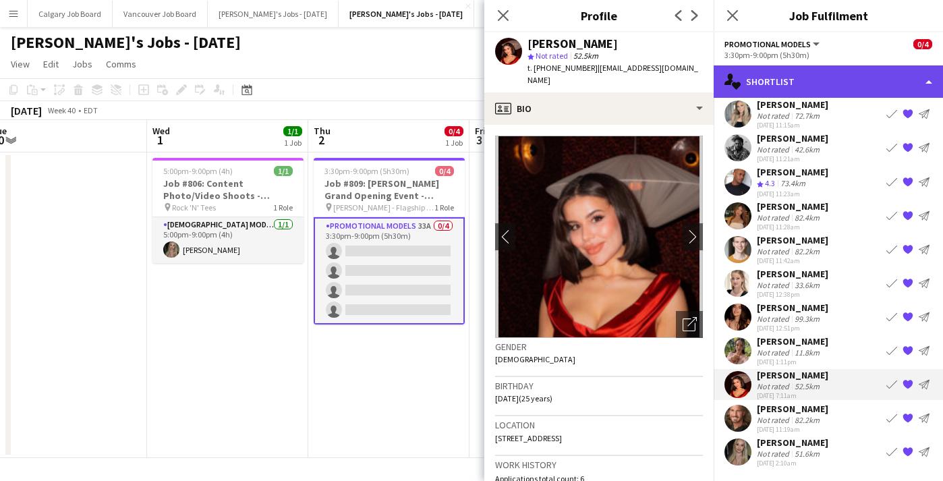
click at [885, 86] on div "single-neutral-actions-heart Shortlist" at bounding box center [828, 81] width 229 height 32
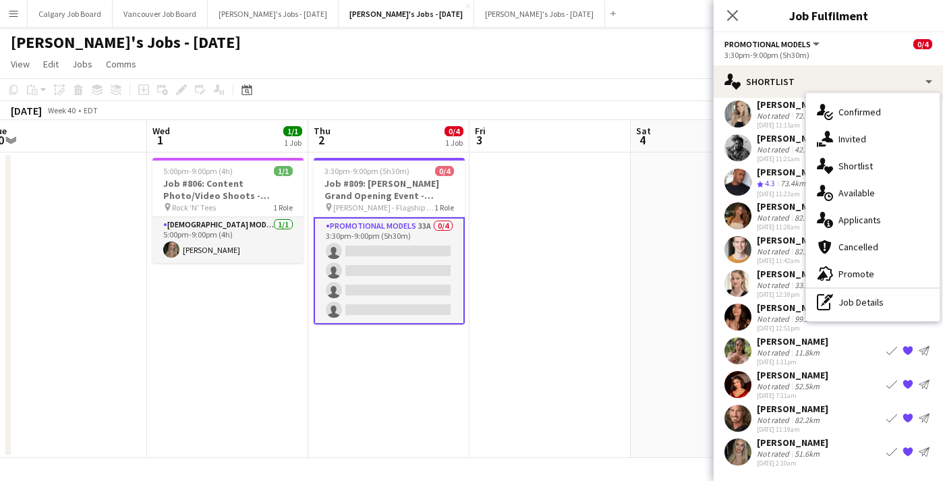
click at [783, 255] on div "Not rated" at bounding box center [774, 251] width 35 height 10
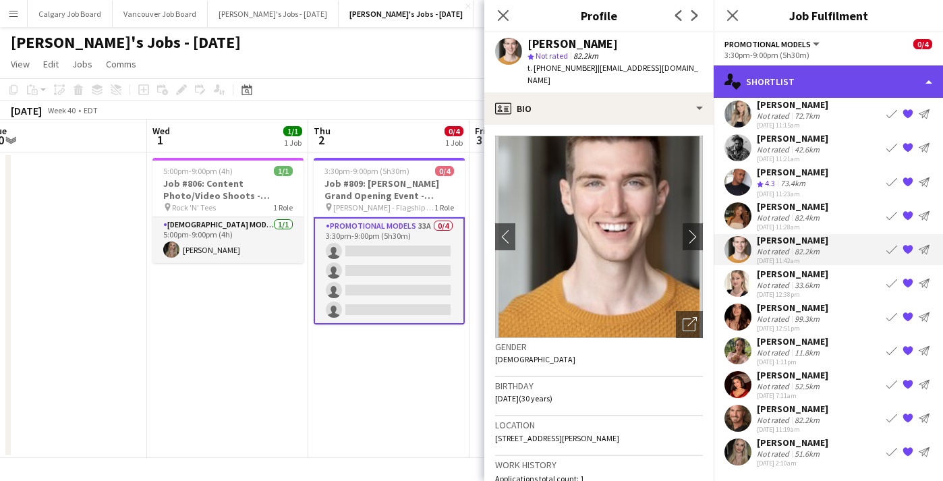
click at [902, 90] on div "single-neutral-actions-heart Shortlist" at bounding box center [828, 81] width 229 height 32
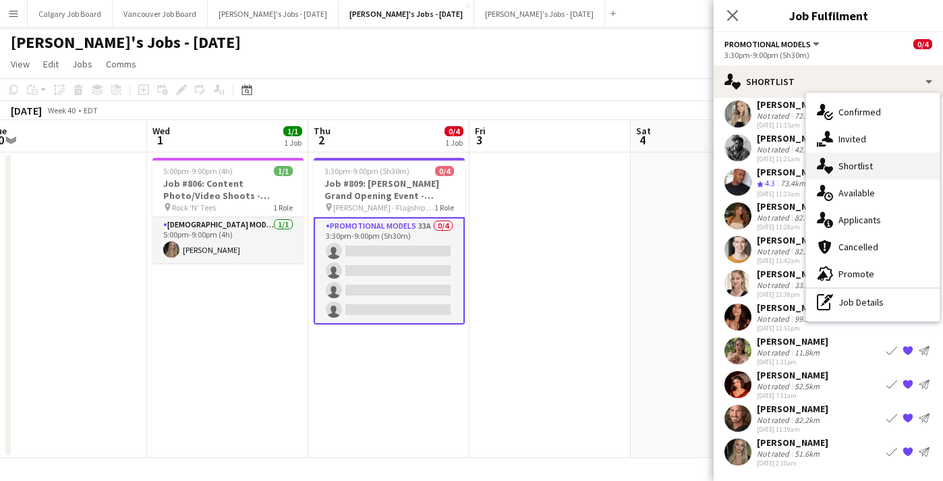
click at [878, 164] on div "single-neutral-actions-heart Shortlist" at bounding box center [873, 165] width 134 height 27
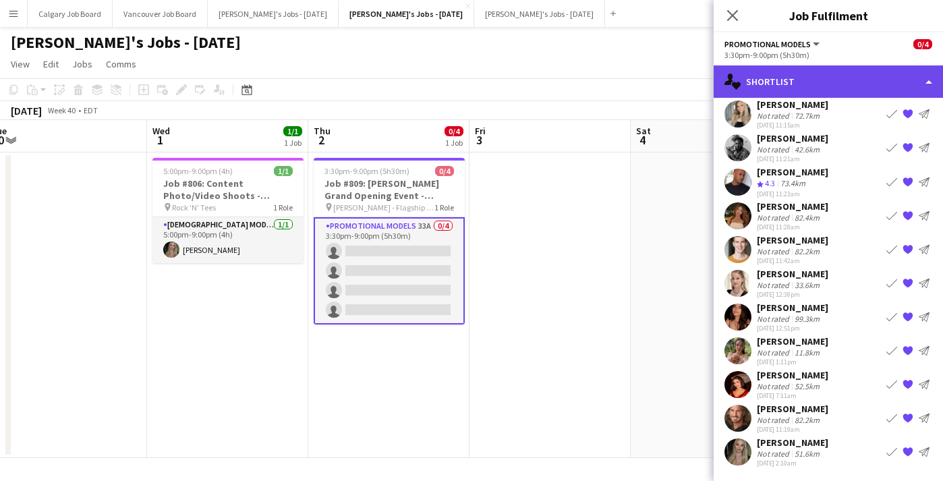
click at [926, 82] on div "single-neutral-actions-heart Shortlist" at bounding box center [828, 81] width 229 height 32
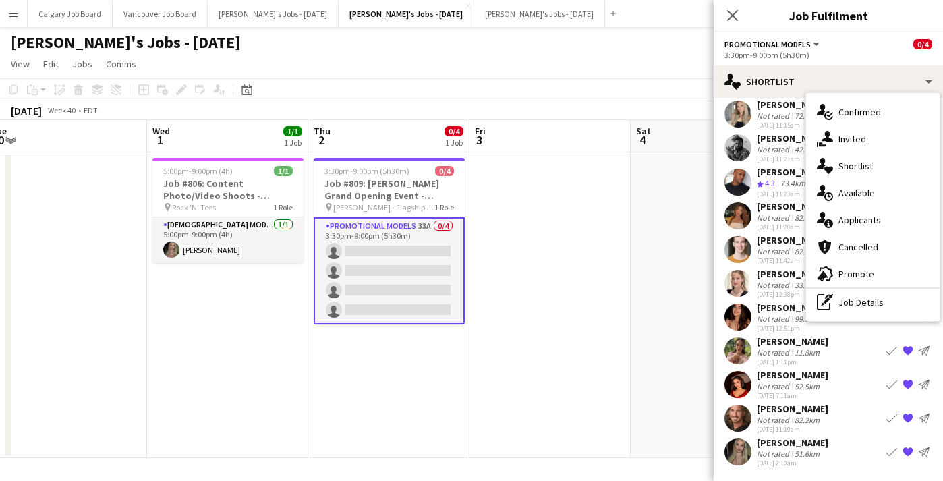
click at [881, 159] on div "single-neutral-actions-heart Shortlist" at bounding box center [873, 165] width 134 height 27
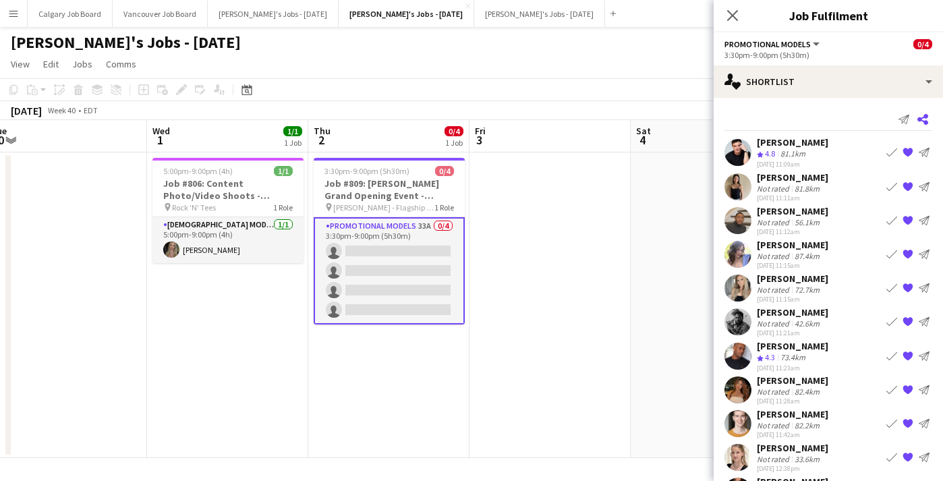
click at [921, 122] on icon "Share" at bounding box center [922, 119] width 11 height 11
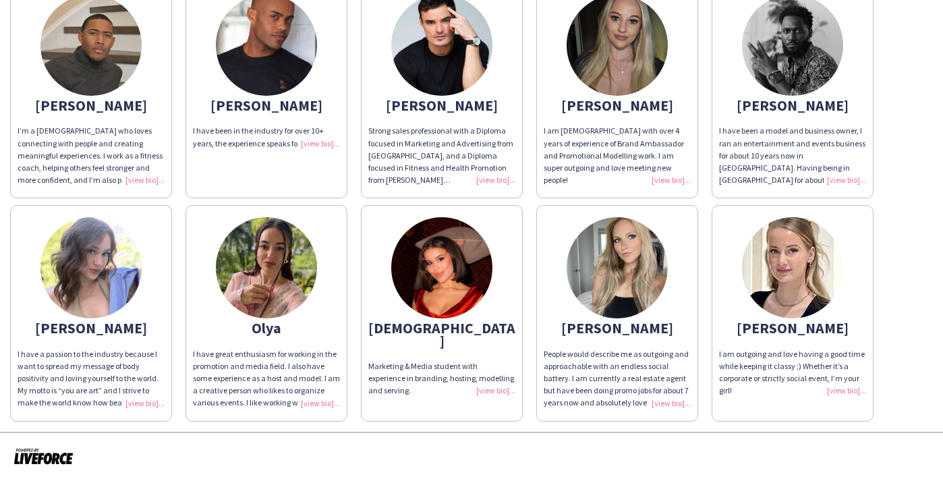
scroll to position [372, 0]
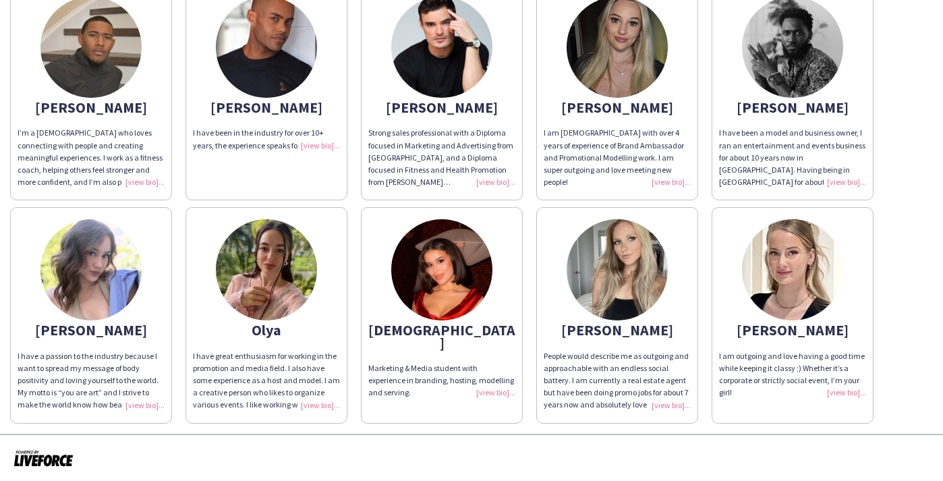
click at [309, 397] on div "I have great enthusiasm for working in the promotion and media field. I also ha…" at bounding box center [266, 380] width 147 height 61
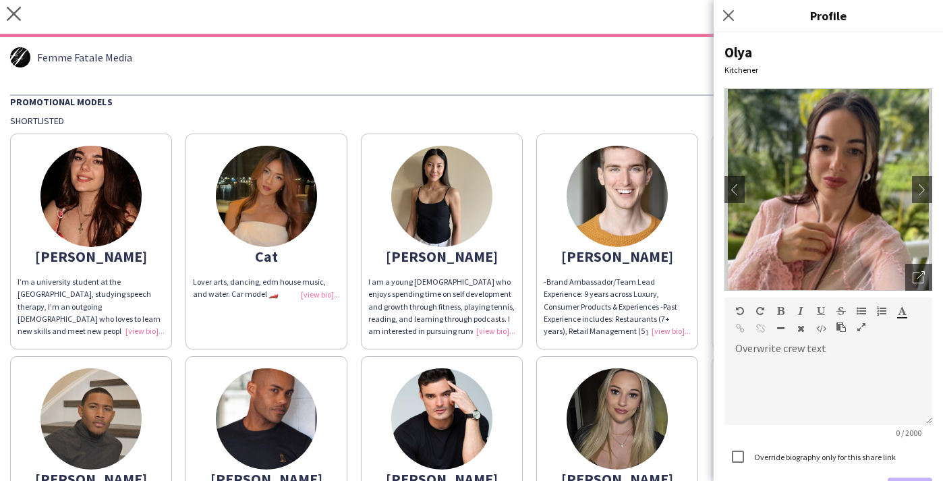
scroll to position [0, 0]
click at [9, 10] on icon "close" at bounding box center [14, 14] width 14 height 14
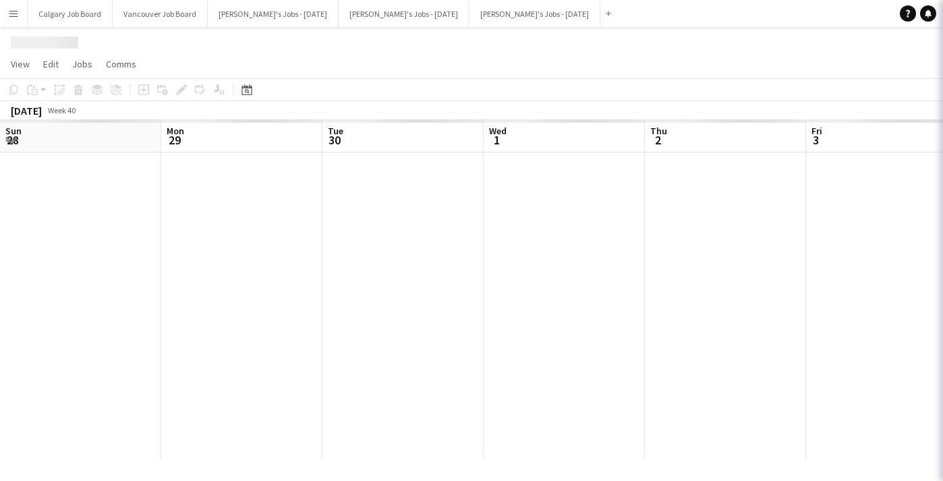
scroll to position [0, 337]
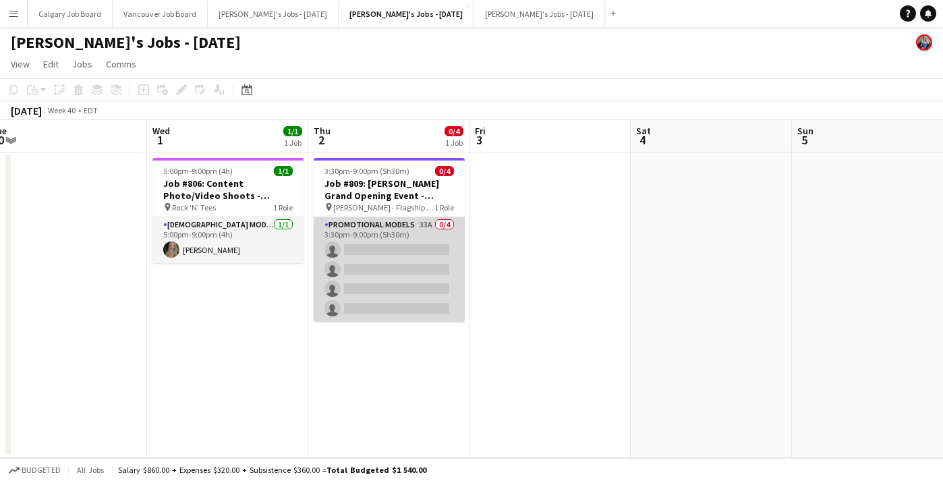
drag, startPoint x: 9, startPoint y: 10, endPoint x: 383, endPoint y: 275, distance: 458.4
click at [383, 275] on app-card-role "Promotional Models 33A 0/4 3:30pm-9:00pm (5h30m) single-neutral-actions single-…" at bounding box center [389, 269] width 151 height 105
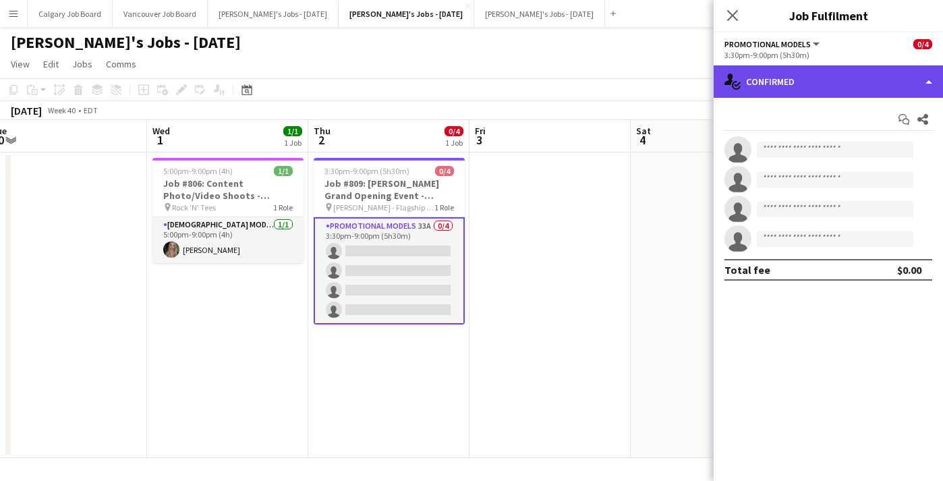
drag, startPoint x: 383, startPoint y: 275, endPoint x: 836, endPoint y: 88, distance: 490.3
click at [836, 88] on div "single-neutral-actions-check-2 Confirmed" at bounding box center [828, 81] width 229 height 32
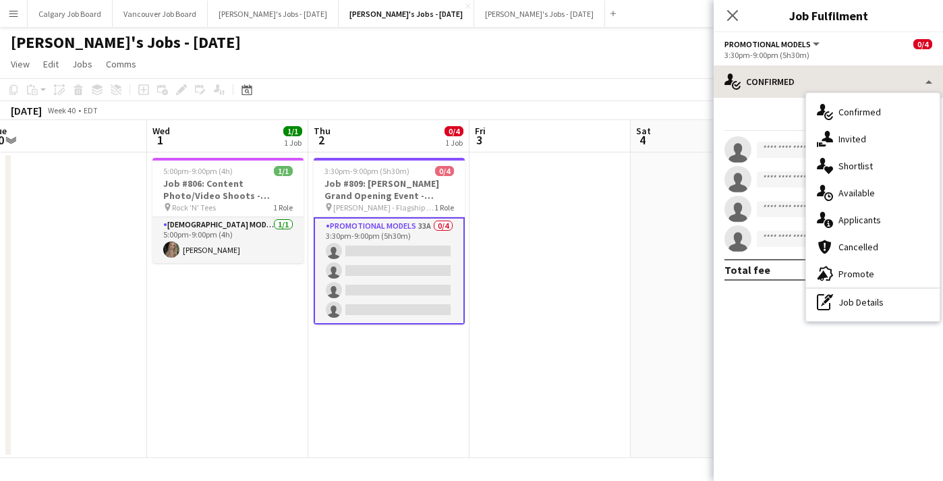
click at [854, 165] on span "Shortlist" at bounding box center [856, 166] width 34 height 12
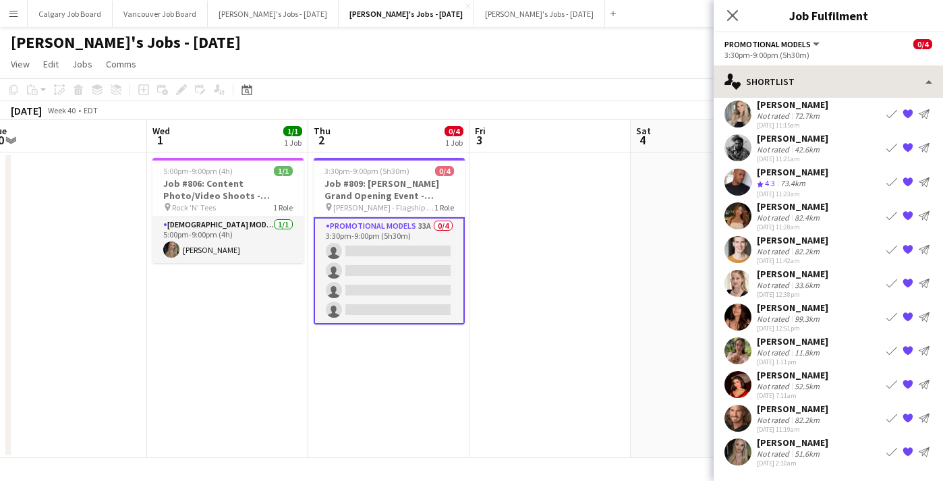
scroll to position [174, 0]
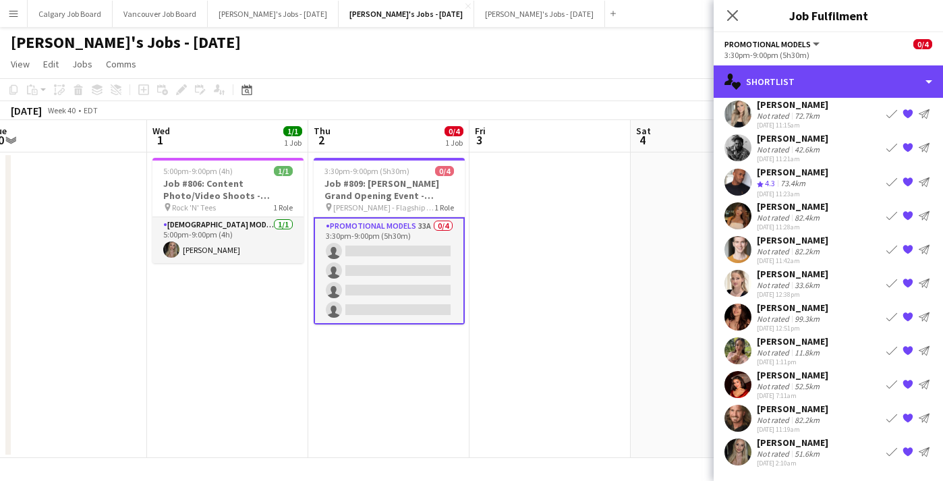
click at [815, 82] on div "single-neutral-actions-heart Shortlist" at bounding box center [828, 81] width 229 height 32
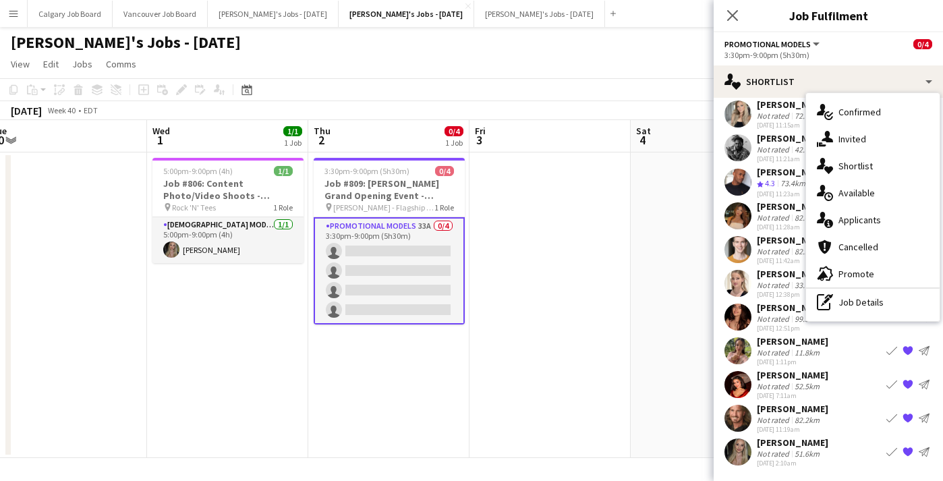
click at [776, 339] on div "[PERSON_NAME]" at bounding box center [793, 341] width 72 height 12
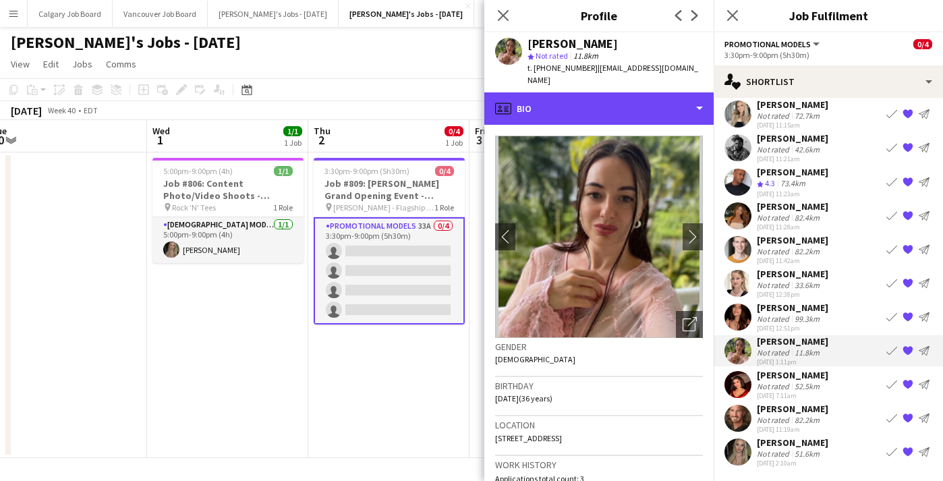
click at [610, 102] on div "profile Bio" at bounding box center [598, 108] width 229 height 32
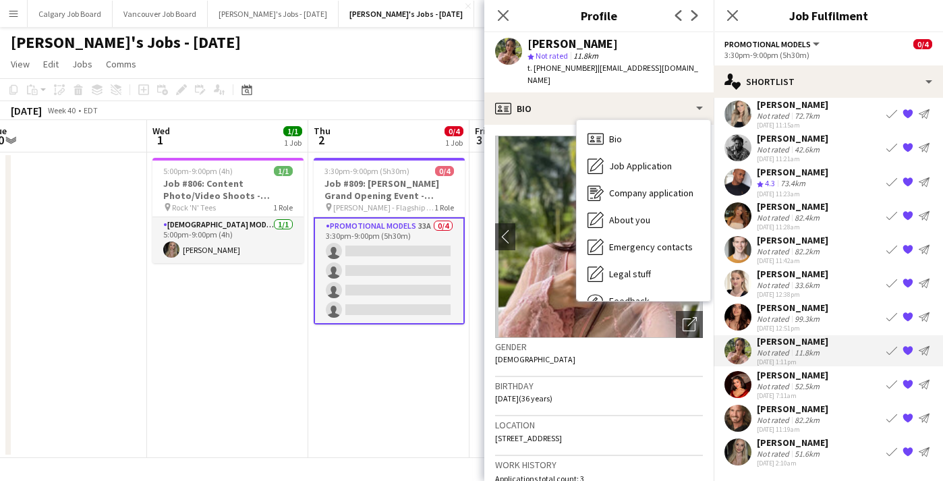
click at [621, 214] on span "About you" at bounding box center [629, 220] width 41 height 12
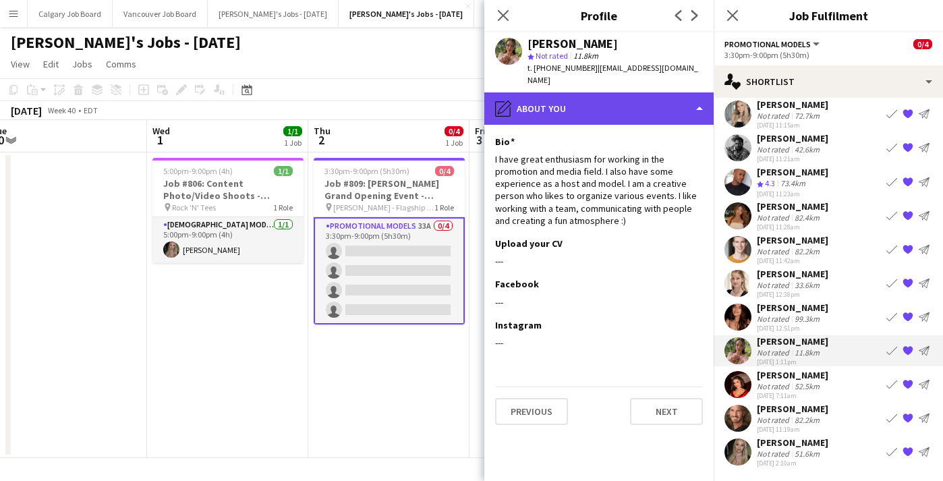
drag, startPoint x: 621, startPoint y: 205, endPoint x: 631, endPoint y: 98, distance: 107.0
click at [631, 98] on div "pencil4 About you" at bounding box center [598, 108] width 229 height 32
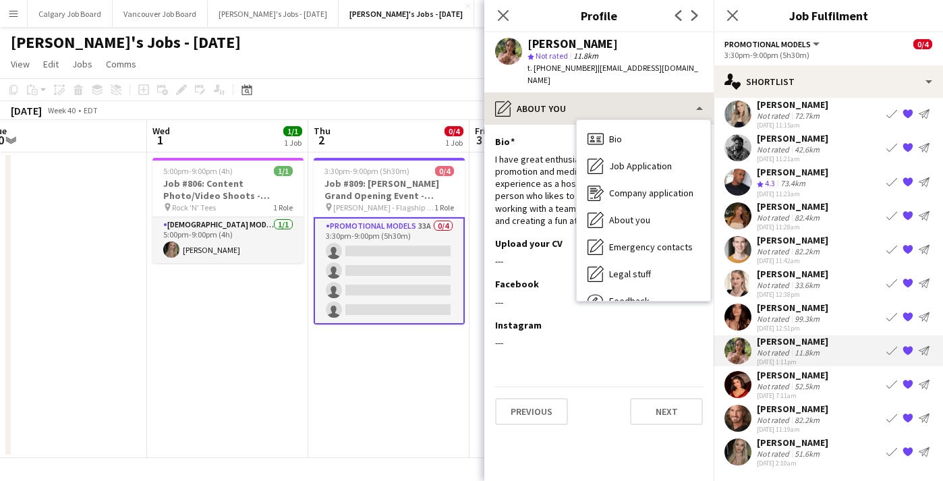
click at [633, 125] on div "Bio Bio" at bounding box center [644, 138] width 134 height 27
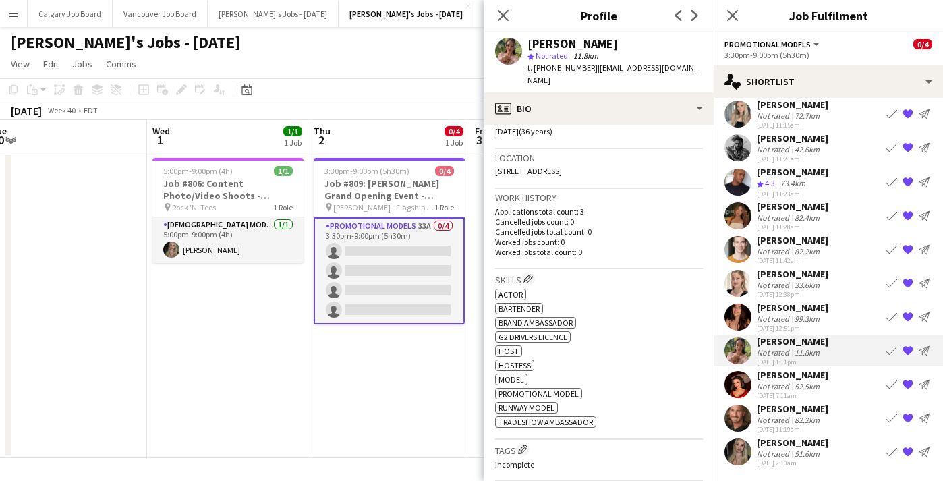
scroll to position [205, 0]
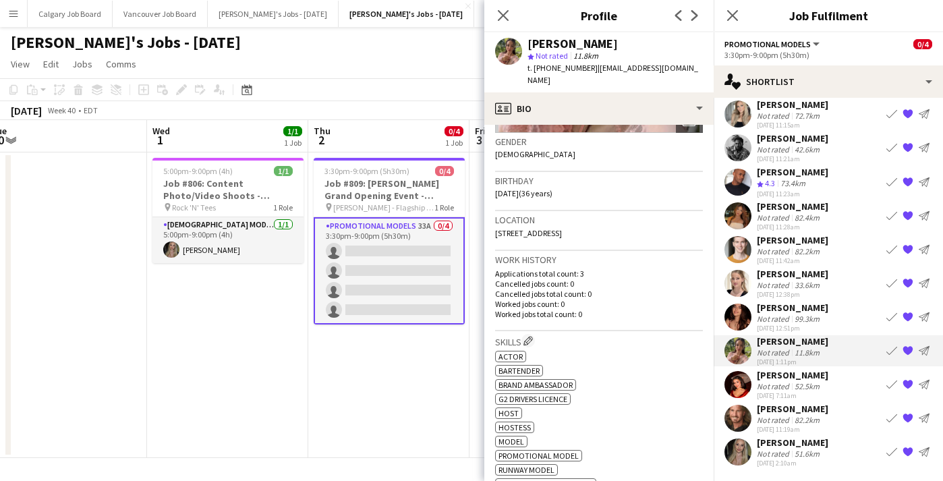
drag, startPoint x: 540, startPoint y: 62, endPoint x: 608, endPoint y: 42, distance: 71.1
click at [608, 42] on div "[PERSON_NAME]" at bounding box center [615, 44] width 175 height 12
copy div "[PERSON_NAME]"
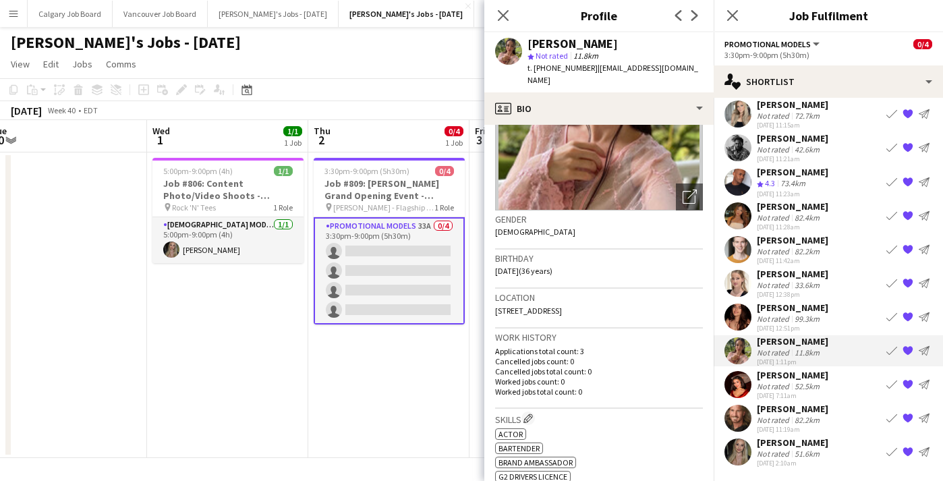
scroll to position [112, 0]
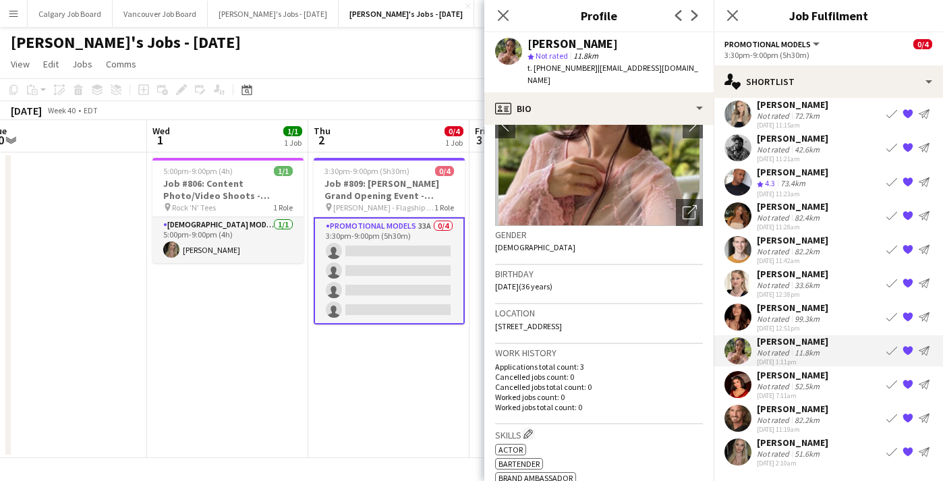
click at [690, 212] on div "Open photos pop-in" at bounding box center [689, 212] width 27 height 27
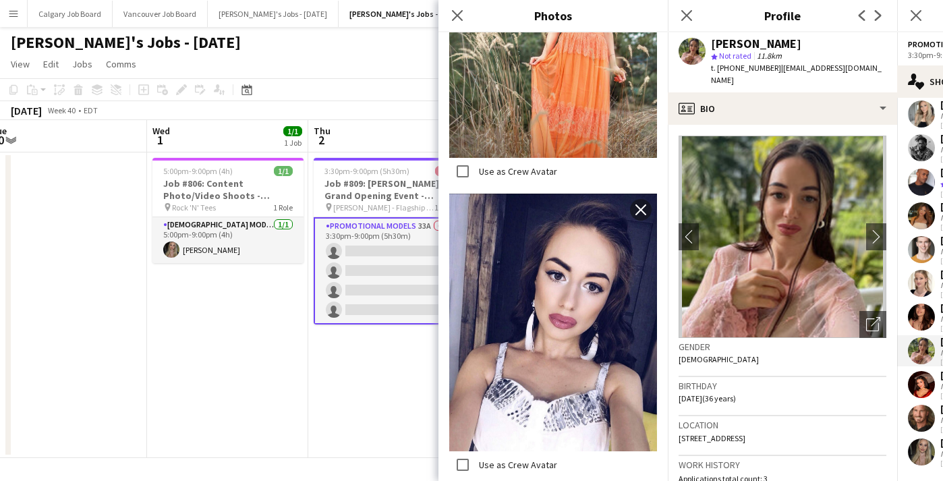
scroll to position [1432, 0]
drag, startPoint x: 591, startPoint y: 244, endPoint x: 776, endPoint y: 366, distance: 221.5
click at [776, 377] on div "Birthday [DEMOGRAPHIC_DATA] (36 years)" at bounding box center [783, 396] width 208 height 39
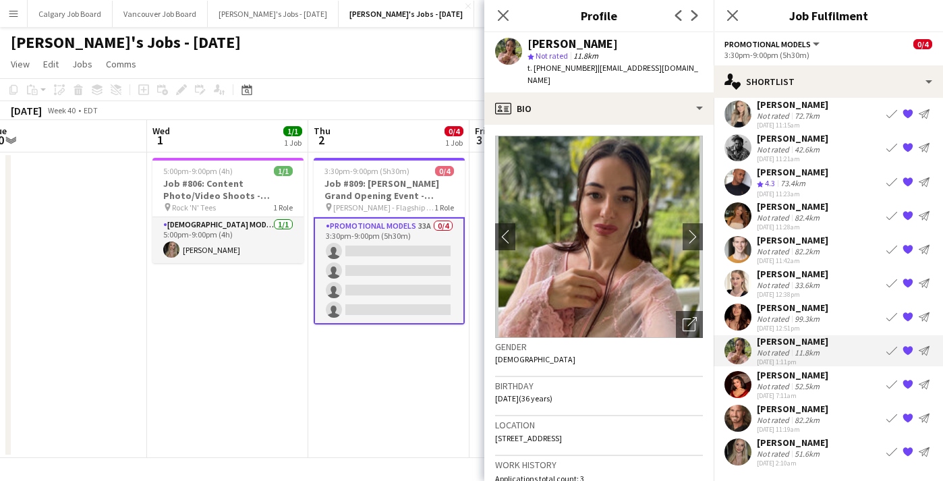
click at [803, 391] on div "52.5km" at bounding box center [807, 386] width 30 height 10
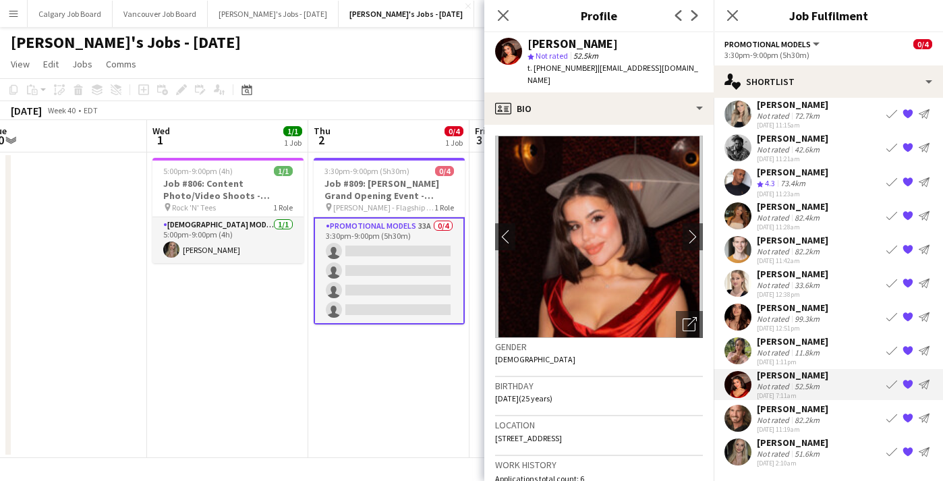
click at [795, 360] on div "[DATE] 1:11pm" at bounding box center [793, 362] width 72 height 9
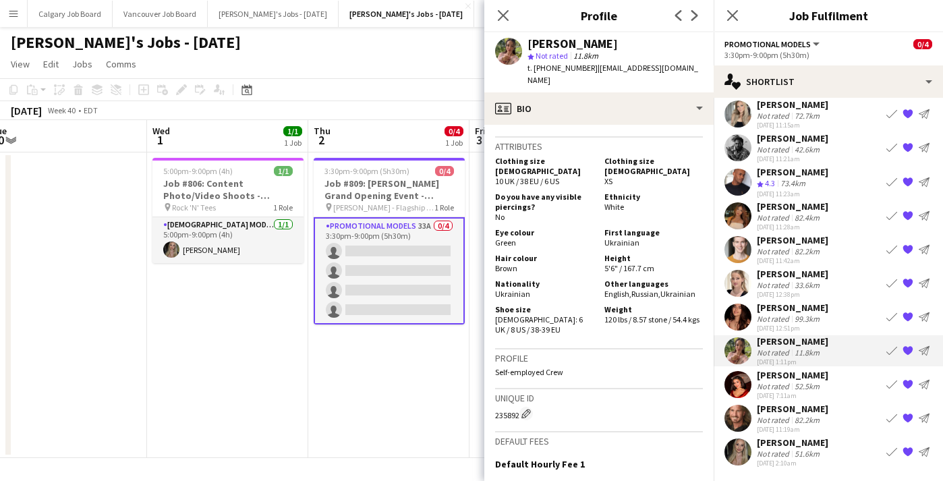
scroll to position [608, 0]
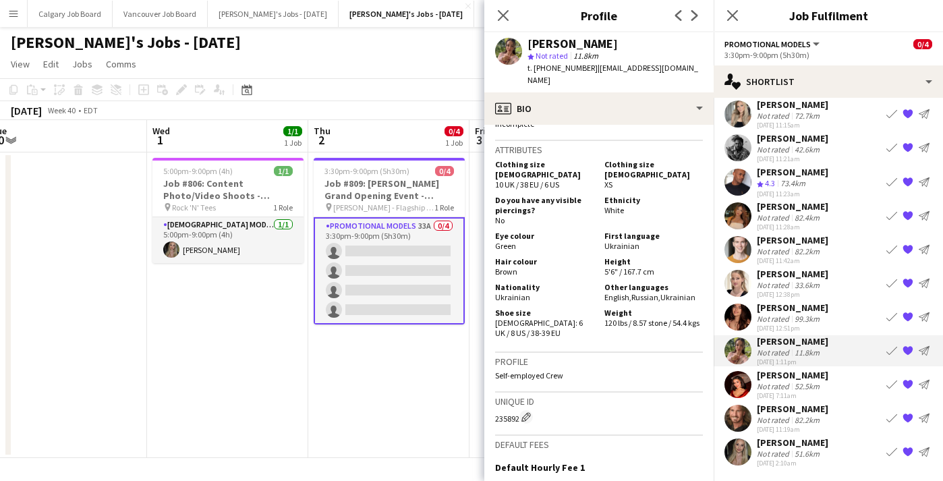
click at [786, 447] on div "[PERSON_NAME]" at bounding box center [793, 442] width 72 height 12
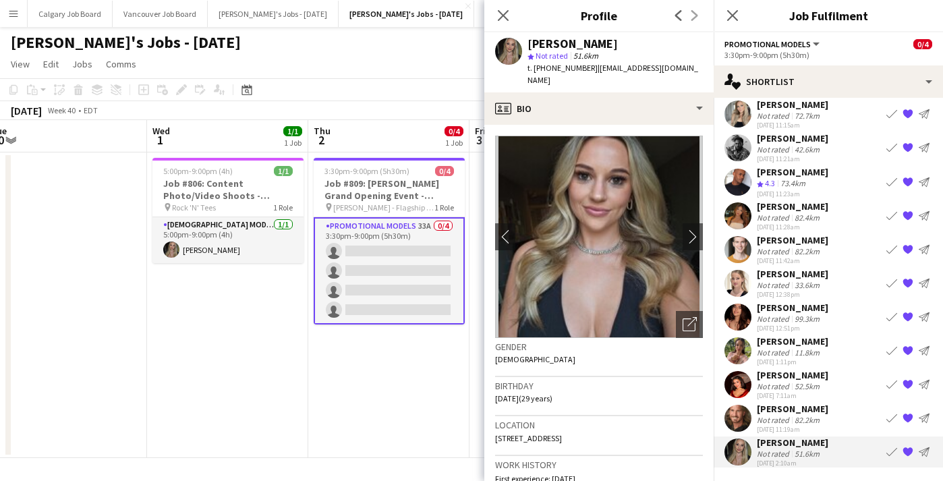
click at [683, 317] on icon "Open photos pop-in" at bounding box center [690, 324] width 14 height 14
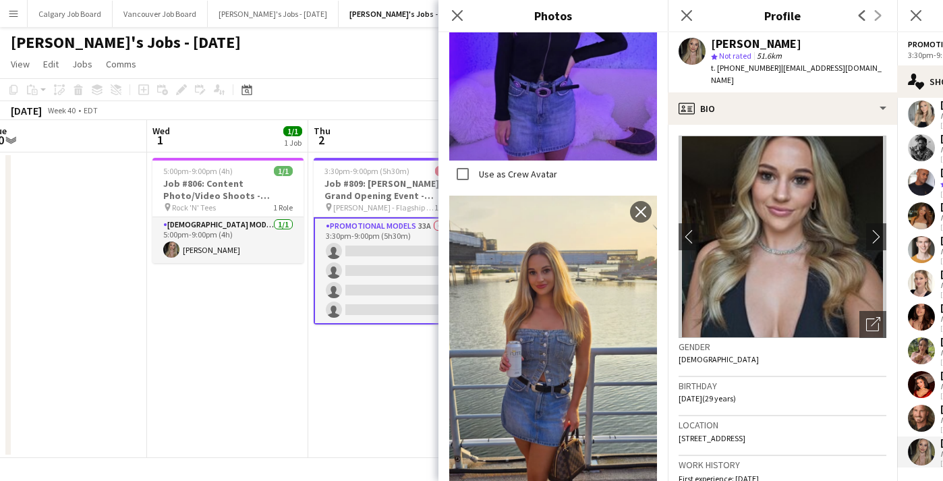
scroll to position [448, 0]
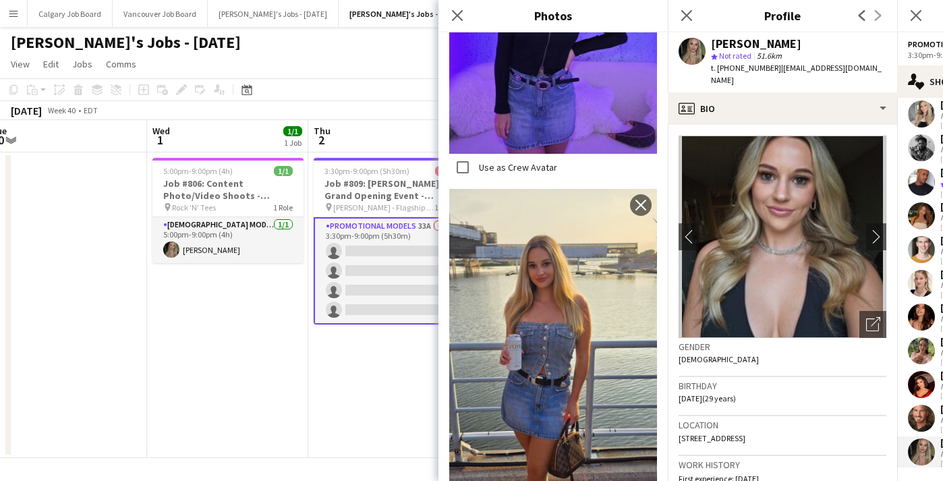
click at [777, 174] on img at bounding box center [783, 237] width 208 height 202
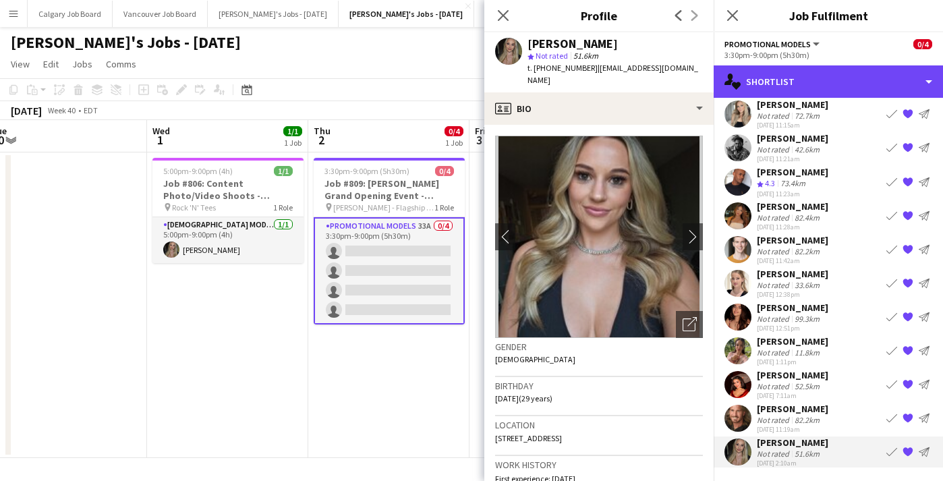
click at [928, 86] on div "single-neutral-actions-heart Shortlist" at bounding box center [828, 81] width 229 height 32
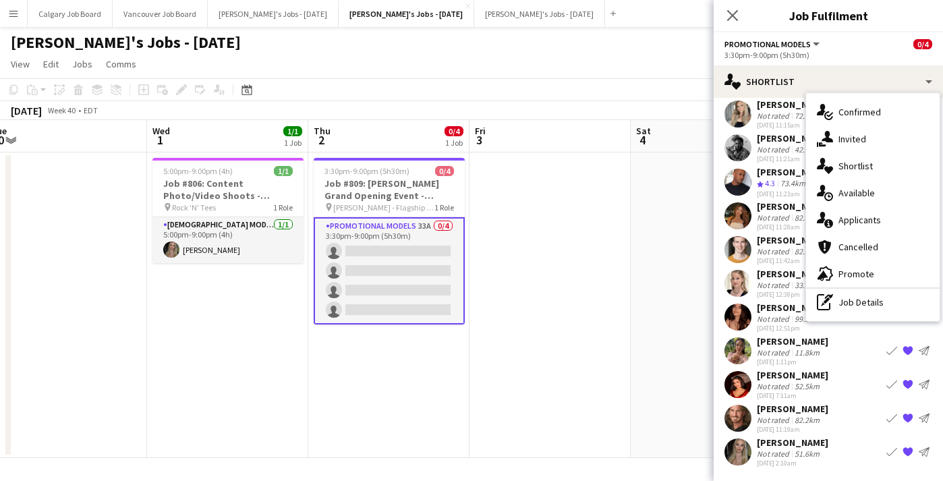
click at [866, 173] on div "single-neutral-actions-heart Shortlist" at bounding box center [873, 165] width 134 height 27
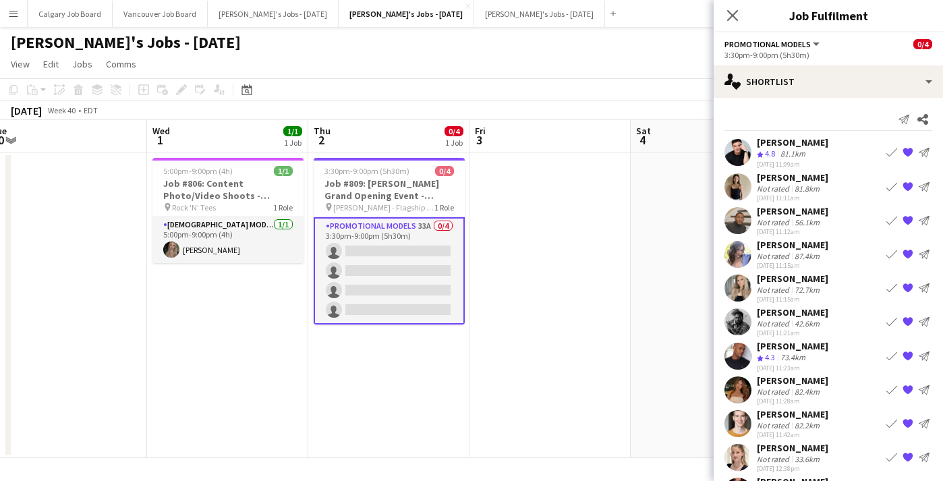
scroll to position [-1, 0]
click at [927, 119] on icon "Share" at bounding box center [922, 119] width 11 height 11
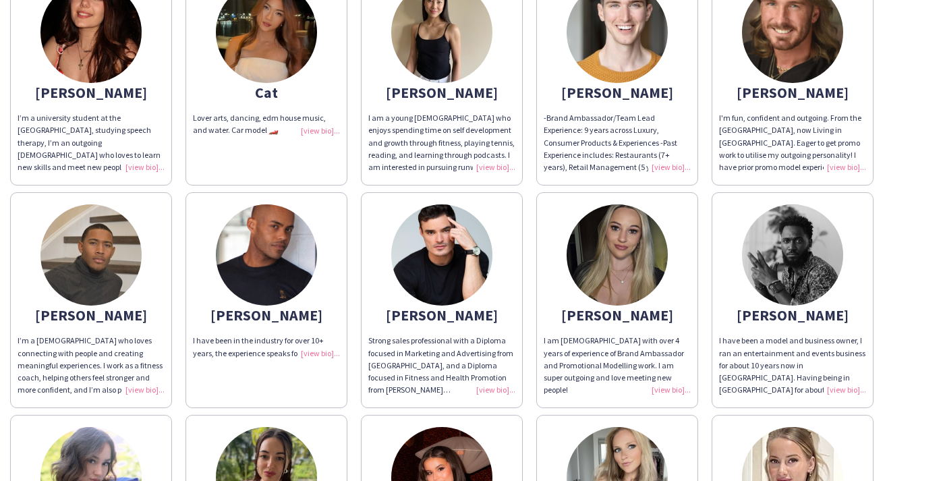
scroll to position [260, 0]
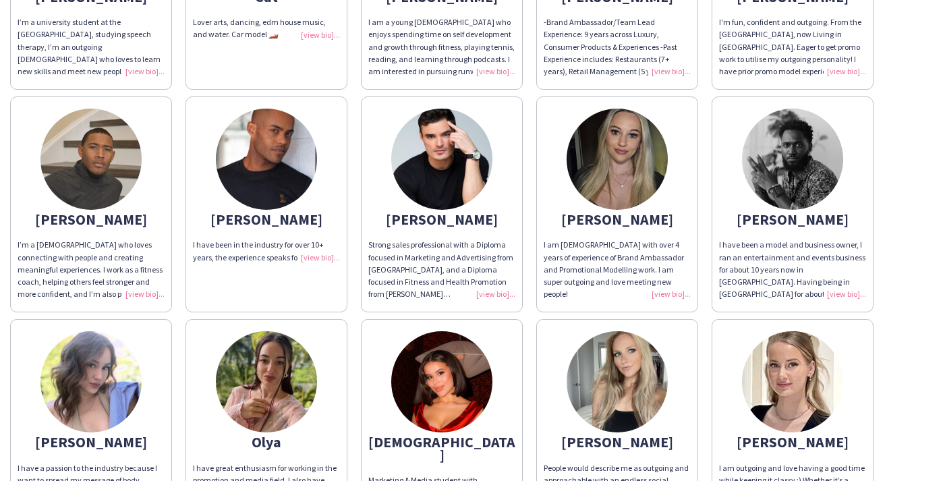
click at [671, 268] on div "I am [DEMOGRAPHIC_DATA] with over 4 years of experience of Brand Ambassador and…" at bounding box center [617, 269] width 147 height 61
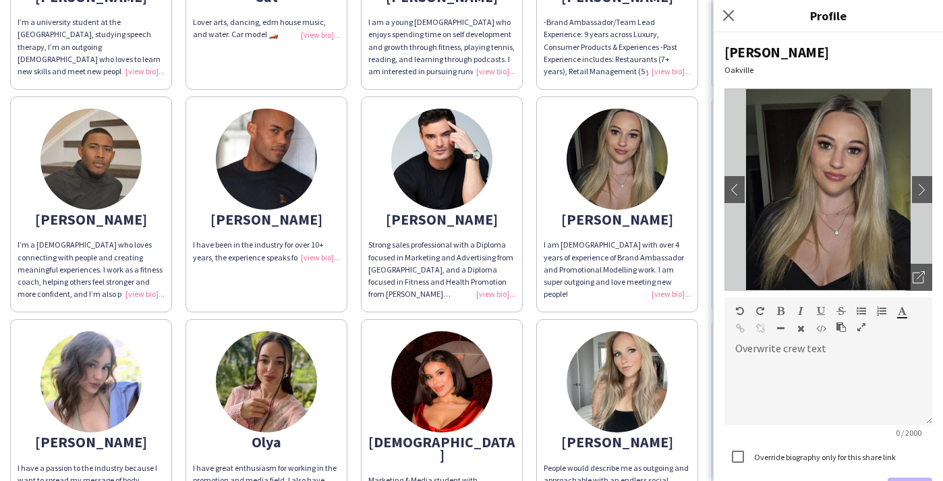
click at [924, 267] on div "Open photos pop-in" at bounding box center [918, 277] width 27 height 27
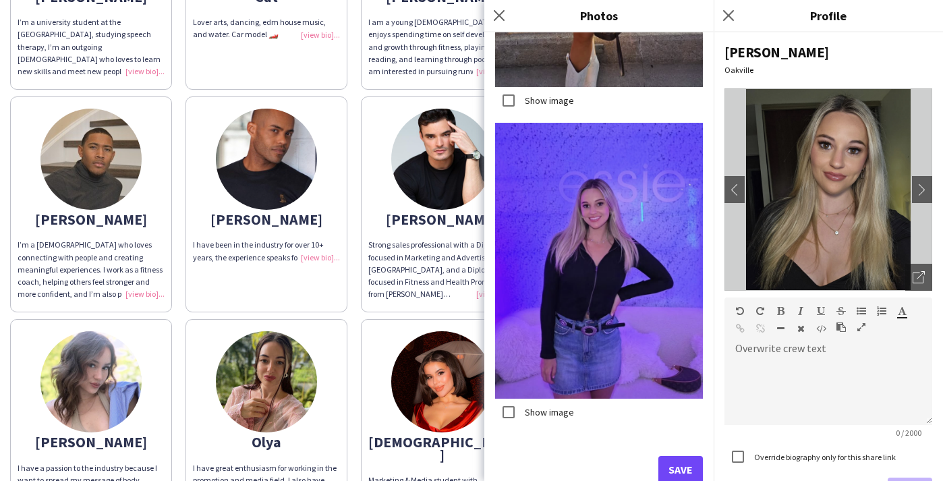
scroll to position [0, 0]
click at [681, 461] on button "Save" at bounding box center [680, 469] width 45 height 27
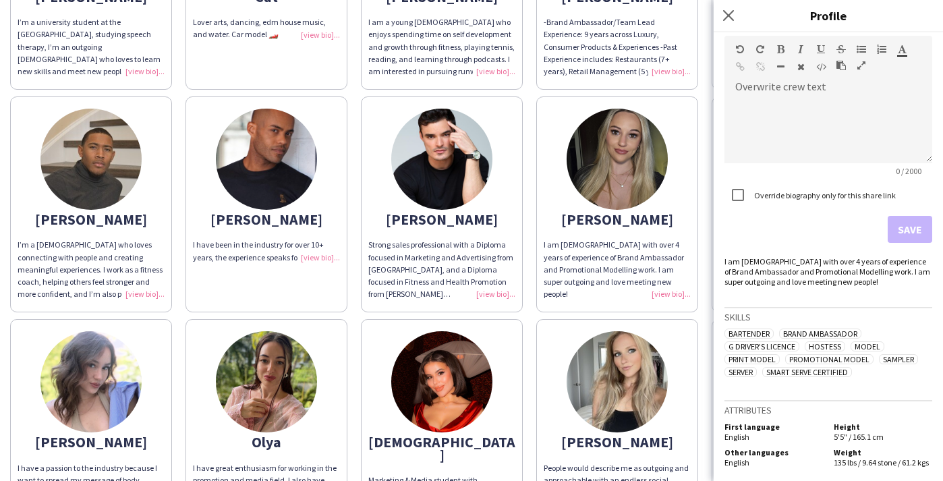
click at [525, 303] on div "[PERSON_NAME]’m a university student at the [GEOGRAPHIC_DATA], studying speech …" at bounding box center [471, 201] width 923 height 669
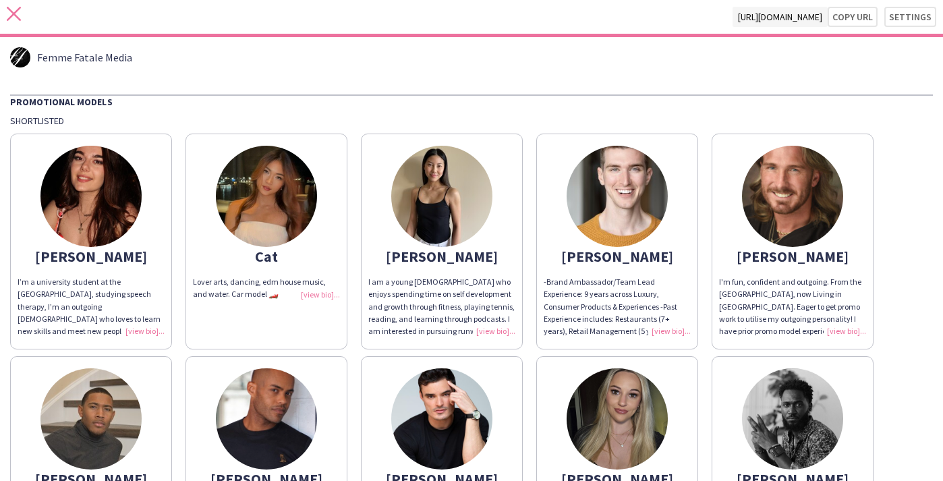
click at [10, 10] on icon at bounding box center [14, 14] width 14 height 14
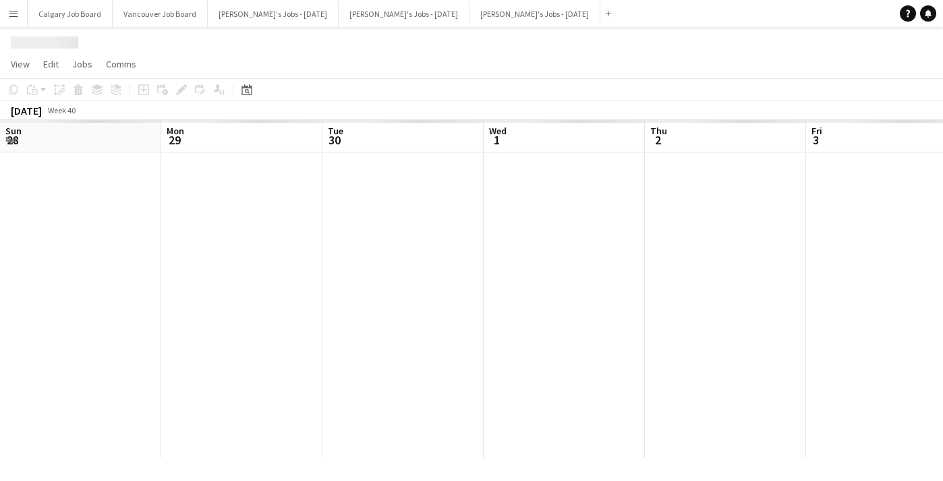
scroll to position [0, 337]
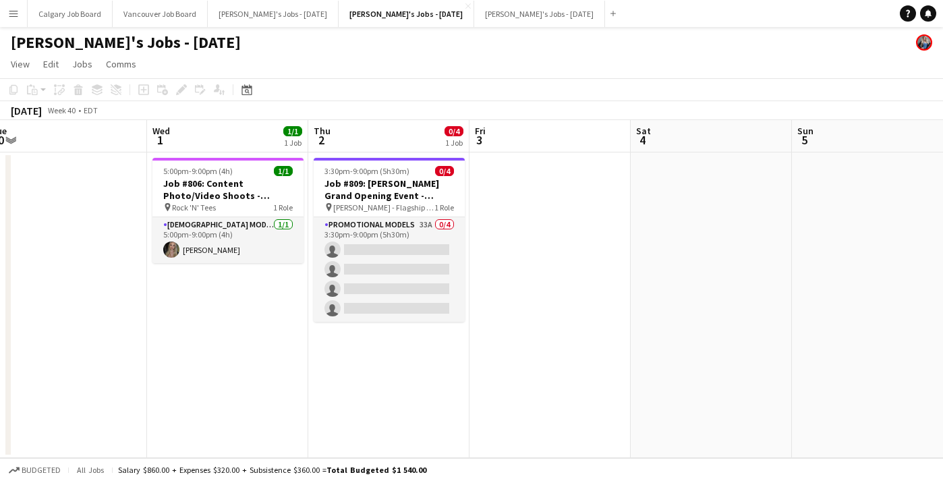
click at [353, 250] on app-card-role "Promotional Models 33A 0/4 3:30pm-9:00pm (5h30m) single-neutral-actions single-…" at bounding box center [389, 269] width 151 height 105
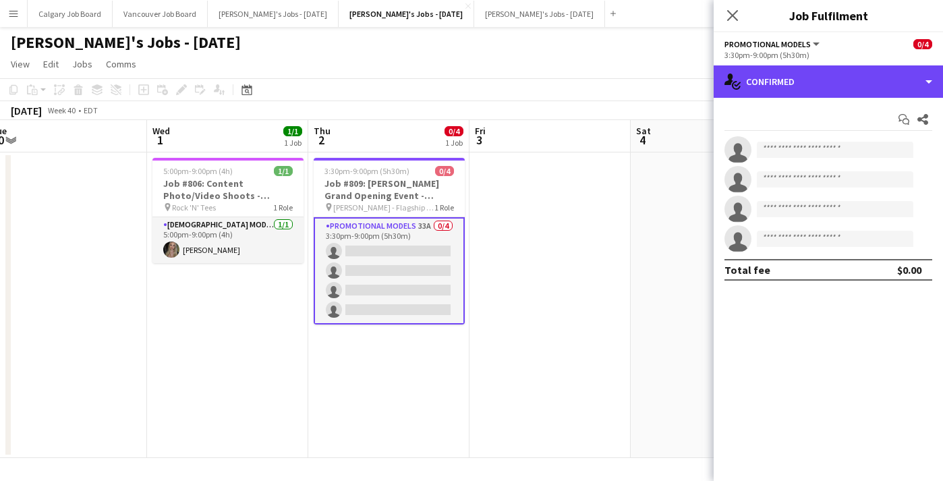
drag, startPoint x: 865, startPoint y: 69, endPoint x: 851, endPoint y: 169, distance: 100.7
click at [865, 69] on div "single-neutral-actions-check-2 Confirmed" at bounding box center [828, 81] width 229 height 32
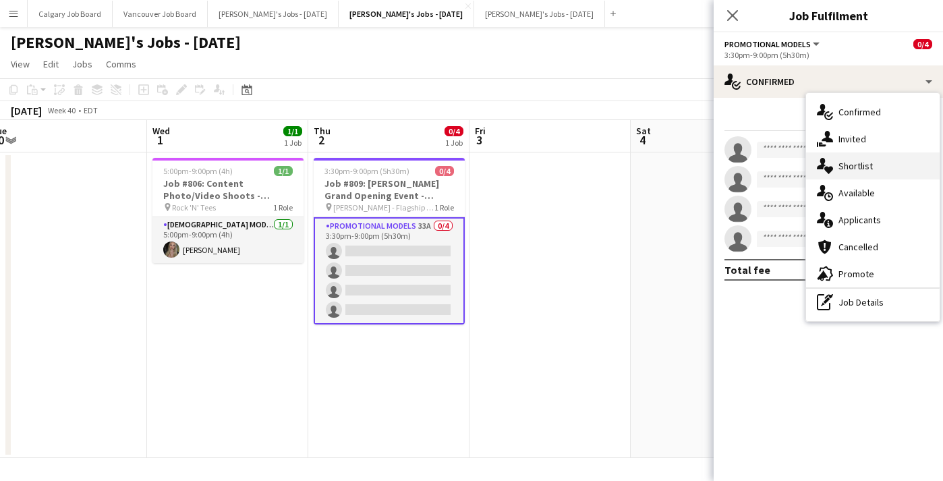
click at [860, 166] on span "Shortlist" at bounding box center [856, 166] width 34 height 12
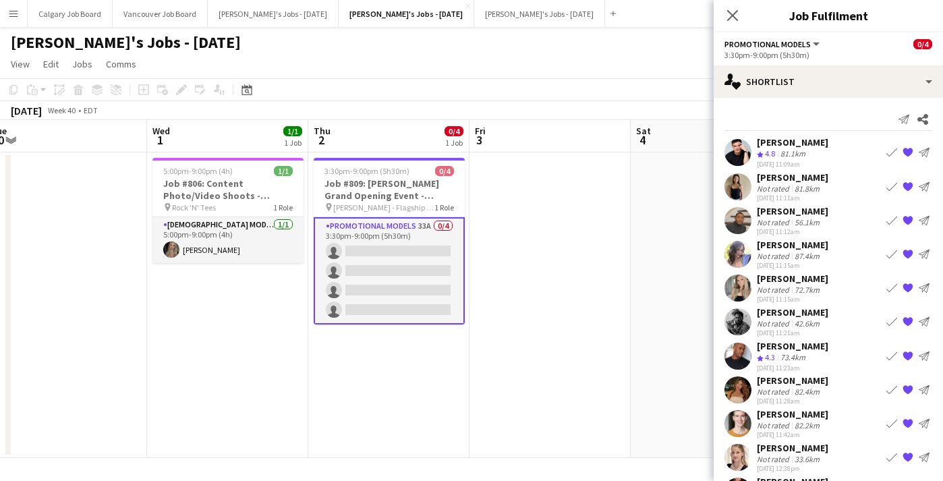
click at [805, 194] on div "[DATE] 11:11am" at bounding box center [793, 198] width 72 height 9
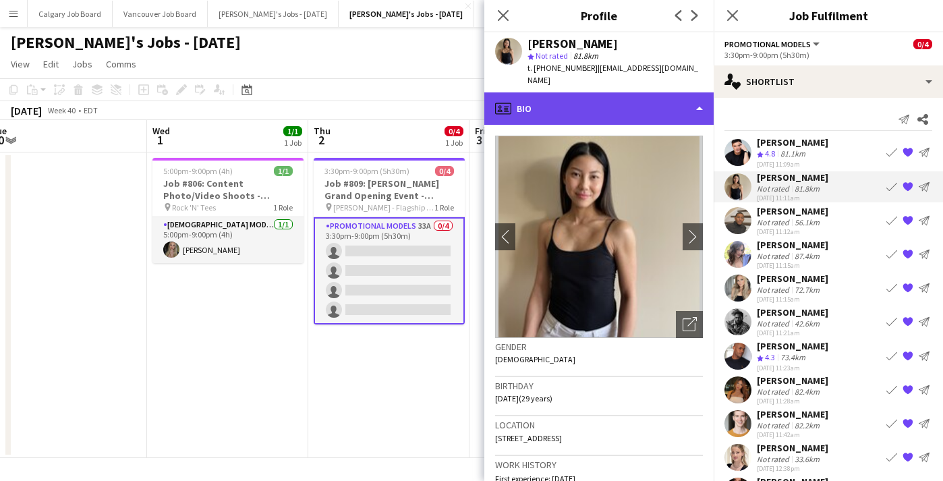
click at [650, 95] on div "profile Bio" at bounding box center [598, 108] width 229 height 32
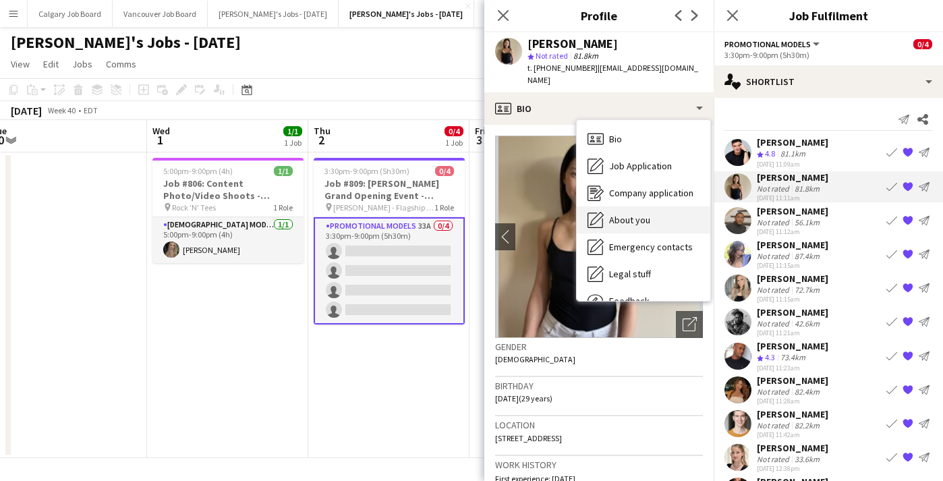
click at [657, 206] on div "About you About you" at bounding box center [644, 219] width 134 height 27
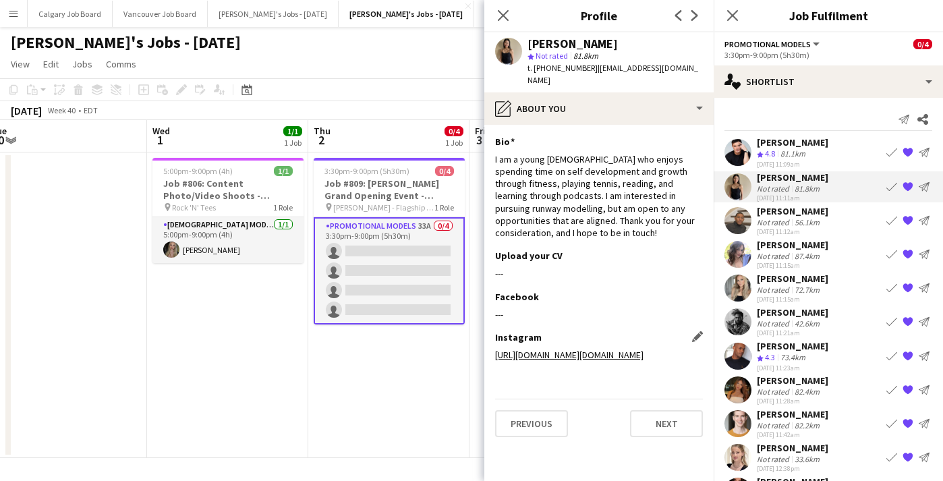
click at [597, 349] on link "[URL][DOMAIN_NAME][DOMAIN_NAME]" at bounding box center [569, 355] width 148 height 12
drag, startPoint x: 528, startPoint y: 42, endPoint x: 590, endPoint y: 45, distance: 62.1
click at [590, 45] on div "[PERSON_NAME]" at bounding box center [615, 44] width 175 height 12
copy div "[PERSON_NAME]"
click at [621, 49] on div "[PERSON_NAME]" at bounding box center [615, 44] width 175 height 12
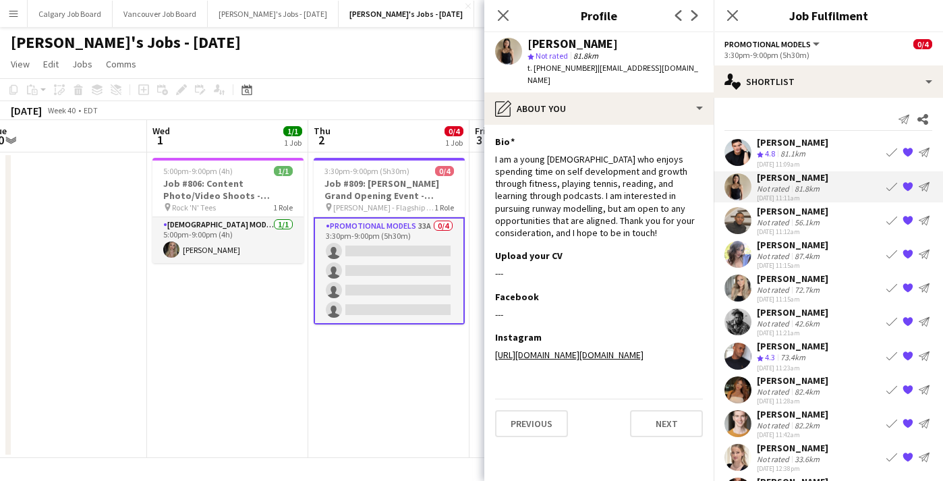
drag, startPoint x: 587, startPoint y: 67, endPoint x: 628, endPoint y: 68, distance: 41.2
click at [628, 68] on span "| [EMAIL_ADDRESS][DOMAIN_NAME]" at bounding box center [613, 74] width 171 height 22
copy span "emilymayng"
drag, startPoint x: 621, startPoint y: 68, endPoint x: 608, endPoint y: 68, distance: 12.1
click at [621, 68] on span "| [EMAIL_ADDRESS][DOMAIN_NAME]" at bounding box center [613, 74] width 171 height 22
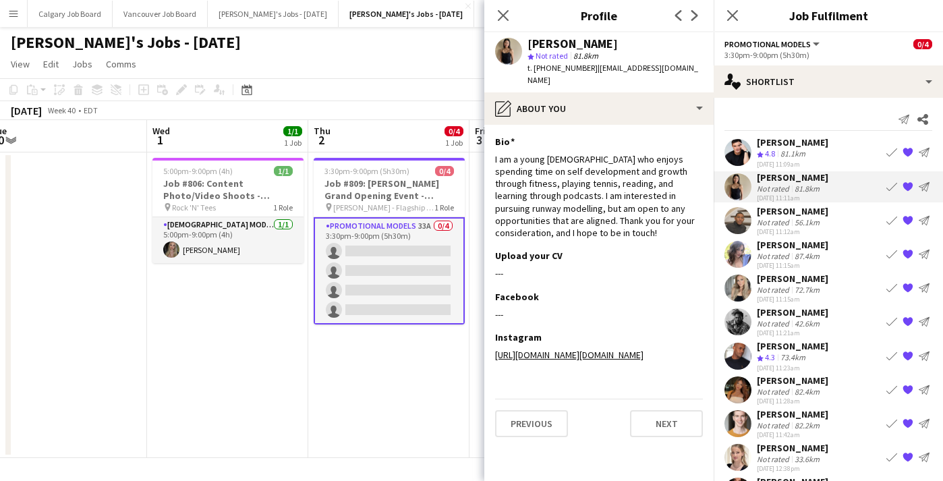
drag, startPoint x: 589, startPoint y: 67, endPoint x: 691, endPoint y: 65, distance: 101.9
click at [691, 65] on app-profile-header "[PERSON_NAME] star Not rated 81.8km t. [PHONE_NUMBER] | [EMAIL_ADDRESS][DOMAIN_…" at bounding box center [598, 62] width 229 height 60
copy span "[EMAIL_ADDRESS][DOMAIN_NAME]"
click at [596, 172] on div "I am a young [DEMOGRAPHIC_DATA] who enjoys spending time on self development an…" at bounding box center [599, 196] width 208 height 86
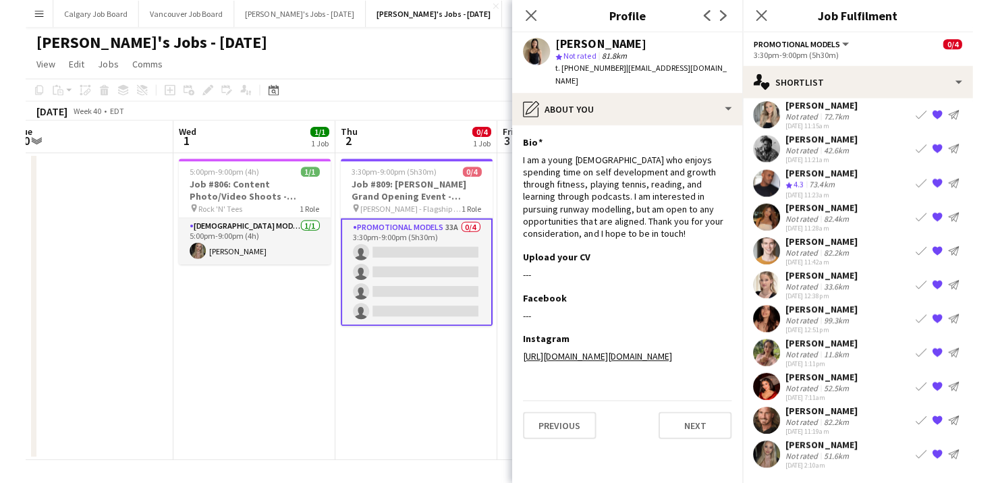
scroll to position [0, 0]
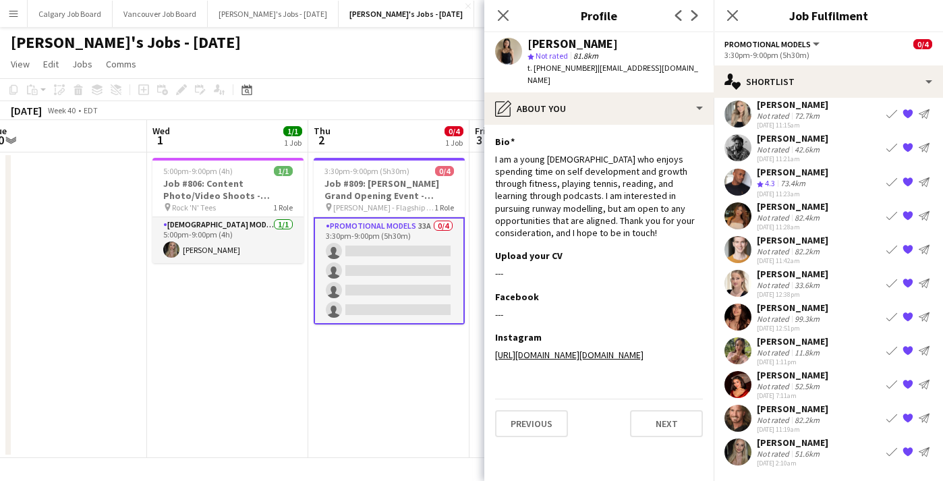
drag, startPoint x: 252, startPoint y: 373, endPoint x: 225, endPoint y: 150, distance: 224.8
click at [252, 372] on app-date-cell "5:00pm-9:00pm (4h) 1/1 Job #806: Content Photo/Video Shoots - [PERSON_NAME] pin…" at bounding box center [227, 305] width 161 height 306
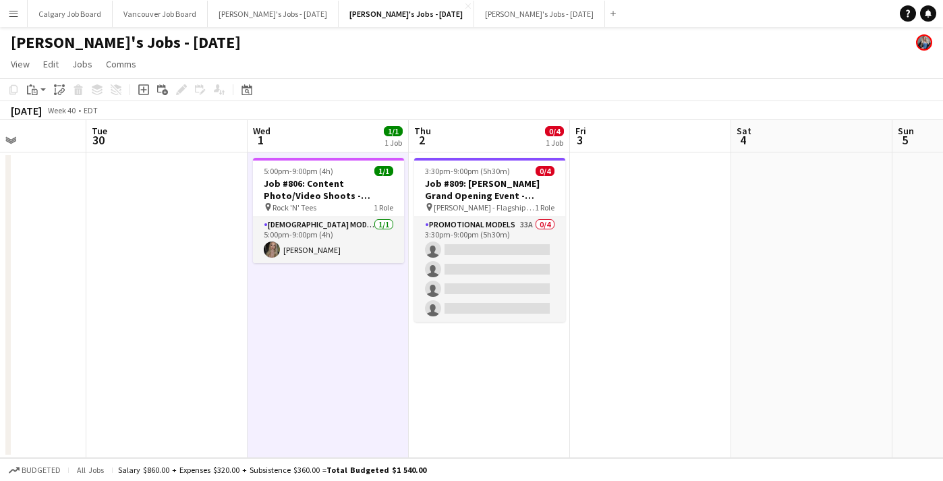
click at [18, 13] on app-icon "Menu" at bounding box center [13, 13] width 11 height 11
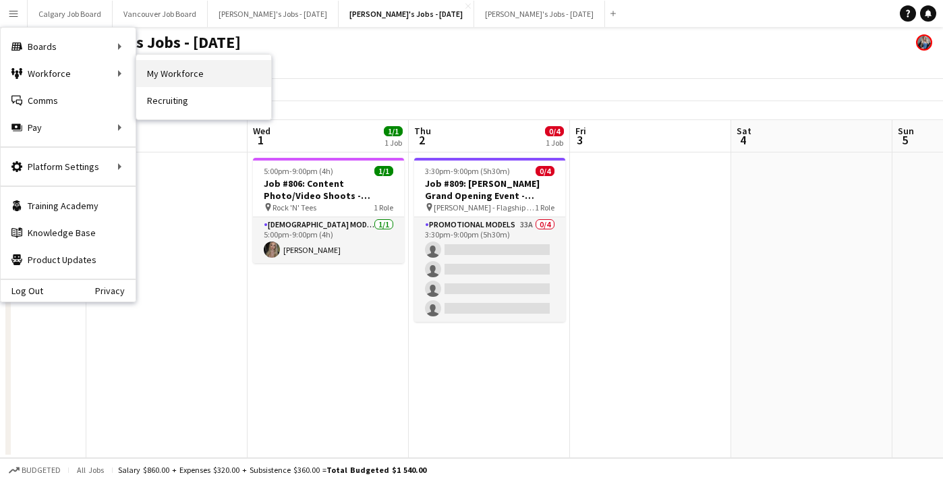
click at [163, 72] on link "My Workforce" at bounding box center [203, 73] width 135 height 27
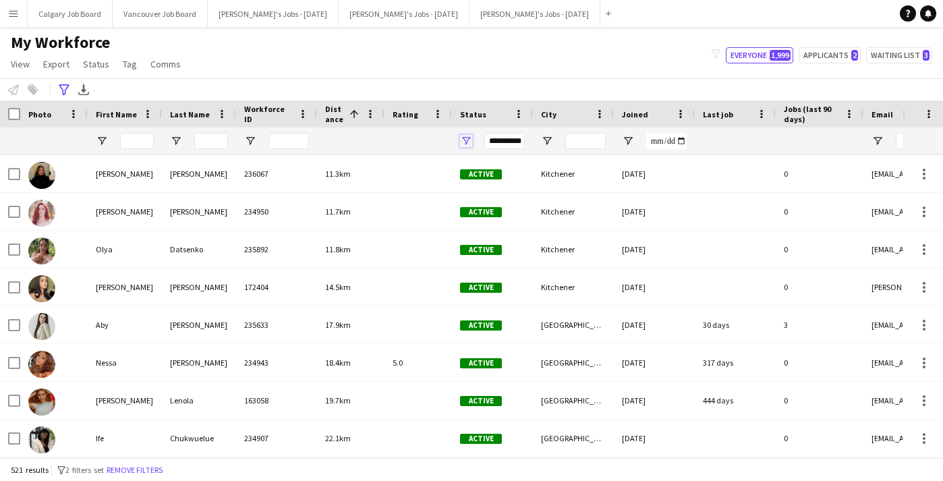
click at [470, 140] on span "Open Filter Menu" at bounding box center [466, 141] width 12 height 12
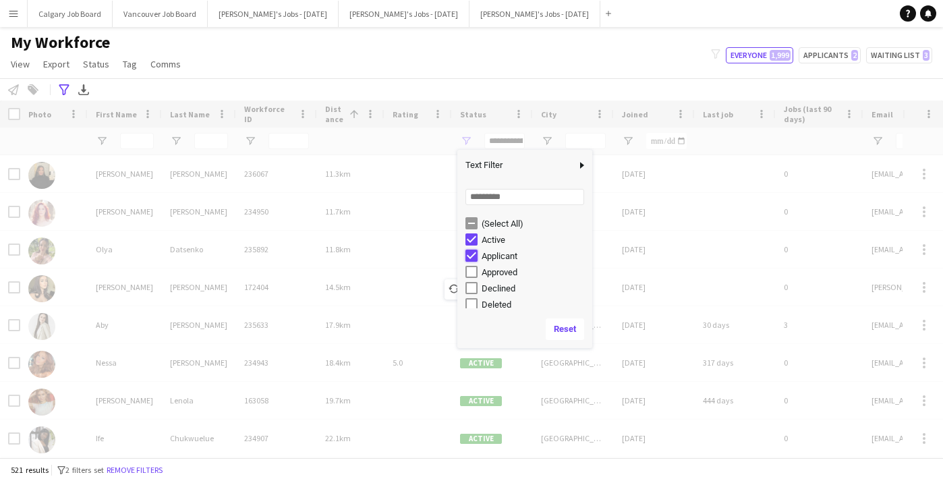
type input "**********"
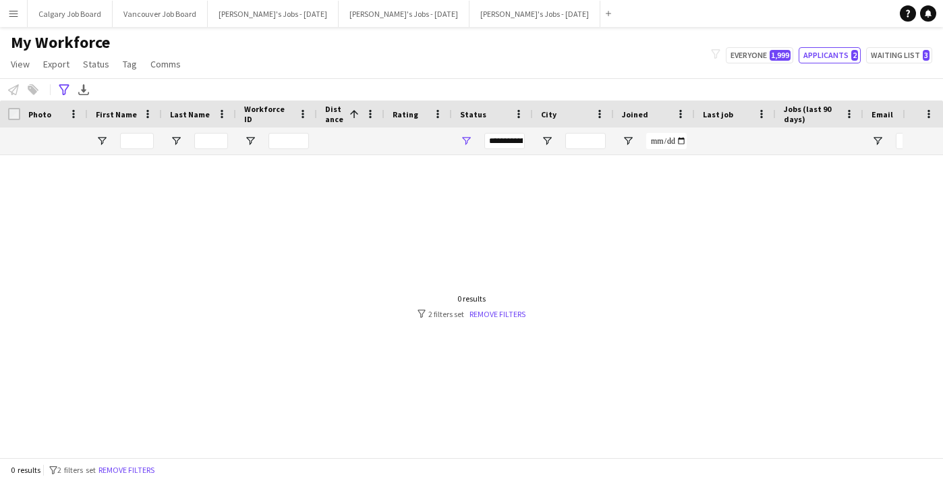
click at [454, 77] on div "My Workforce View Views Default view Active New view Update view Delete view Ed…" at bounding box center [471, 55] width 943 height 46
drag, startPoint x: 61, startPoint y: 84, endPoint x: 99, endPoint y: 237, distance: 157.2
click at [63, 85] on icon "Advanced filters" at bounding box center [64, 89] width 11 height 11
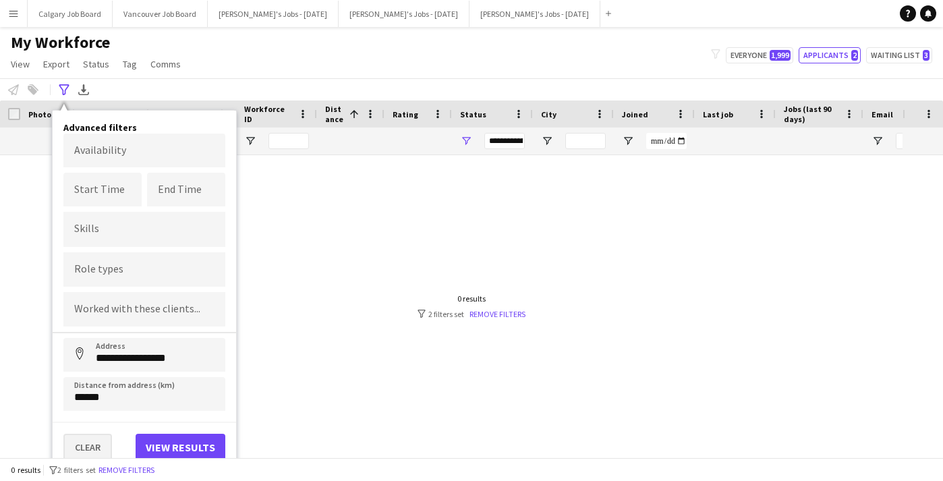
click at [92, 443] on button "Clear" at bounding box center [87, 447] width 49 height 27
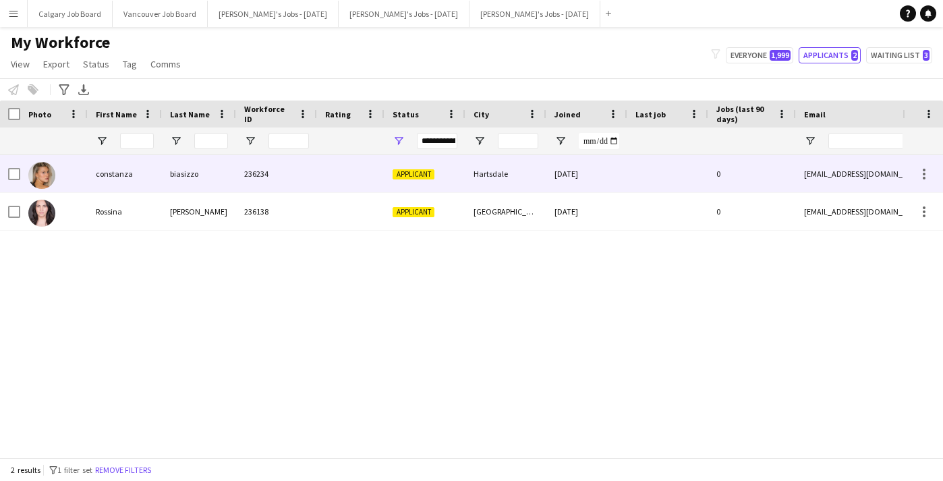
click at [302, 180] on div "236234" at bounding box center [276, 173] width 81 height 37
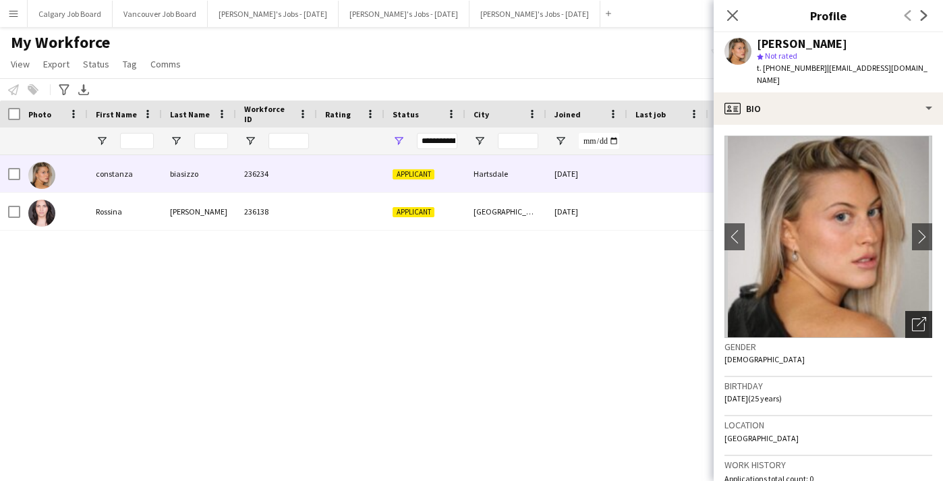
click at [916, 317] on icon "Open photos pop-in" at bounding box center [919, 324] width 14 height 14
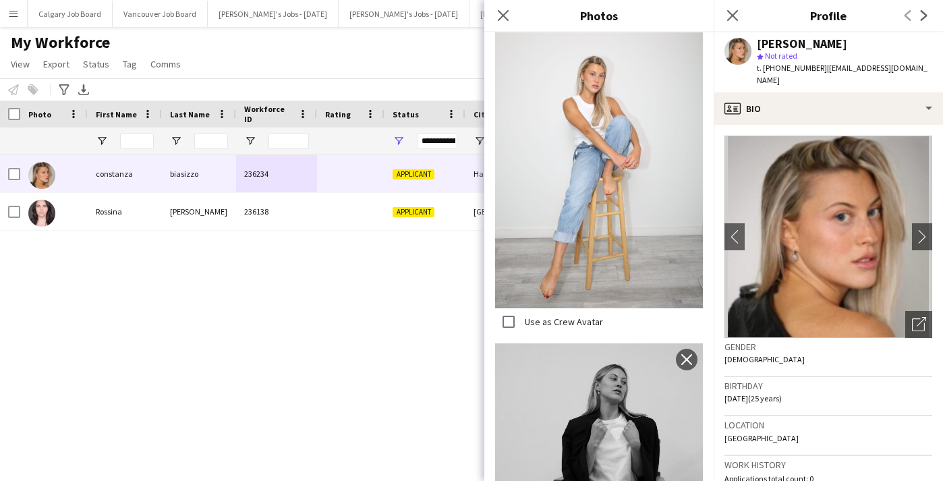
scroll to position [747, 0]
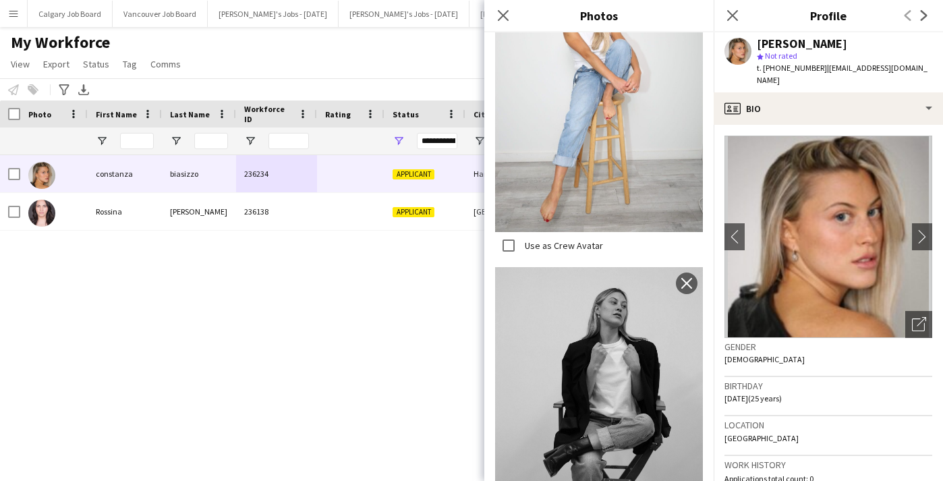
click at [368, 281] on div "[PERSON_NAME] 236234 Applicant [GEOGRAPHIC_DATA] [DATE] 0 [EMAIL_ADDRESS][DOMAI…" at bounding box center [451, 306] width 903 height 302
click at [506, 18] on icon at bounding box center [502, 15] width 13 height 13
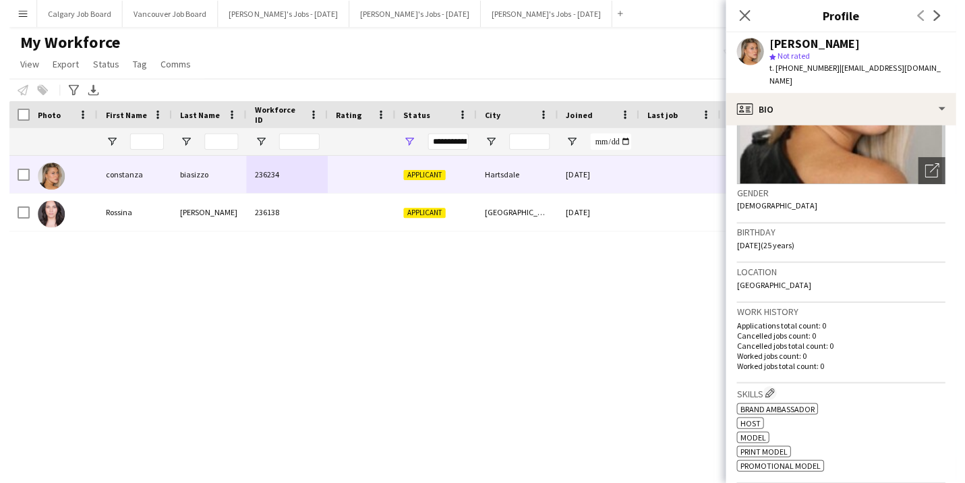
scroll to position [144, 0]
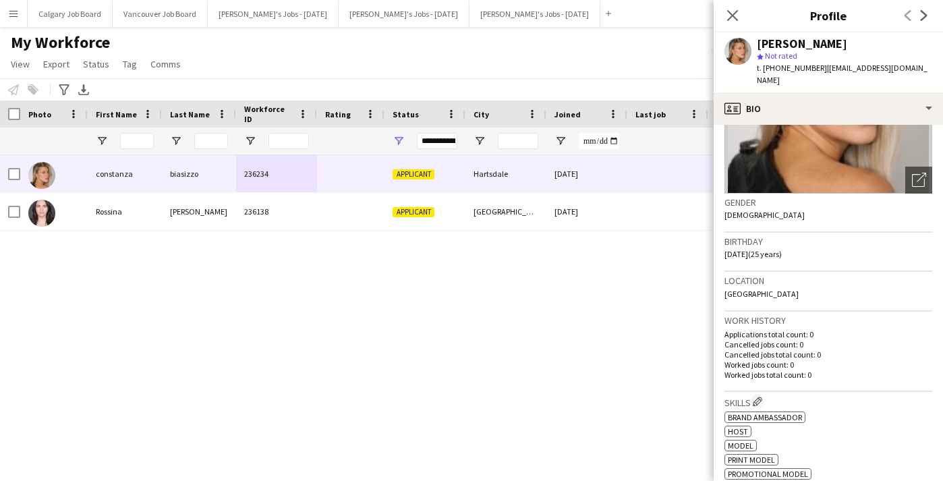
drag, startPoint x: 726, startPoint y: 277, endPoint x: 815, endPoint y: 277, distance: 89.0
click at [814, 277] on div "Location [GEOGRAPHIC_DATA]" at bounding box center [829, 291] width 208 height 39
copy span "[GEOGRAPHIC_DATA]"
click at [341, 78] on div "My Workforce View Views Default view Active New view Update view Delete view Ed…" at bounding box center [471, 55] width 943 height 46
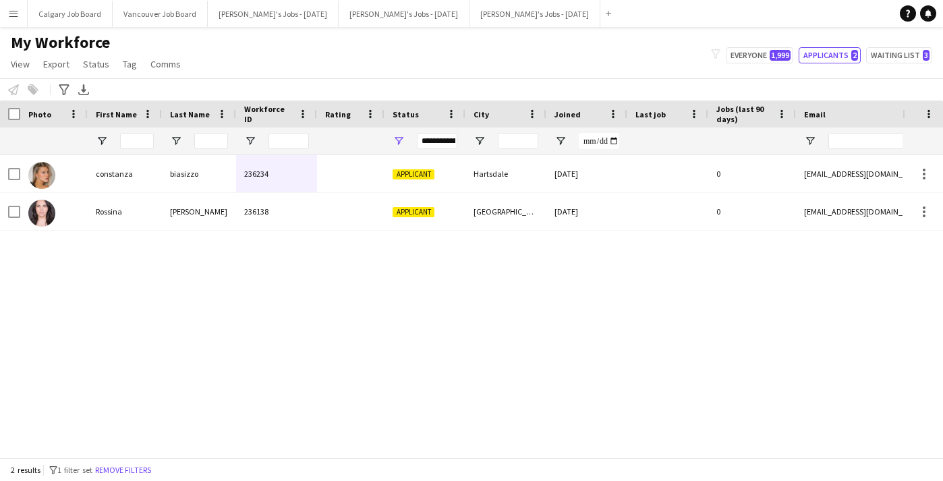
click at [329, 67] on div "My Workforce View Views Default view Active New view Update view Delete view Ed…" at bounding box center [471, 55] width 943 height 46
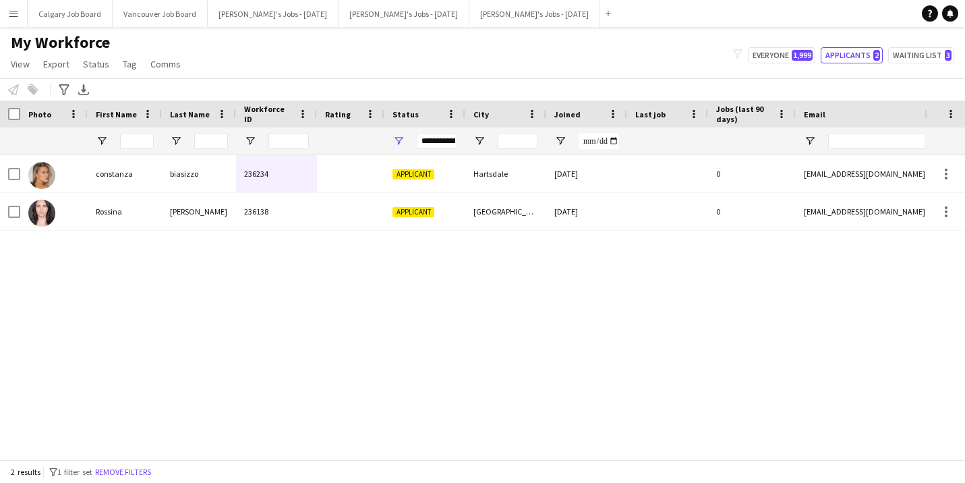
click at [16, 20] on button "Menu" at bounding box center [13, 13] width 27 height 27
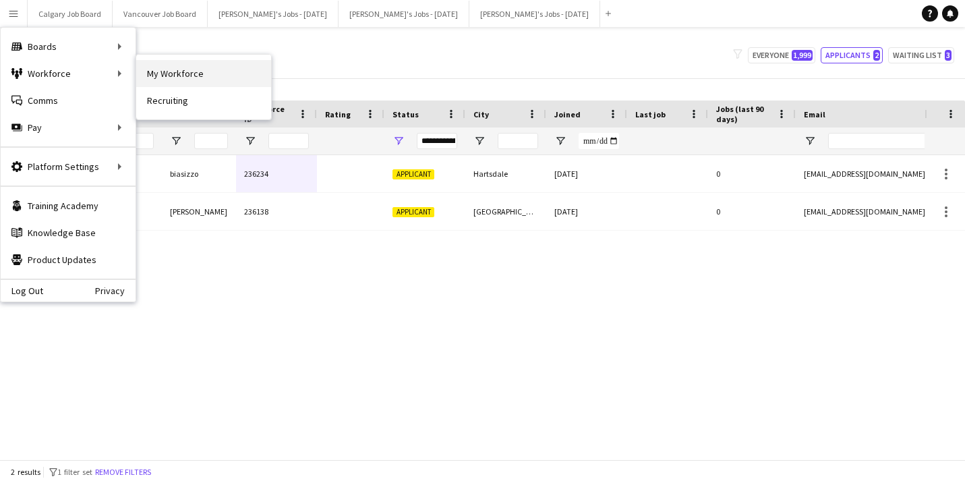
click at [189, 76] on link "My Workforce" at bounding box center [203, 73] width 135 height 27
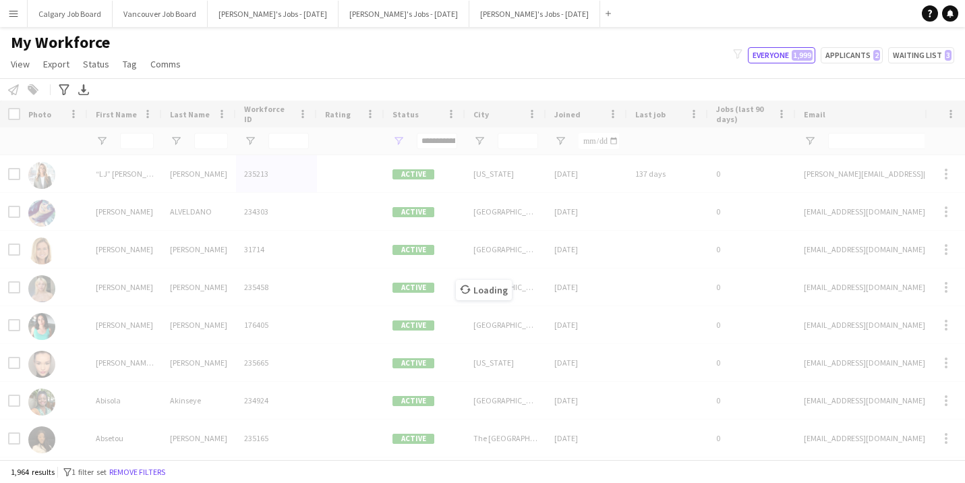
type input "**********"
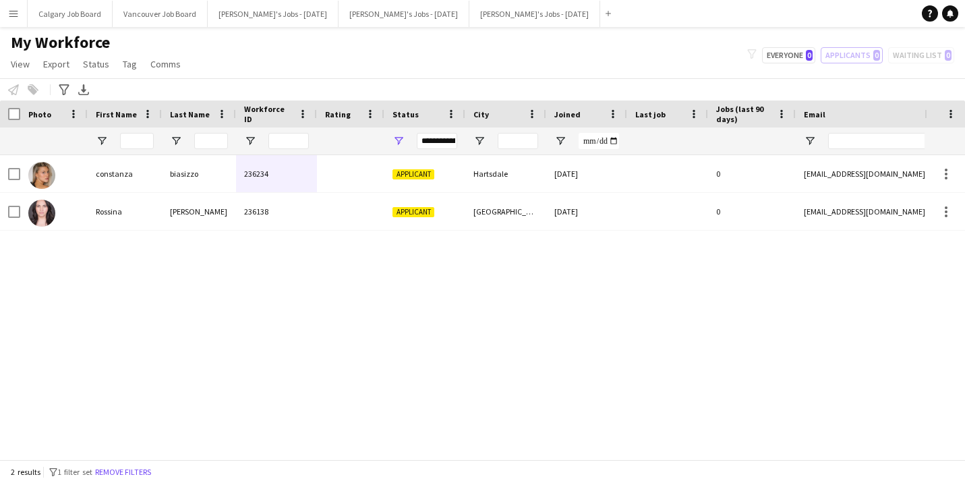
click at [15, 20] on button "Menu" at bounding box center [13, 13] width 27 height 27
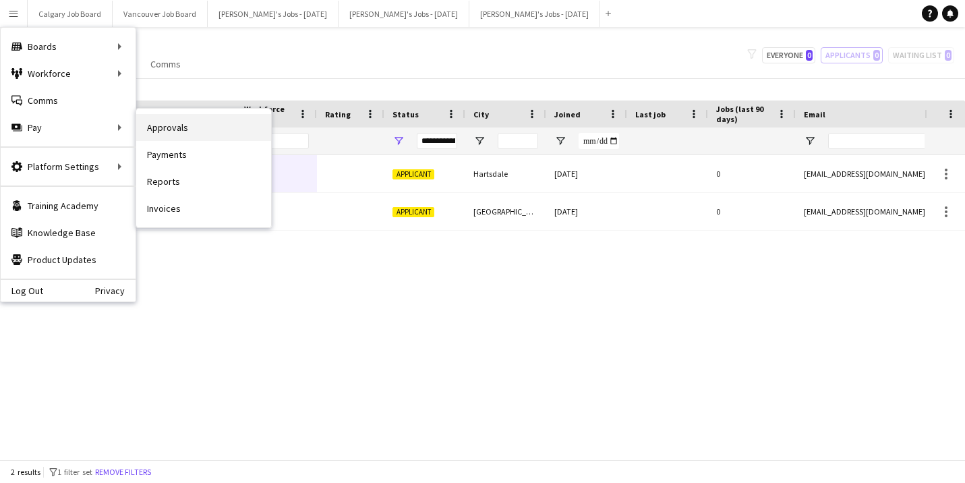
scroll to position [1, 0]
click at [176, 123] on link "Approvals" at bounding box center [203, 127] width 135 height 27
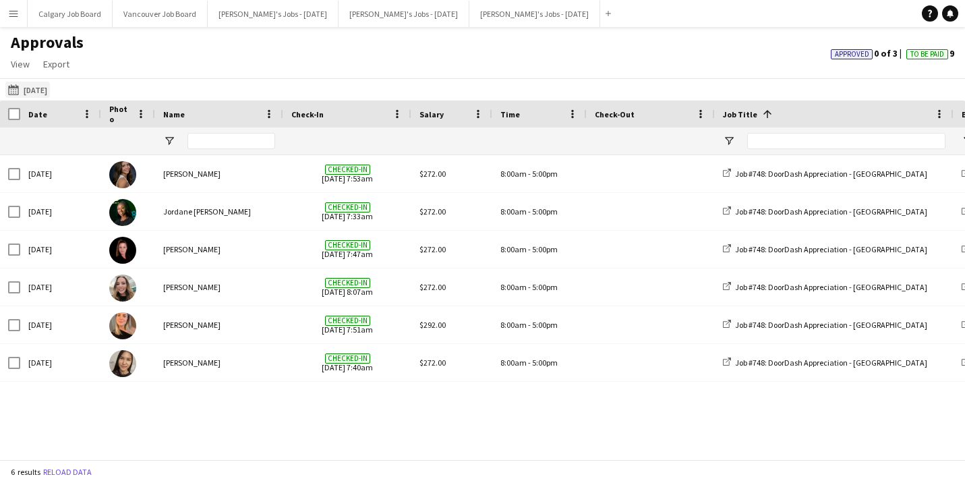
click at [50, 92] on button "[DATE] [DATE]" at bounding box center [27, 90] width 45 height 16
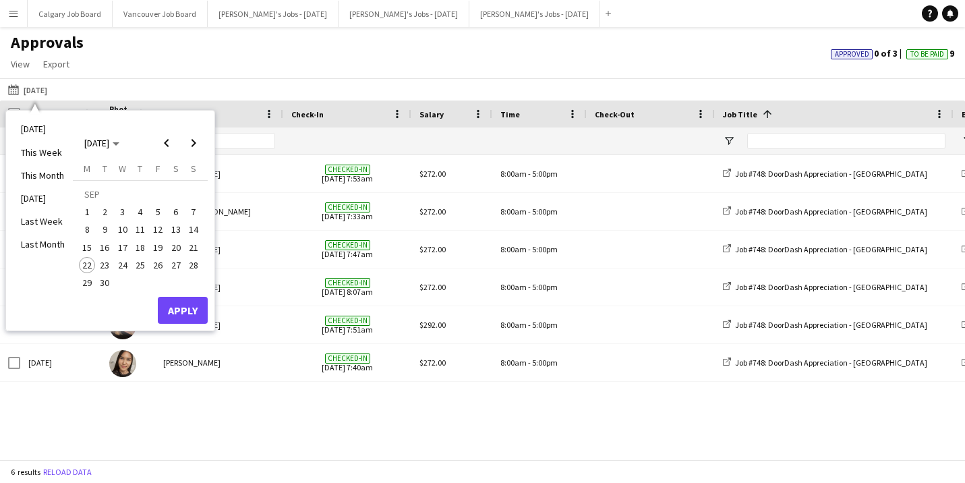
click at [173, 68] on div "Approvals View Customise view Customise filters Reset Filters Reset View Reset …" at bounding box center [482, 55] width 965 height 46
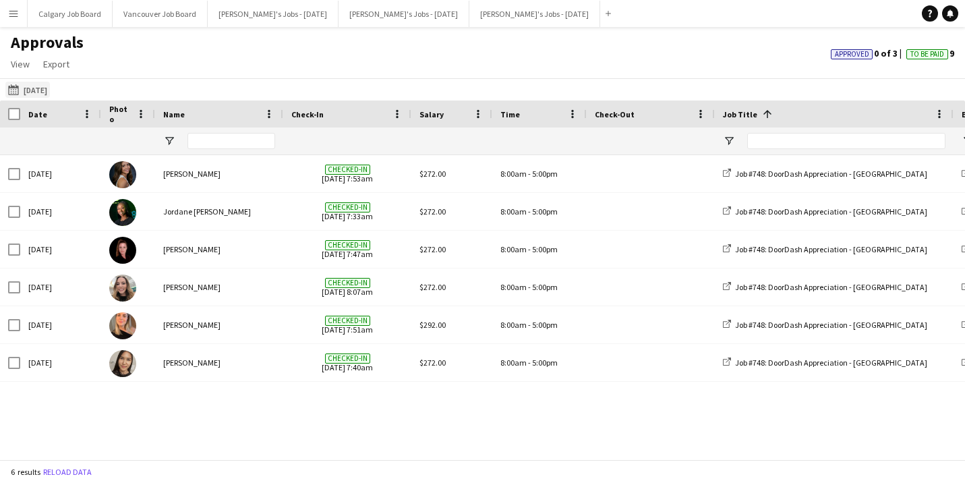
click at [50, 86] on button "[DATE] [DATE]" at bounding box center [27, 90] width 45 height 16
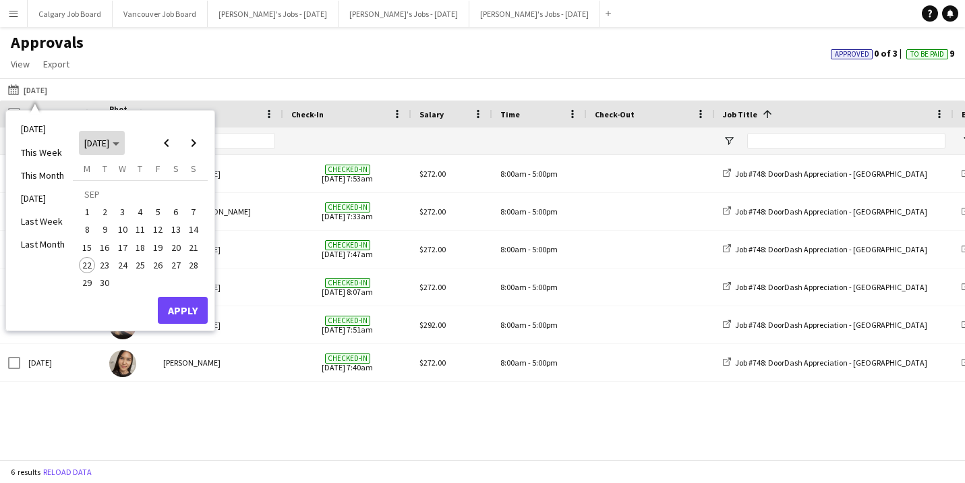
click at [119, 144] on icon "Choose month and year" at bounding box center [116, 143] width 7 height 3
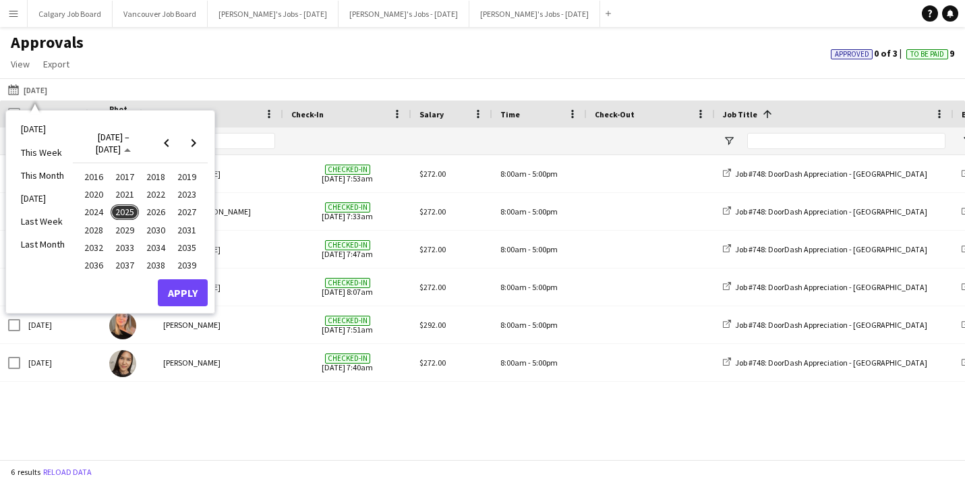
click at [101, 217] on span "2024" at bounding box center [94, 212] width 28 height 16
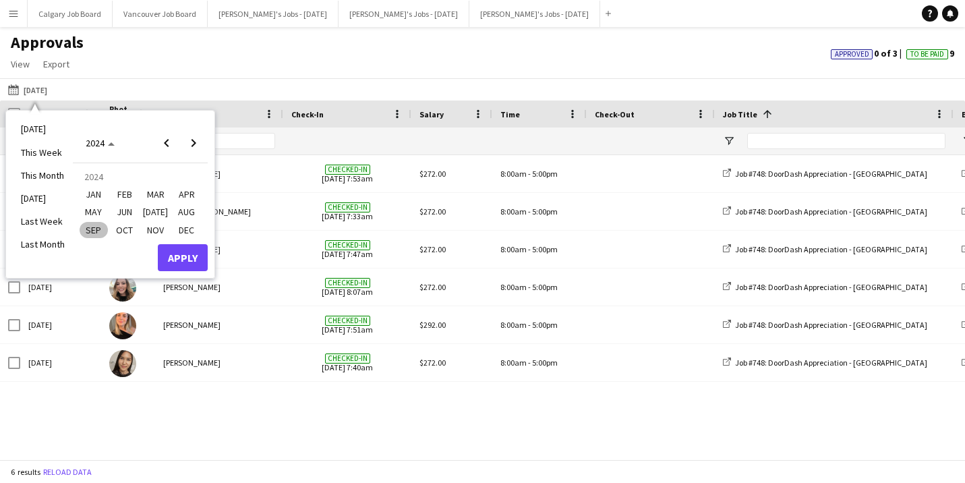
click at [101, 227] on span "SEP" at bounding box center [94, 230] width 28 height 16
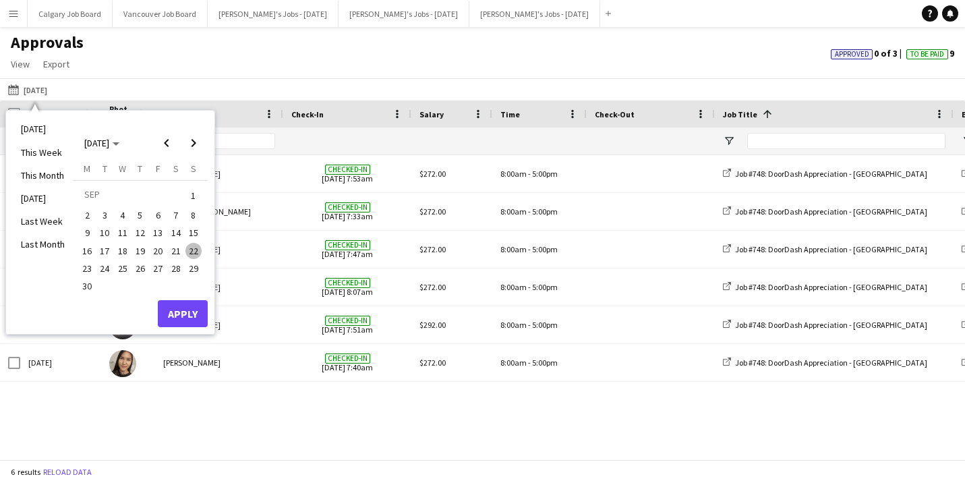
click at [121, 268] on span "25" at bounding box center [123, 268] width 16 height 16
click at [182, 309] on button "Apply" at bounding box center [183, 313] width 50 height 27
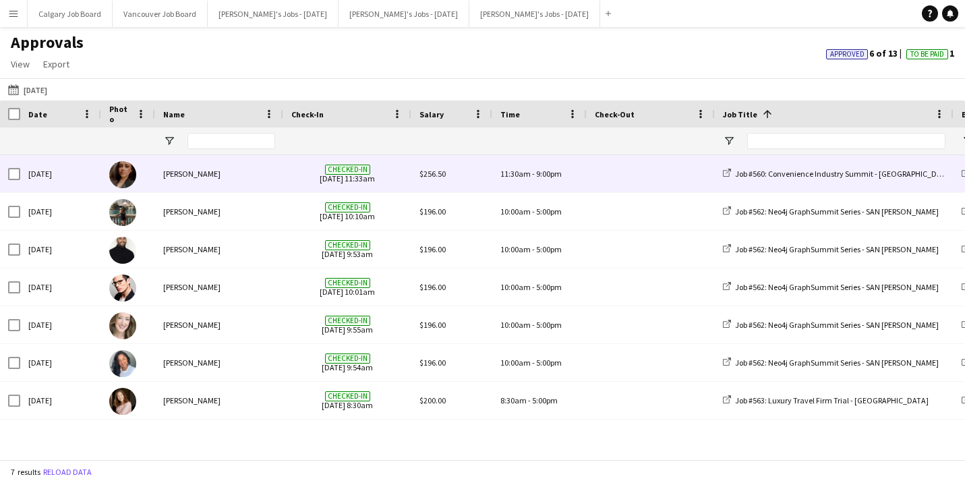
click at [168, 175] on div "[PERSON_NAME]" at bounding box center [219, 173] width 128 height 37
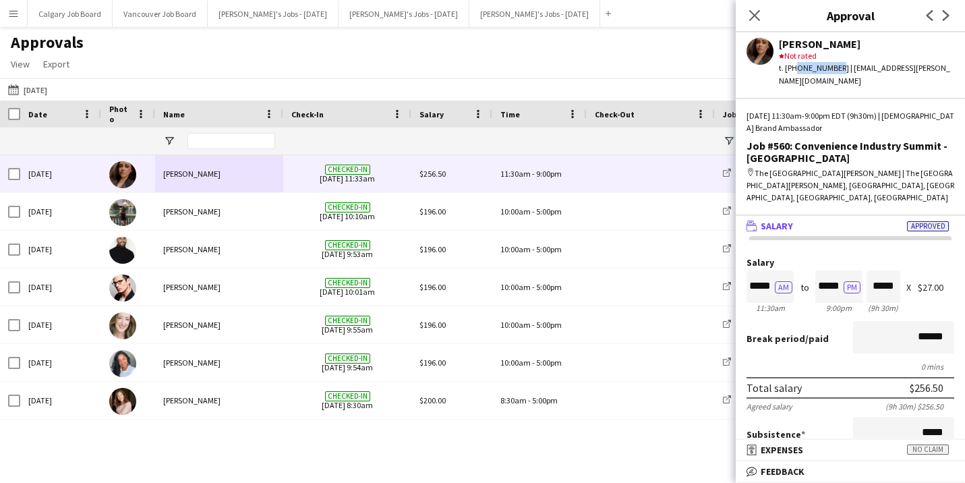
drag, startPoint x: 793, startPoint y: 67, endPoint x: 833, endPoint y: 66, distance: 39.8
click at [833, 66] on div "t. [PHONE_NUMBER] | [EMAIL_ADDRESS][PERSON_NAME][DOMAIN_NAME]" at bounding box center [866, 74] width 175 height 24
copy div "6476282661"
click at [427, 68] on div "Approvals View Customise view Customise filters Reset Filters Reset View Reset …" at bounding box center [482, 55] width 965 height 46
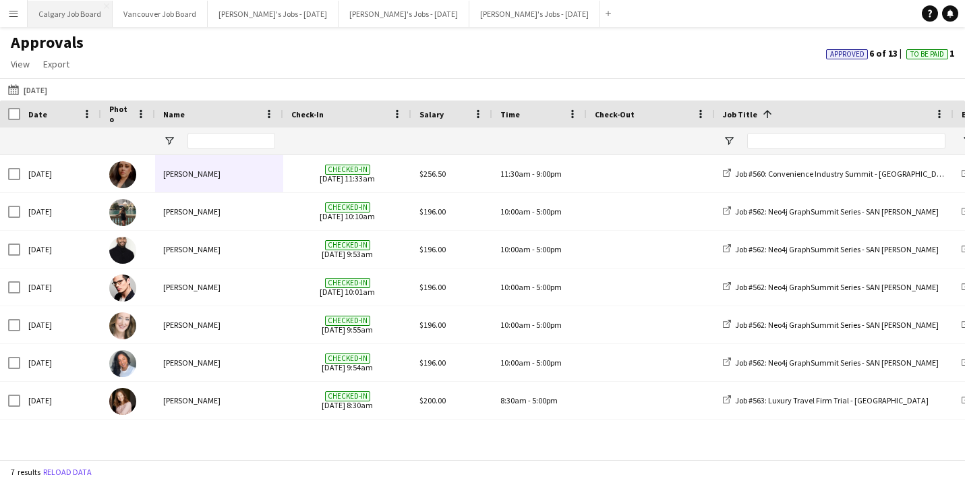
click at [101, 14] on button "Calgary Job Board Close" at bounding box center [70, 14] width 85 height 26
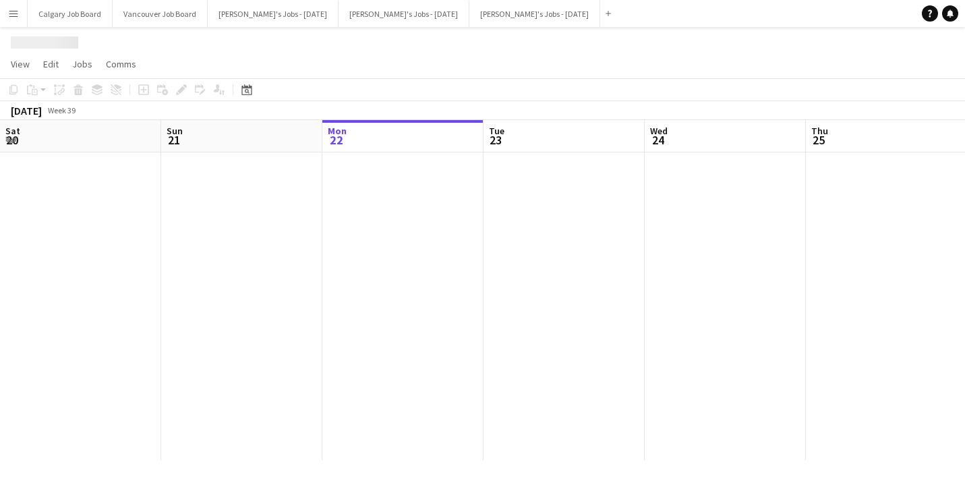
scroll to position [0, 364]
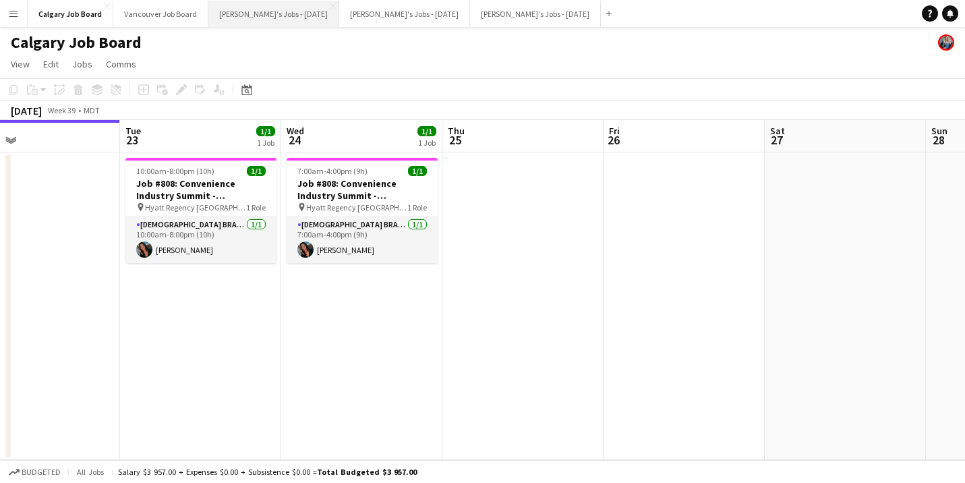
click at [288, 8] on button "[PERSON_NAME]'s Jobs - [DATE] Close" at bounding box center [273, 14] width 131 height 26
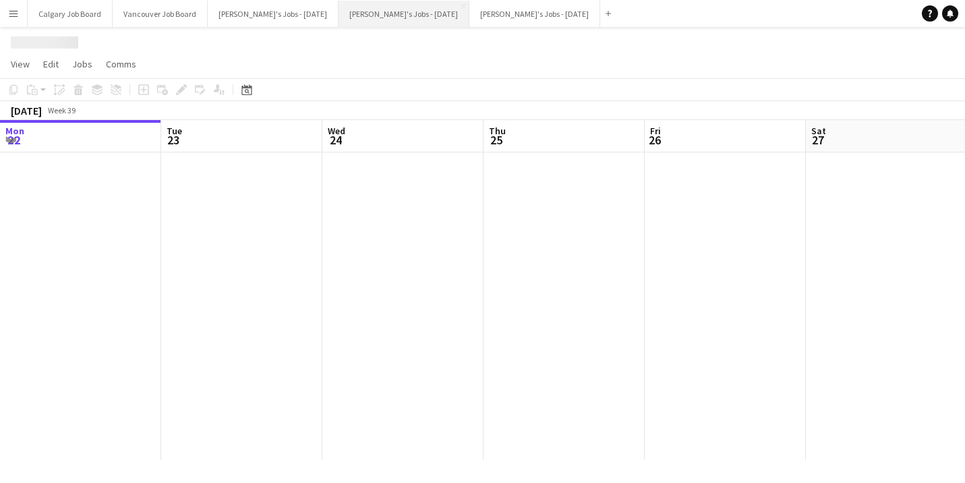
scroll to position [0, 523]
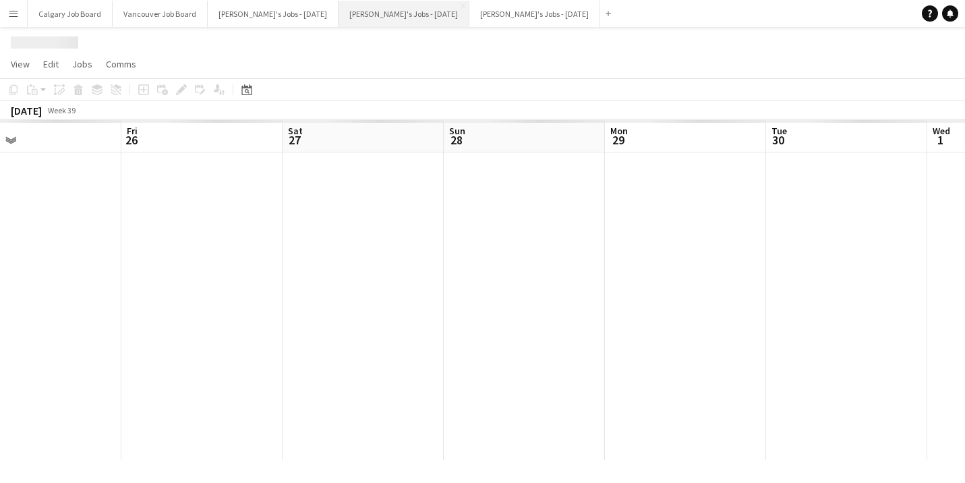
click at [365, 9] on button "[PERSON_NAME]'s Jobs - [DATE] Close" at bounding box center [404, 14] width 131 height 26
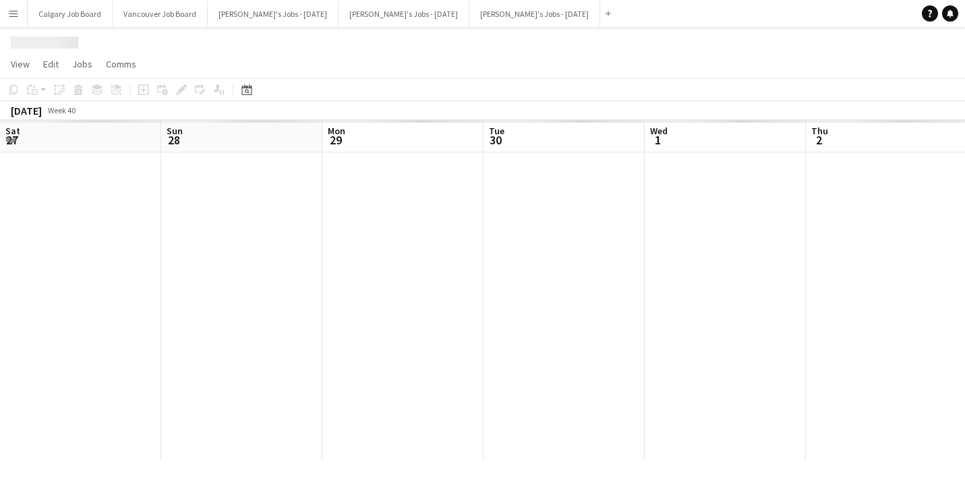
scroll to position [0, 397]
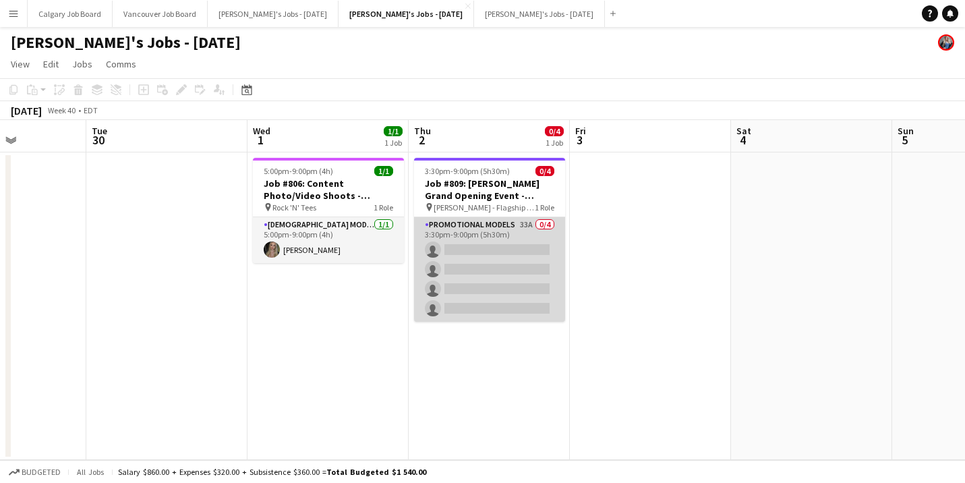
click at [481, 301] on app-card-role "Promotional Models 33A 0/4 3:30pm-9:00pm (5h30m) single-neutral-actions single-…" at bounding box center [489, 269] width 151 height 105
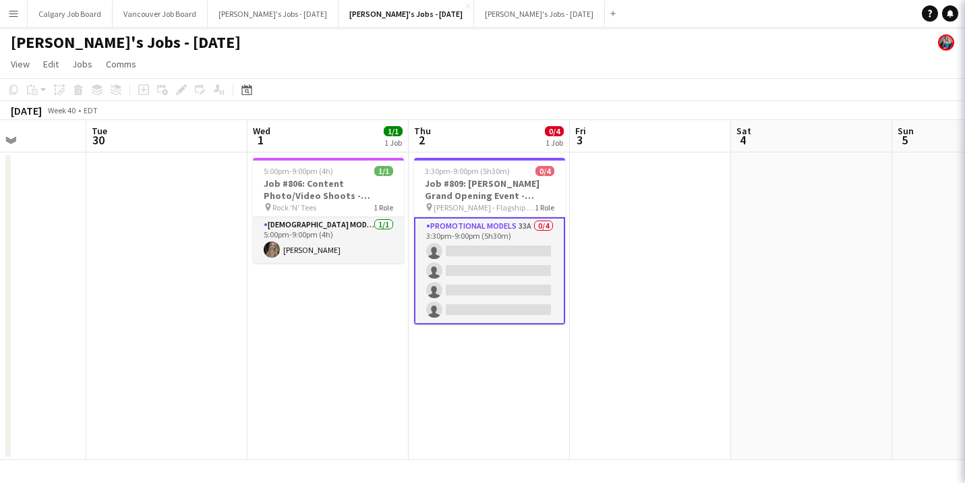
drag, startPoint x: 859, startPoint y: 73, endPoint x: 862, endPoint y: 80, distance: 7.5
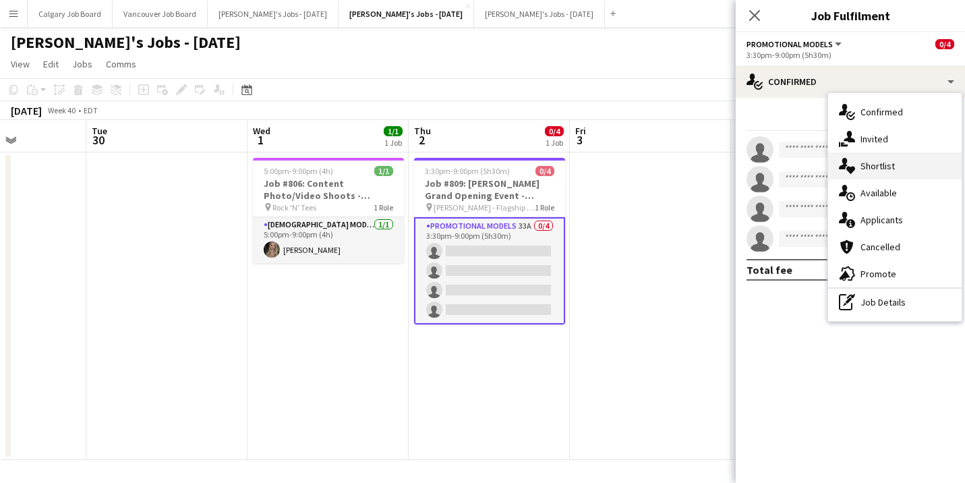
click at [896, 171] on div "single-neutral-actions-heart Shortlist" at bounding box center [895, 165] width 134 height 27
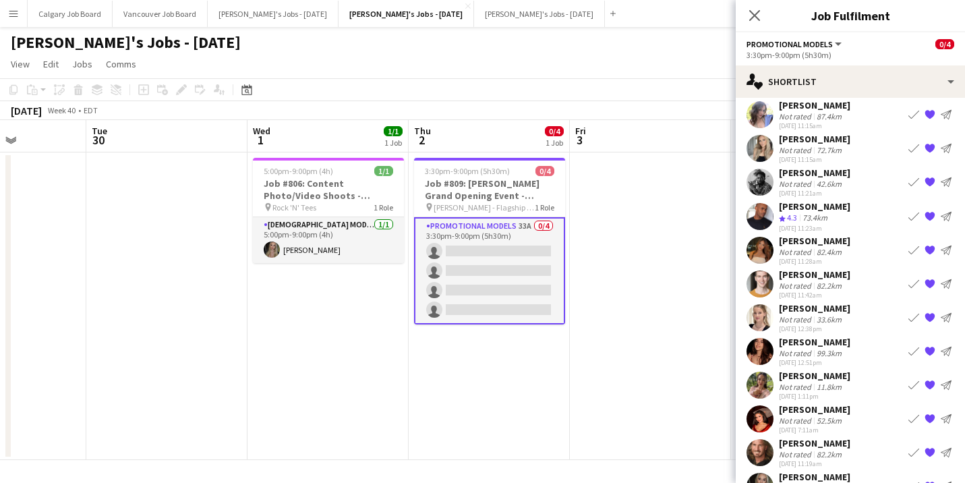
scroll to position [140, 0]
click at [814, 213] on div "73.4km" at bounding box center [815, 217] width 30 height 11
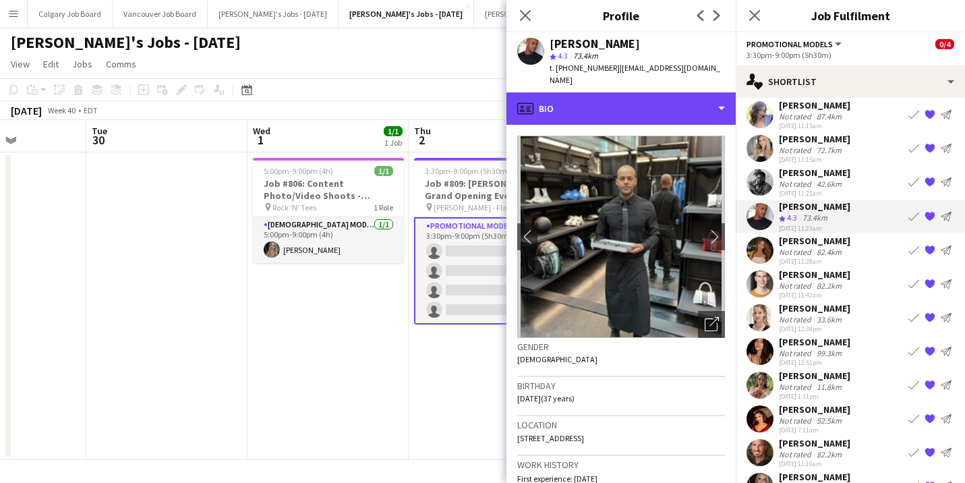
drag, startPoint x: 646, startPoint y: 84, endPoint x: 673, endPoint y: 156, distance: 76.2
click at [648, 92] on div "profile Bio" at bounding box center [621, 108] width 229 height 32
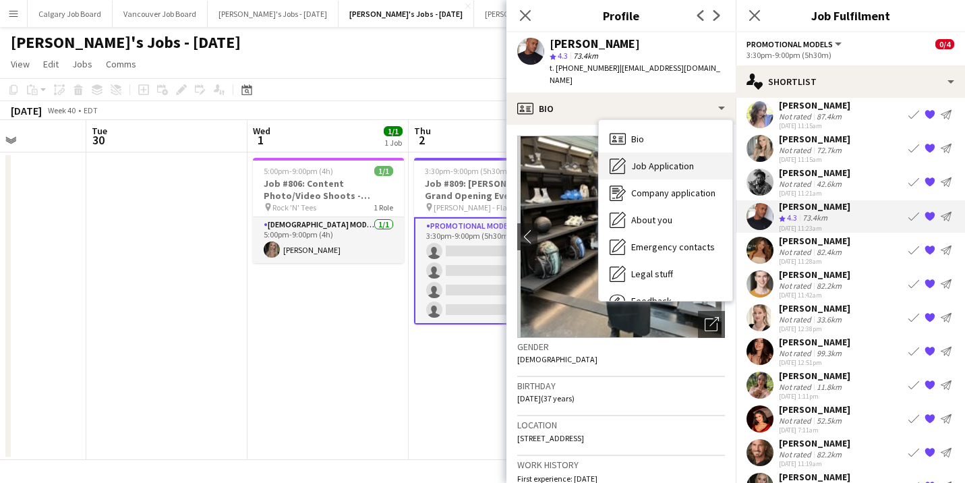
click at [673, 160] on span "Job Application" at bounding box center [662, 166] width 63 height 12
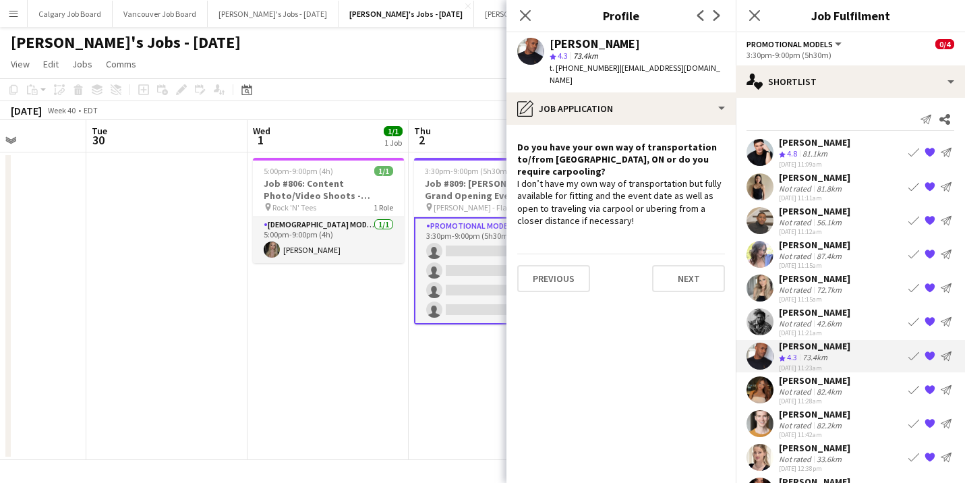
scroll to position [-1, 0]
click at [818, 161] on div "[DATE] 11:09am" at bounding box center [815, 164] width 72 height 9
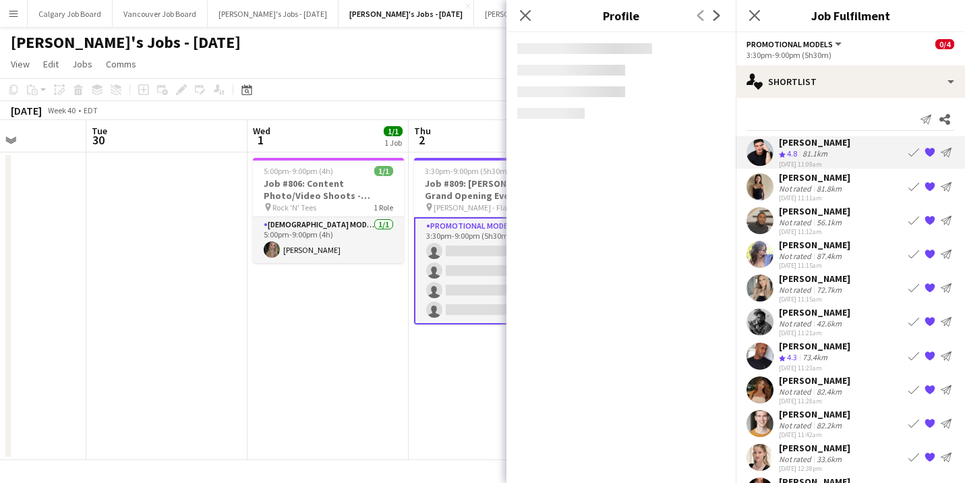
scroll to position [0, 0]
